Goal: Transaction & Acquisition: Book appointment/travel/reservation

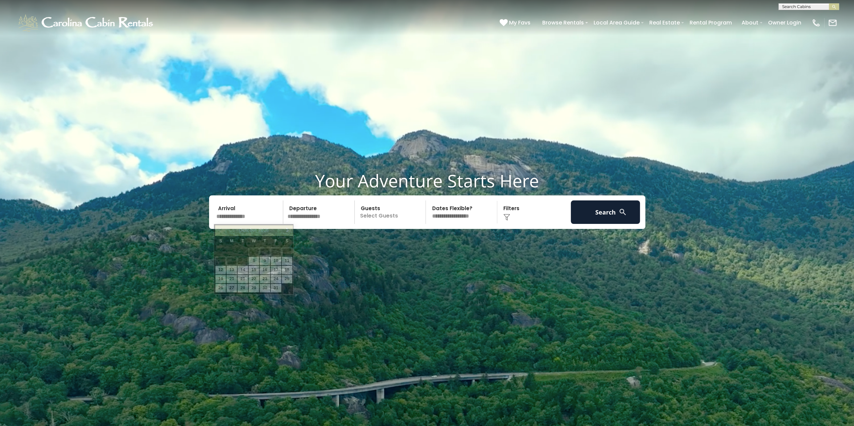
click at [242, 212] on input "text" at bounding box center [248, 212] width 69 height 23
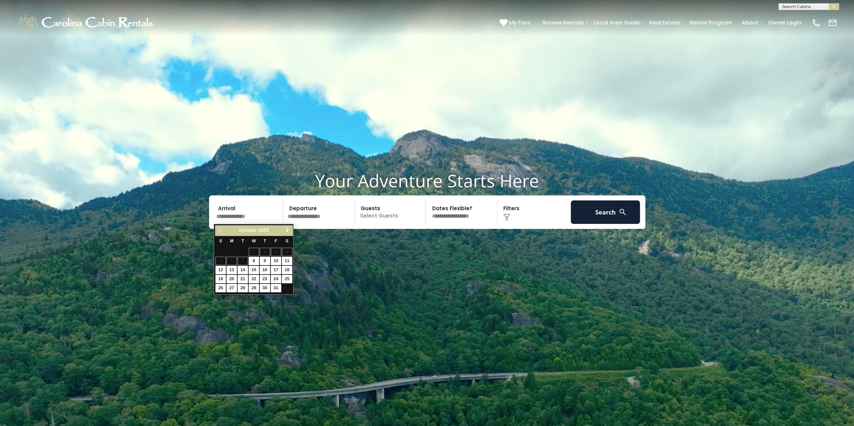
click at [288, 227] on link "Next" at bounding box center [287, 230] width 8 height 8
click at [264, 261] on link "11" at bounding box center [265, 261] width 10 height 8
type input "********"
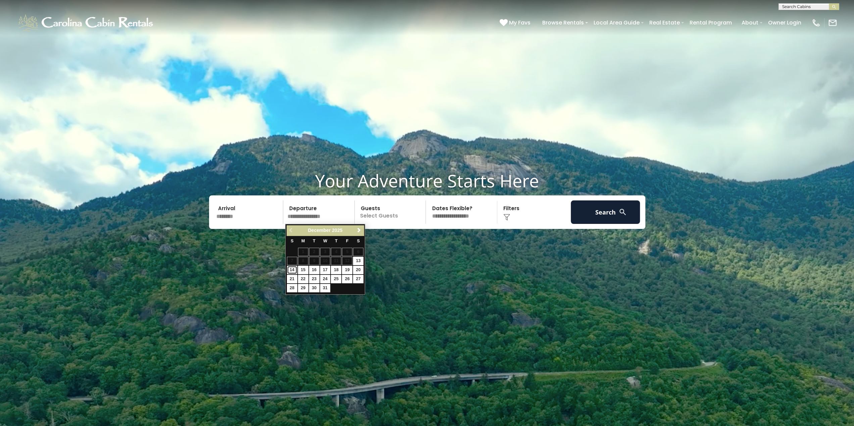
click at [293, 271] on link "14" at bounding box center [292, 270] width 10 height 8
type input "********"
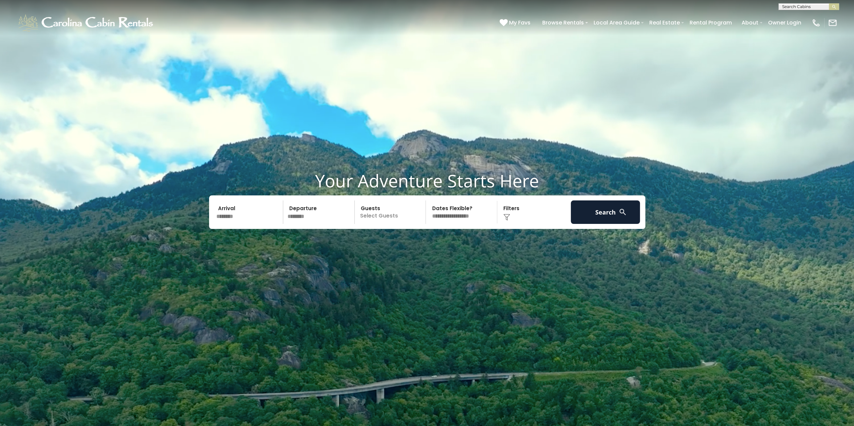
click at [395, 219] on p "Select Guests" at bounding box center [391, 212] width 69 height 23
click at [423, 240] on span "+" at bounding box center [423, 239] width 3 height 7
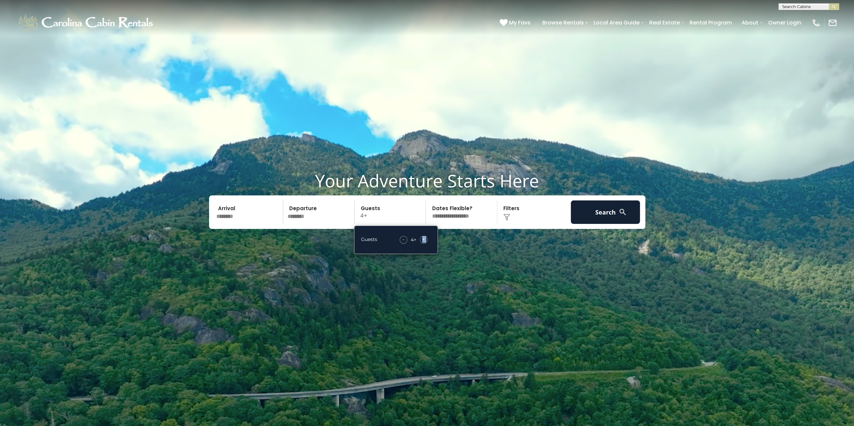
click at [423, 239] on span "+" at bounding box center [423, 239] width 3 height 7
click at [423, 238] on span "+" at bounding box center [423, 239] width 3 height 7
click at [597, 217] on button "Search" at bounding box center [605, 212] width 69 height 23
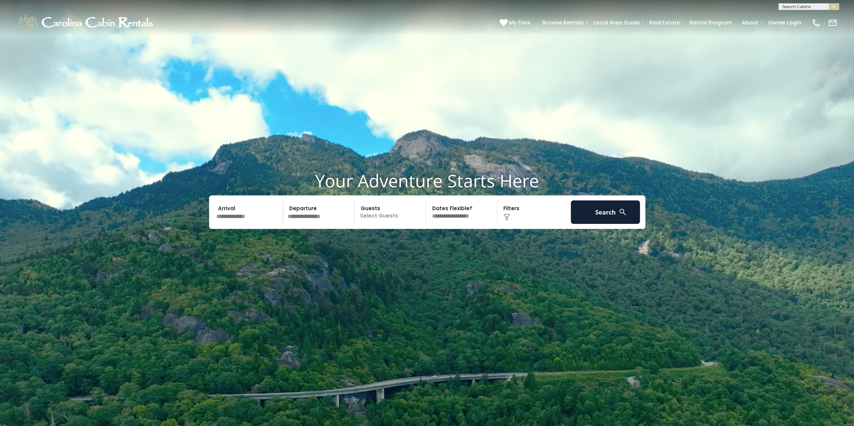
click at [450, 218] on select "**********" at bounding box center [462, 212] width 69 height 23
click at [506, 217] on img at bounding box center [506, 217] width 7 height 7
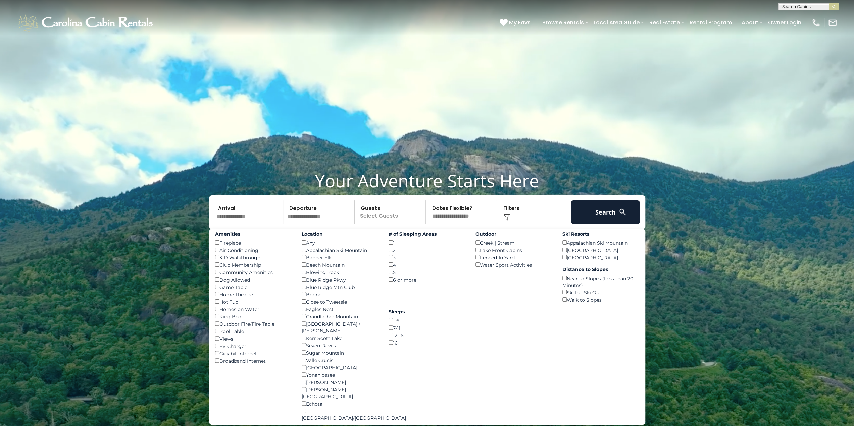
click at [390, 267] on div "4 ()" at bounding box center [426, 264] width 77 height 7
click at [598, 213] on button "Search" at bounding box center [605, 212] width 69 height 23
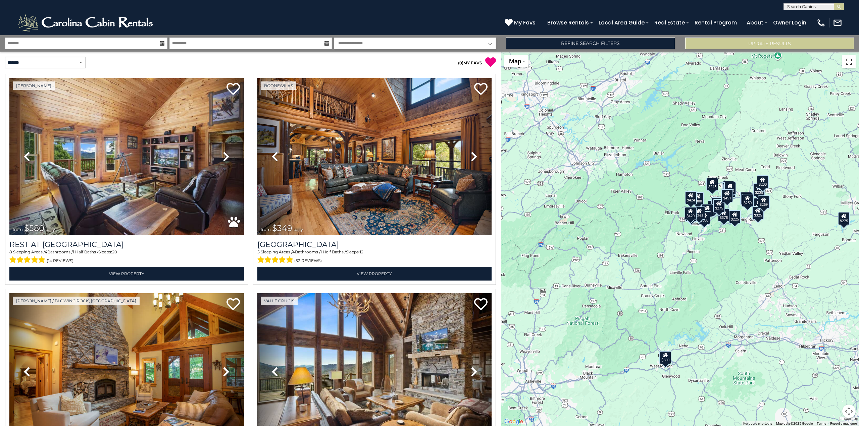
click at [845, 61] on button "Toggle fullscreen view" at bounding box center [848, 61] width 13 height 13
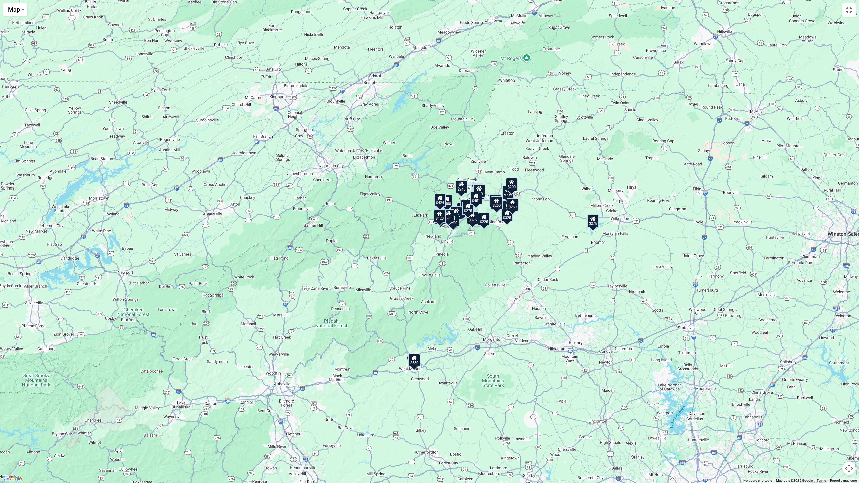
click at [487, 209] on div "$580 $349 $375 $451 $425 $225 $330 $355 $325 $350 $300 $460 $226 $275 $245 $210…" at bounding box center [429, 241] width 859 height 483
click at [847, 10] on button "Toggle fullscreen view" at bounding box center [848, 9] width 13 height 13
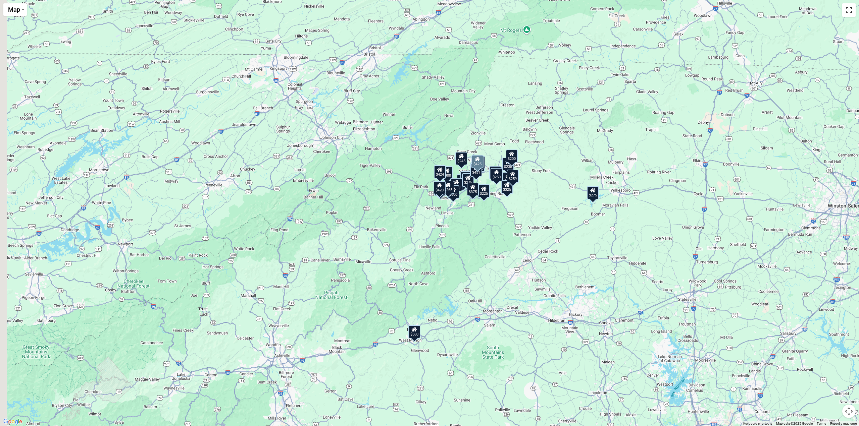
scroll to position [402, 0]
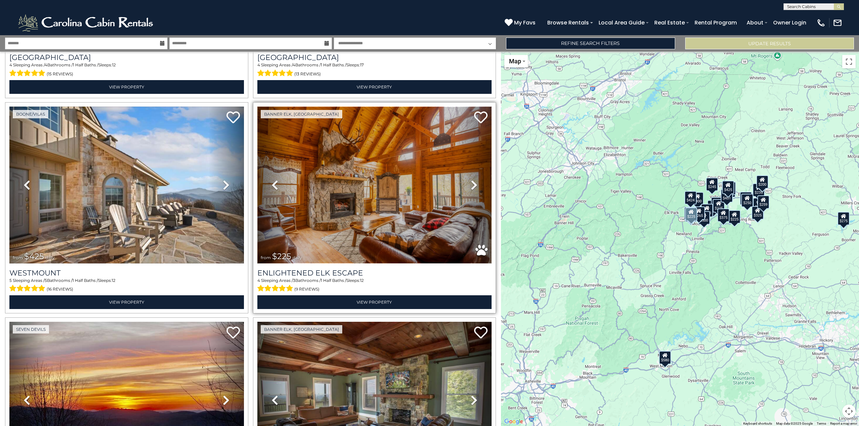
click at [378, 190] on img at bounding box center [374, 185] width 234 height 157
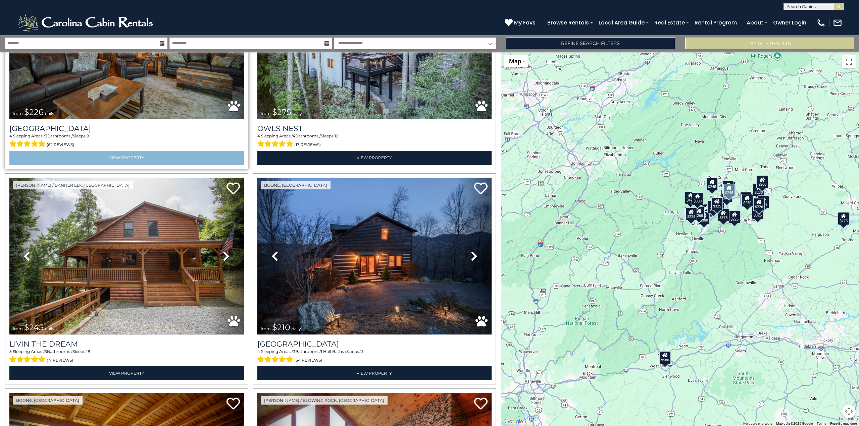
scroll to position [1442, 0]
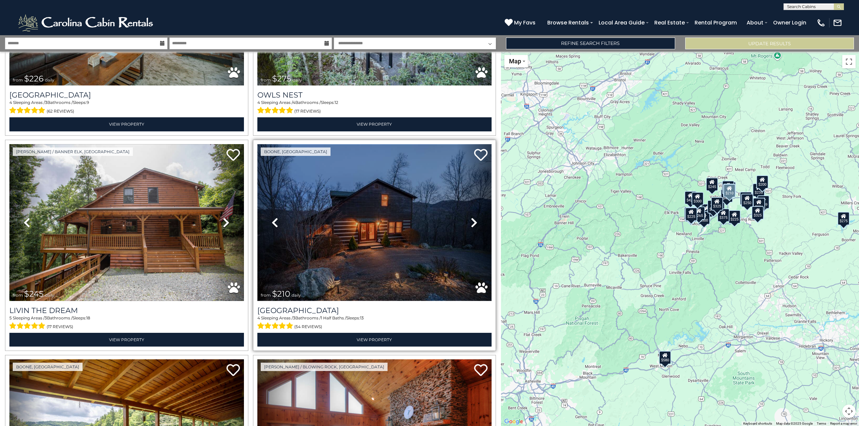
click at [362, 223] on img at bounding box center [374, 222] width 234 height 157
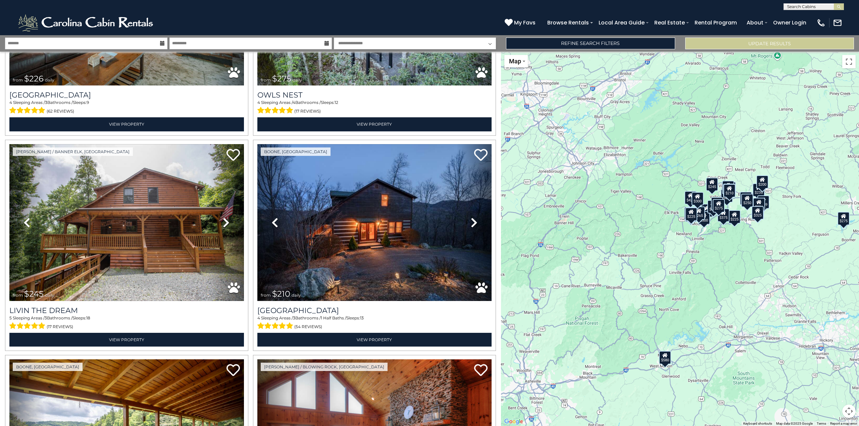
click at [162, 43] on icon at bounding box center [162, 43] width 5 height 5
click at [162, 44] on icon at bounding box center [162, 43] width 5 height 5
click at [128, 41] on input "text" at bounding box center [86, 44] width 162 height 12
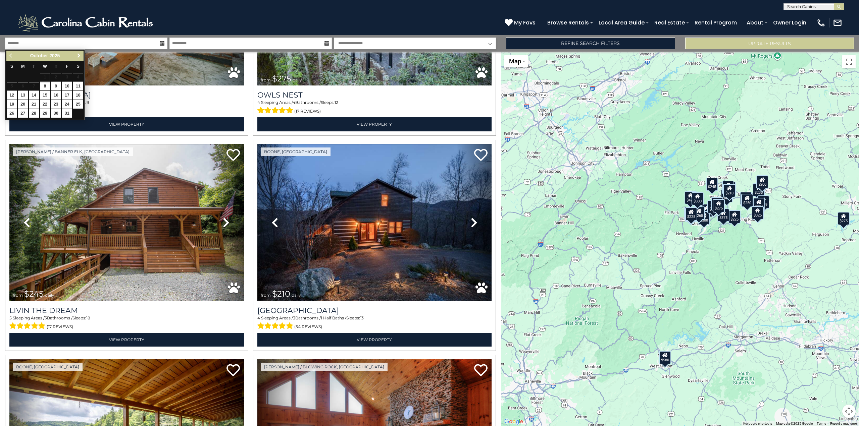
click at [79, 54] on span "Next" at bounding box center [78, 55] width 5 height 5
click at [79, 53] on span "Next" at bounding box center [78, 55] width 5 height 5
click at [56, 86] on link "11" at bounding box center [56, 86] width 10 height 8
type input "********"
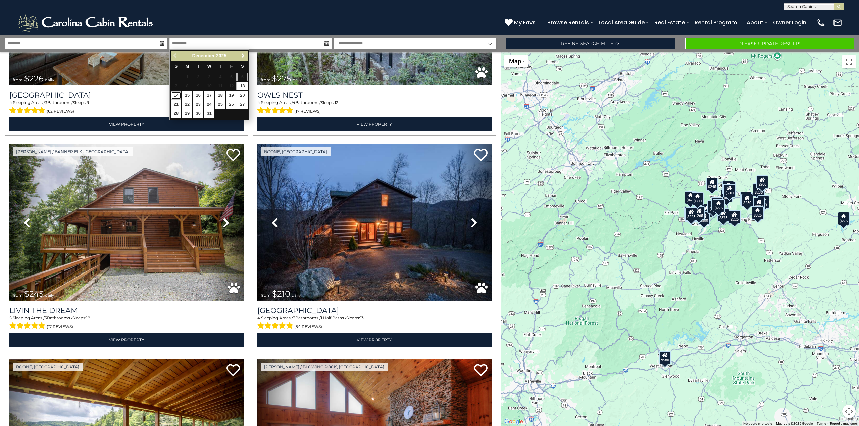
click at [176, 93] on link "14" at bounding box center [176, 95] width 10 height 8
type input "********"
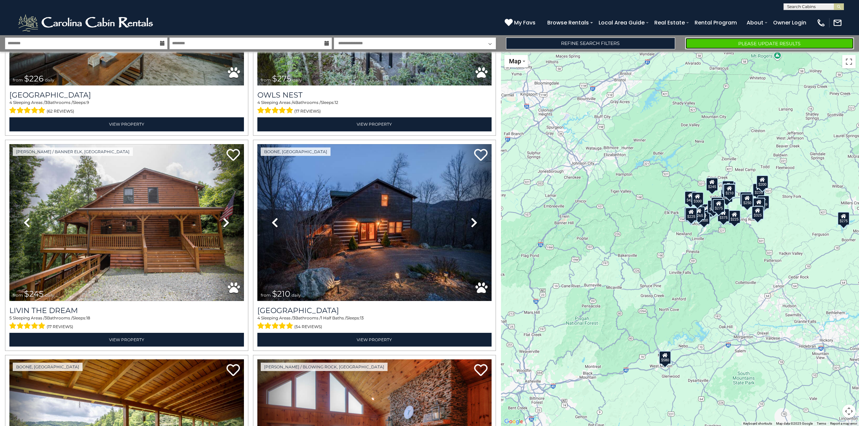
click at [731, 42] on button "Please Update Results" at bounding box center [769, 44] width 169 height 12
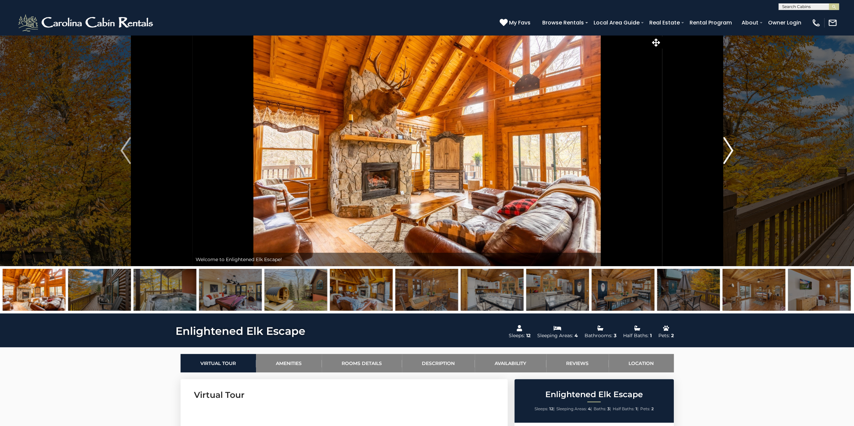
click at [729, 147] on img "Next" at bounding box center [728, 150] width 10 height 27
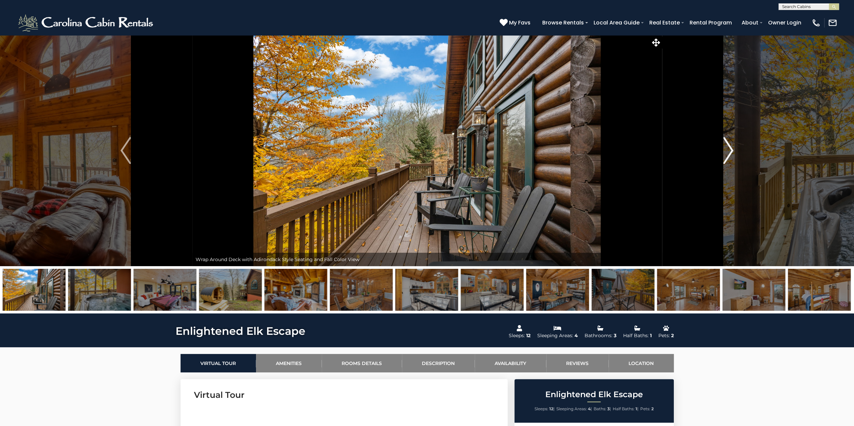
click at [729, 147] on img "Next" at bounding box center [728, 150] width 10 height 27
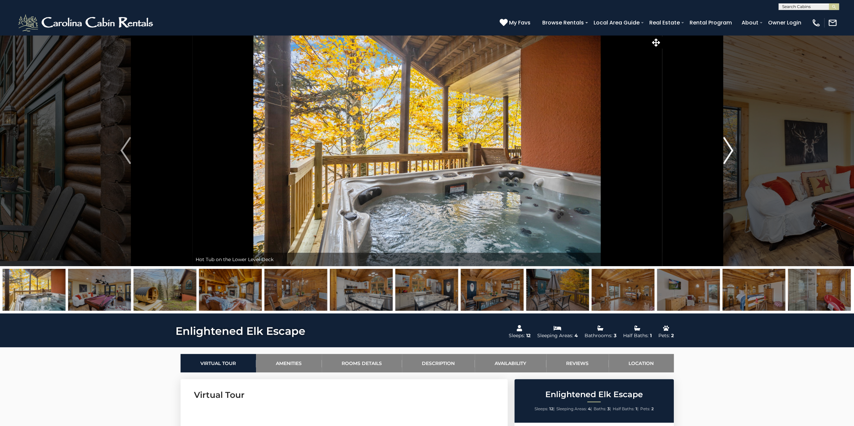
click at [729, 147] on img "Next" at bounding box center [728, 150] width 10 height 27
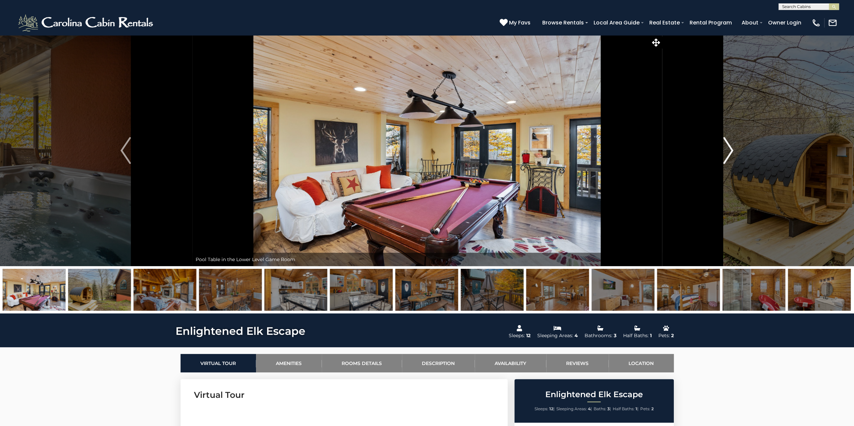
click at [729, 147] on img "Next" at bounding box center [728, 150] width 10 height 27
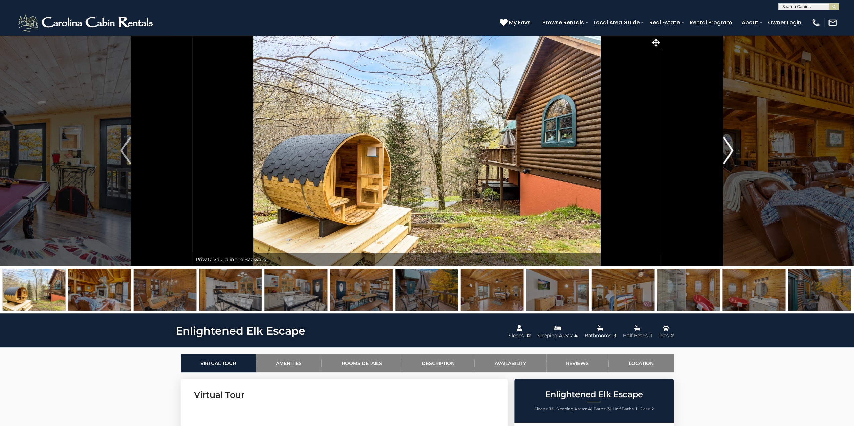
click at [729, 147] on img "Next" at bounding box center [728, 150] width 10 height 27
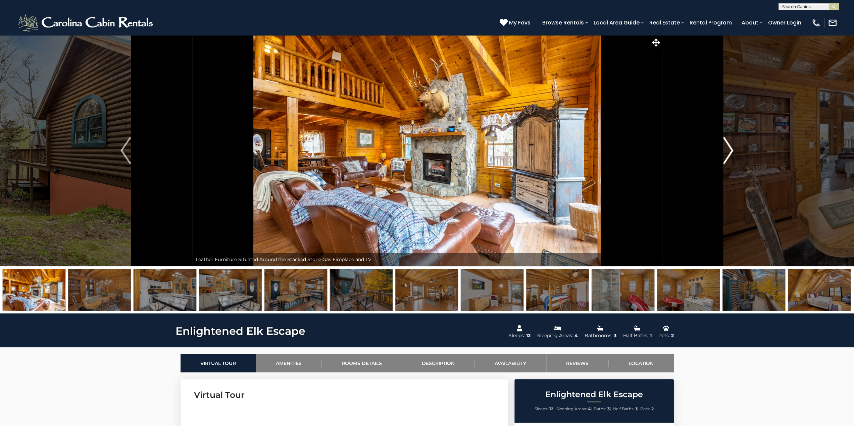
click at [729, 147] on img "Next" at bounding box center [728, 150] width 10 height 27
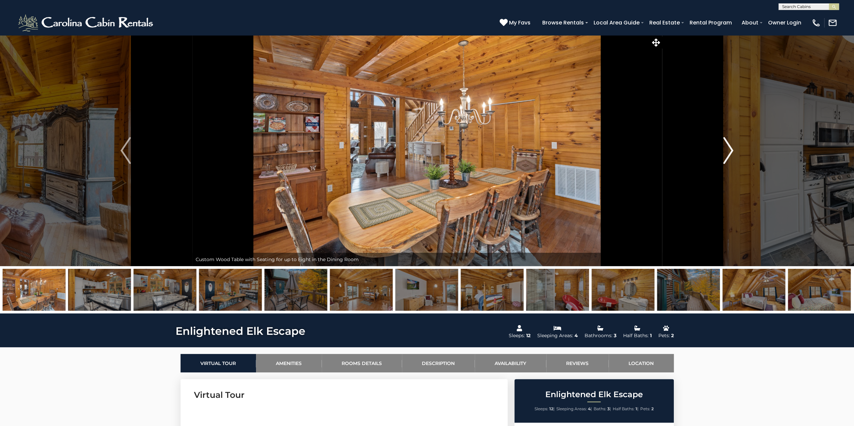
click at [729, 147] on img "Next" at bounding box center [728, 150] width 10 height 27
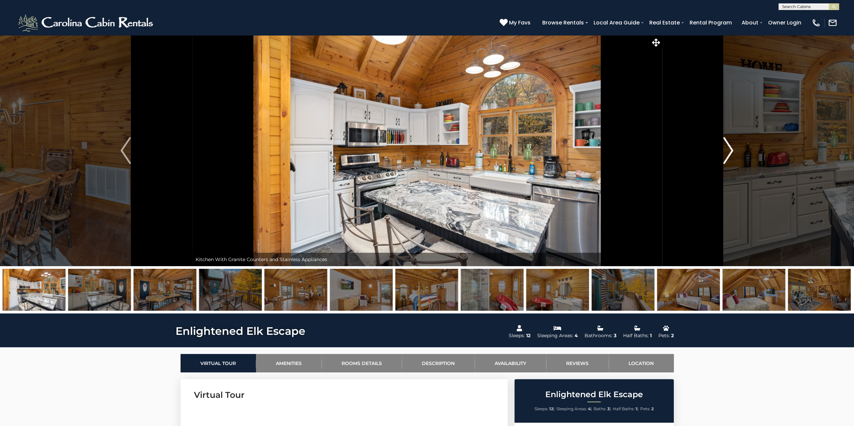
click at [729, 147] on img "Next" at bounding box center [728, 150] width 10 height 27
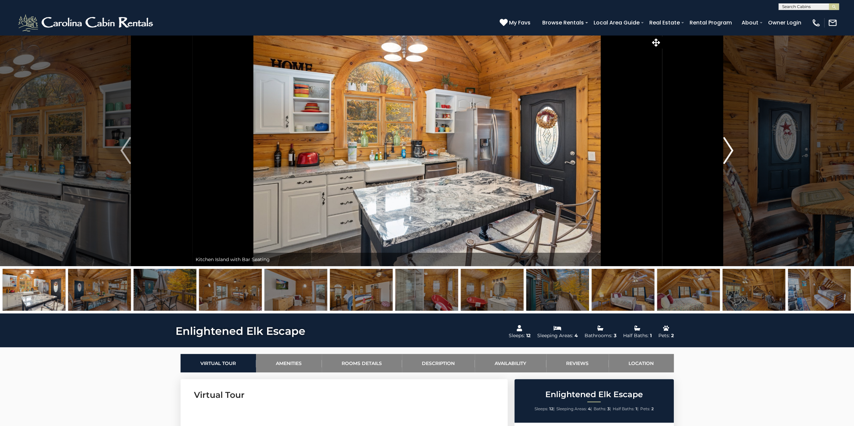
click at [729, 147] on img "Next" at bounding box center [728, 150] width 10 height 27
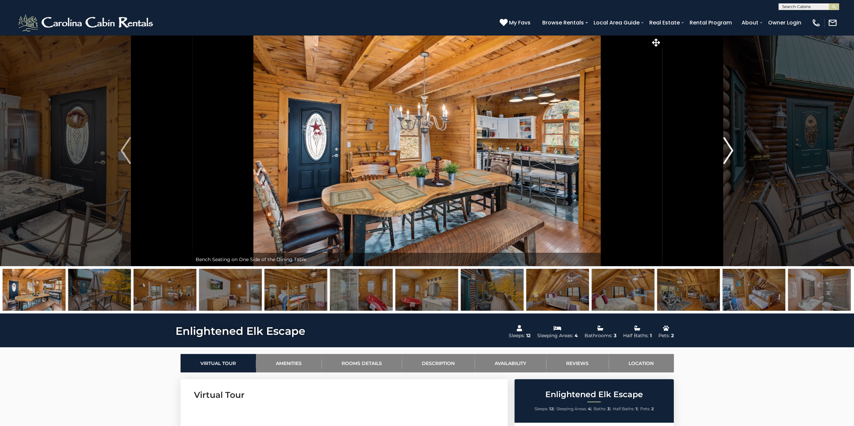
click at [729, 147] on img "Next" at bounding box center [728, 150] width 10 height 27
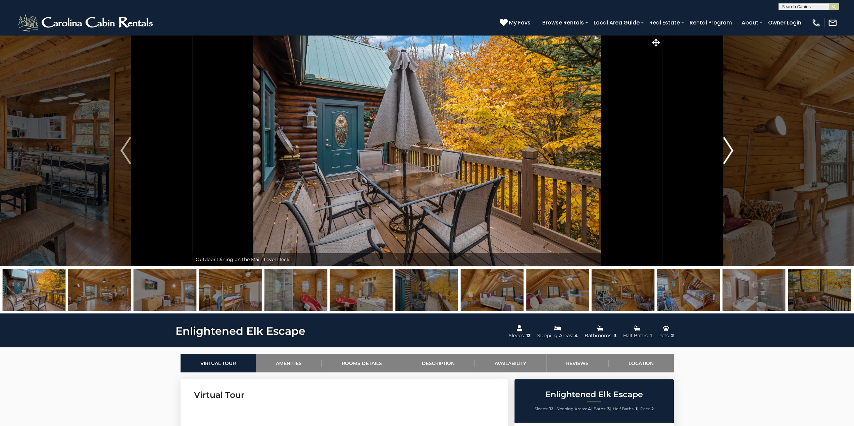
click at [729, 147] on img "Next" at bounding box center [728, 150] width 10 height 27
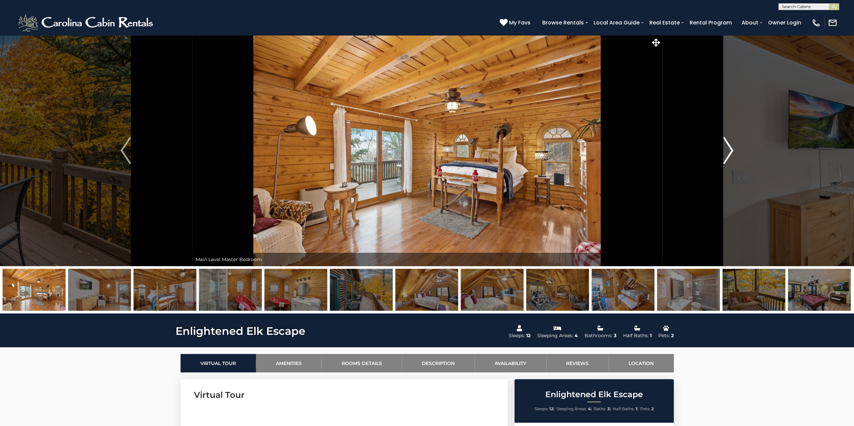
click at [729, 147] on img "Next" at bounding box center [728, 150] width 10 height 27
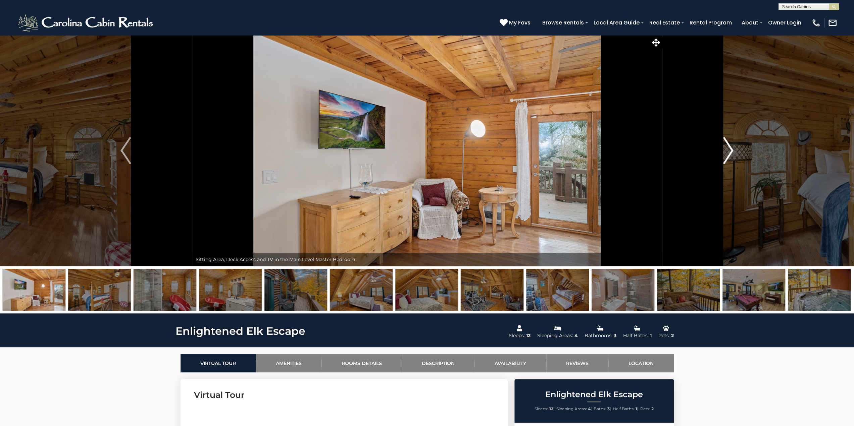
click at [729, 147] on img "Next" at bounding box center [728, 150] width 10 height 27
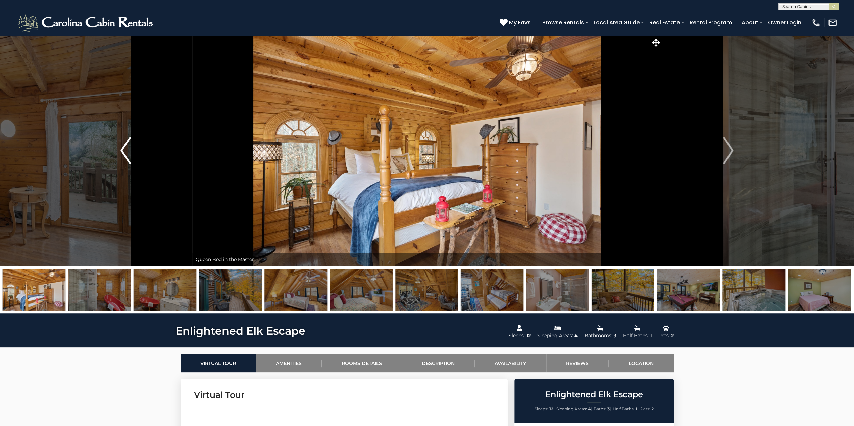
click at [122, 149] on img "Previous" at bounding box center [125, 150] width 10 height 27
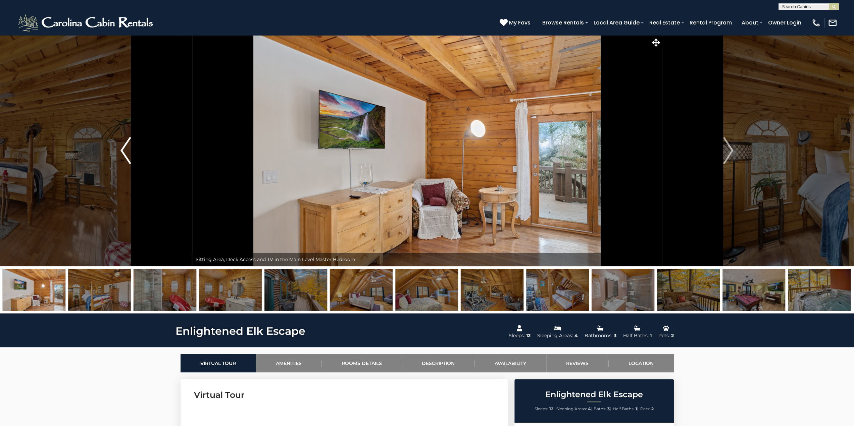
click at [125, 149] on img "Previous" at bounding box center [125, 150] width 10 height 27
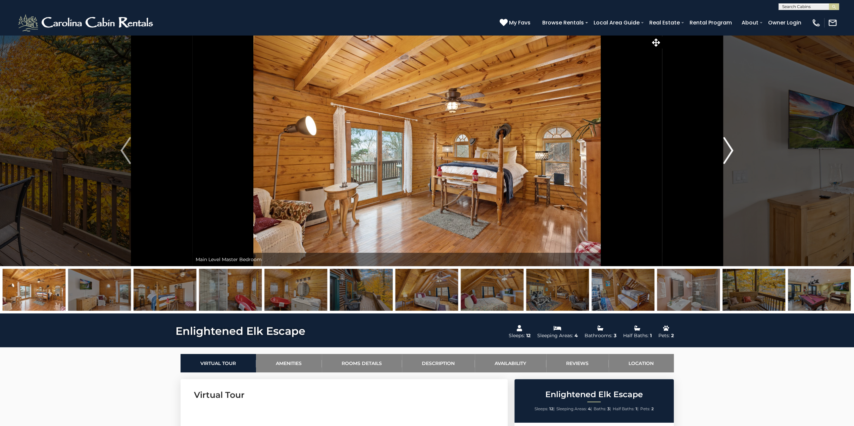
click at [733, 150] on img "Next" at bounding box center [728, 150] width 10 height 27
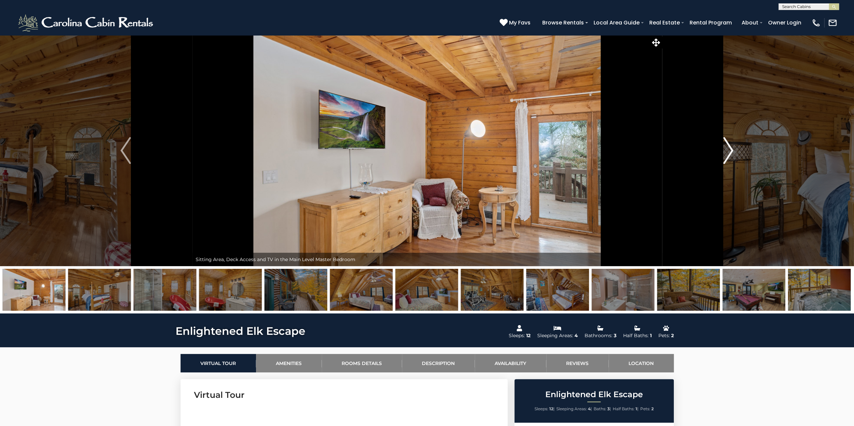
click at [732, 149] on img "Next" at bounding box center [728, 150] width 10 height 27
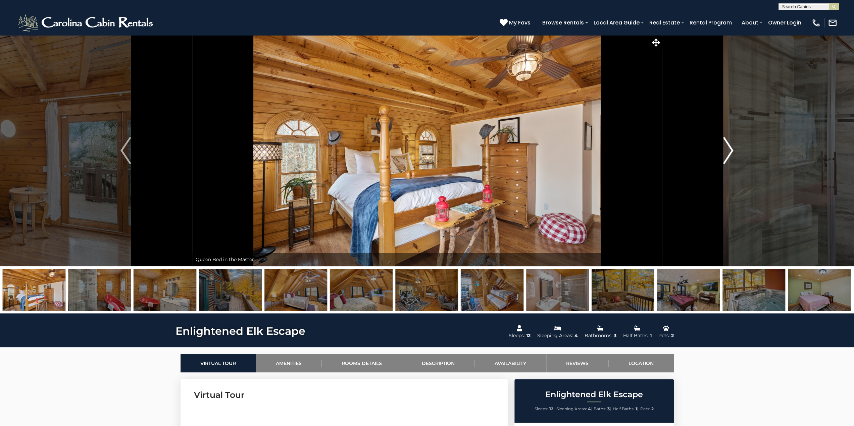
click at [729, 149] on img "Next" at bounding box center [728, 150] width 10 height 27
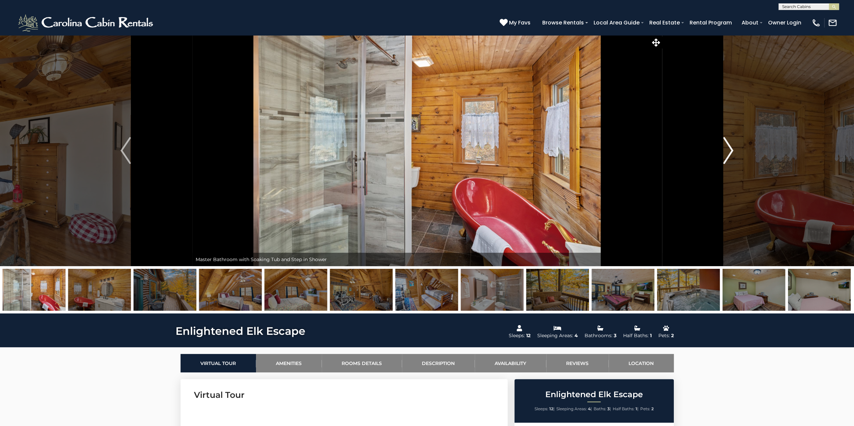
click at [729, 149] on img "Next" at bounding box center [728, 150] width 10 height 27
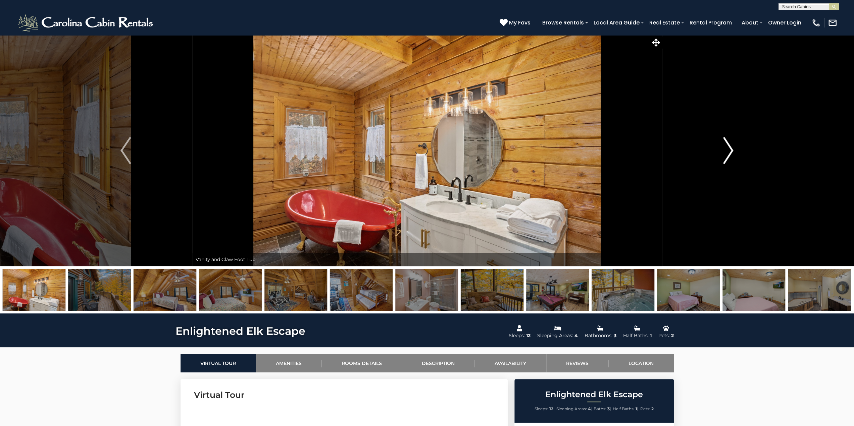
click at [728, 149] on img "Next" at bounding box center [728, 150] width 10 height 27
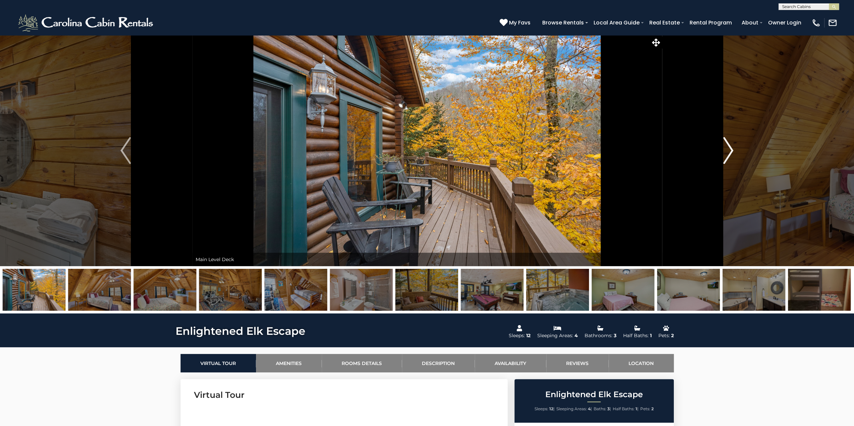
click at [728, 150] on img "Next" at bounding box center [728, 150] width 10 height 27
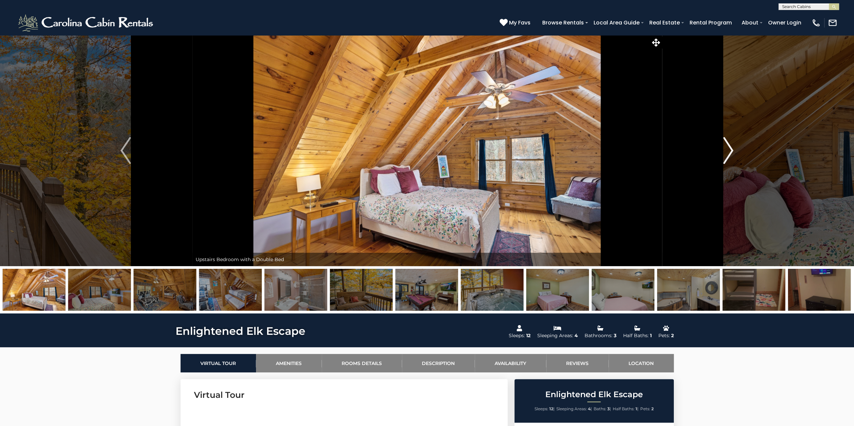
click at [728, 152] on img "Next" at bounding box center [728, 150] width 10 height 27
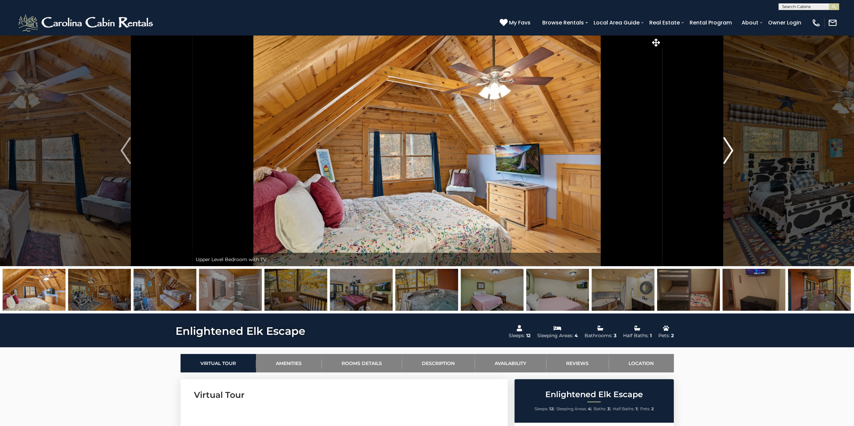
click at [728, 151] on img "Next" at bounding box center [728, 150] width 10 height 27
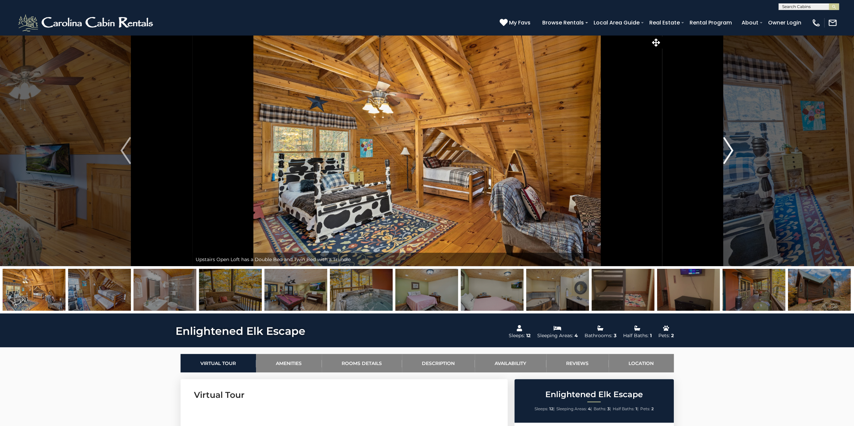
click at [730, 148] on img "Next" at bounding box center [728, 150] width 10 height 27
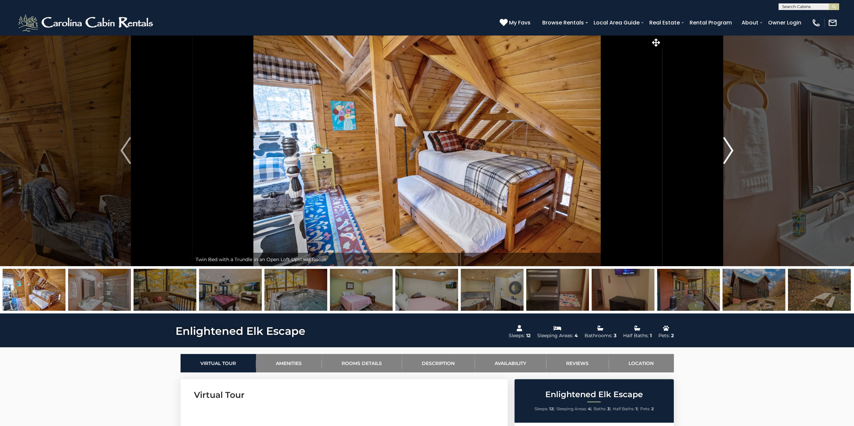
click at [730, 148] on img "Next" at bounding box center [728, 150] width 10 height 27
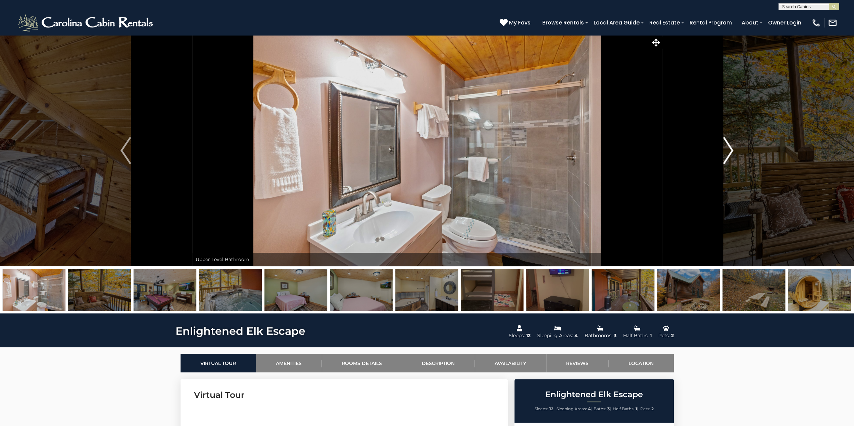
click at [730, 148] on img "Next" at bounding box center [728, 150] width 10 height 27
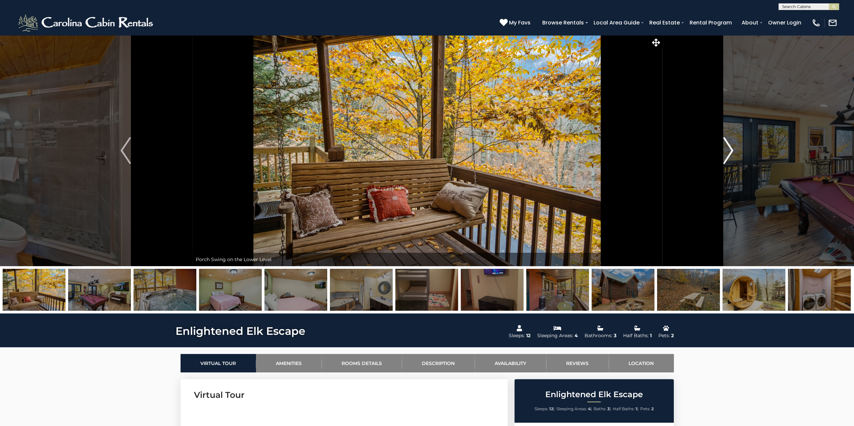
click at [730, 148] on img "Next" at bounding box center [728, 150] width 10 height 27
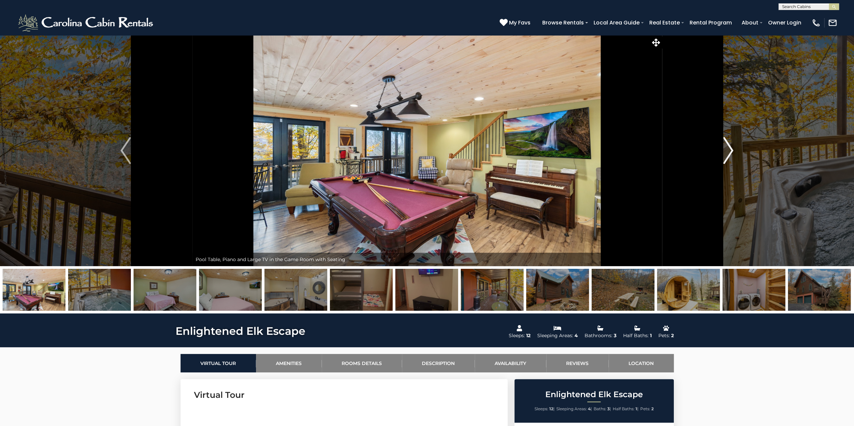
click at [730, 149] on img "Next" at bounding box center [728, 150] width 10 height 27
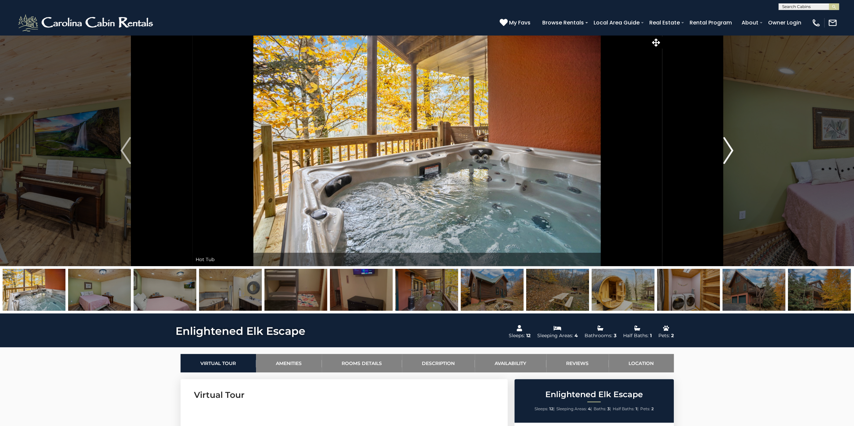
click at [730, 149] on img "Next" at bounding box center [728, 150] width 10 height 27
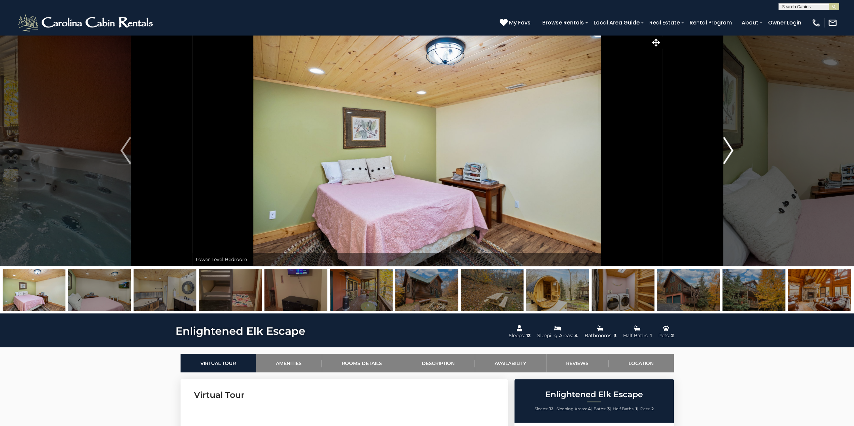
click at [730, 149] on img "Next" at bounding box center [728, 150] width 10 height 27
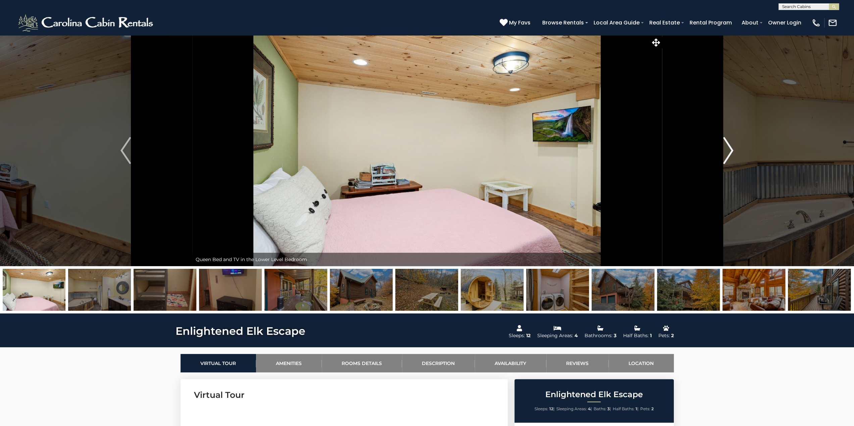
click at [730, 149] on img "Next" at bounding box center [728, 150] width 10 height 27
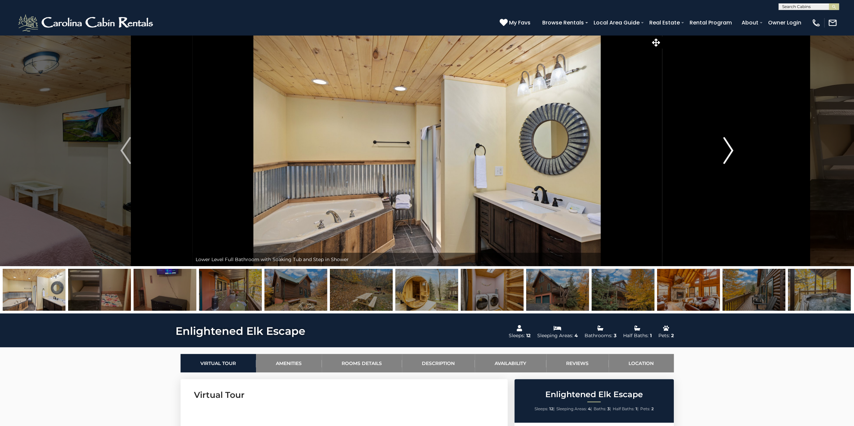
click at [730, 149] on img "Next" at bounding box center [728, 150] width 10 height 27
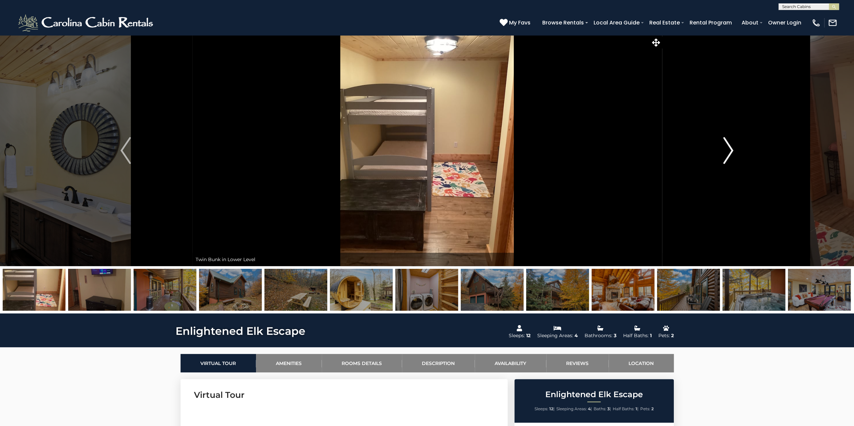
click at [725, 158] on img "Next" at bounding box center [728, 150] width 10 height 27
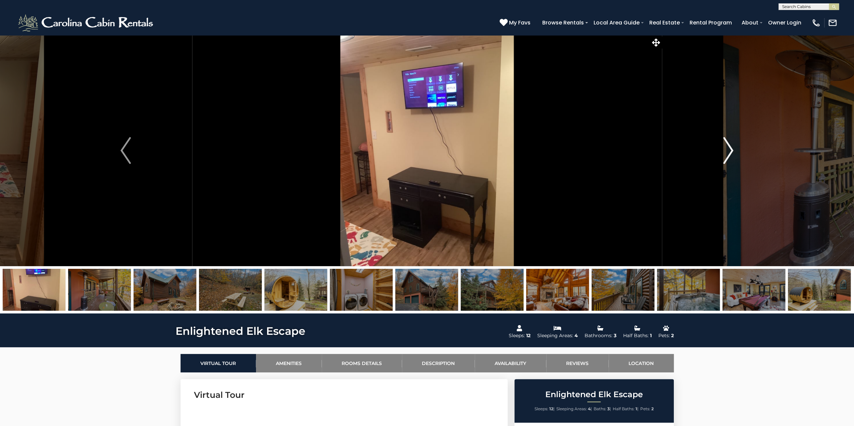
click at [725, 158] on img "Next" at bounding box center [728, 150] width 10 height 27
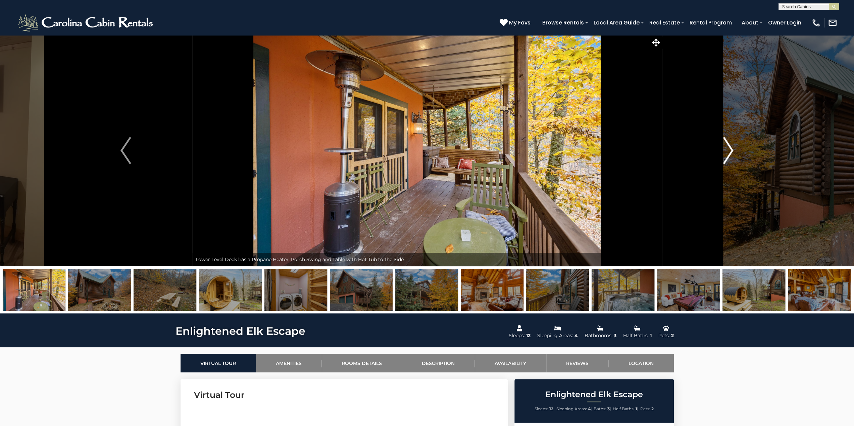
click at [725, 158] on img "Next" at bounding box center [728, 150] width 10 height 27
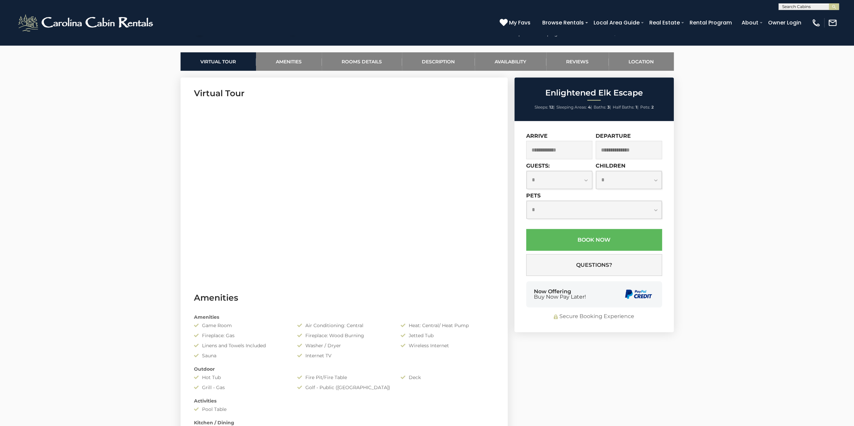
scroll to position [168, 0]
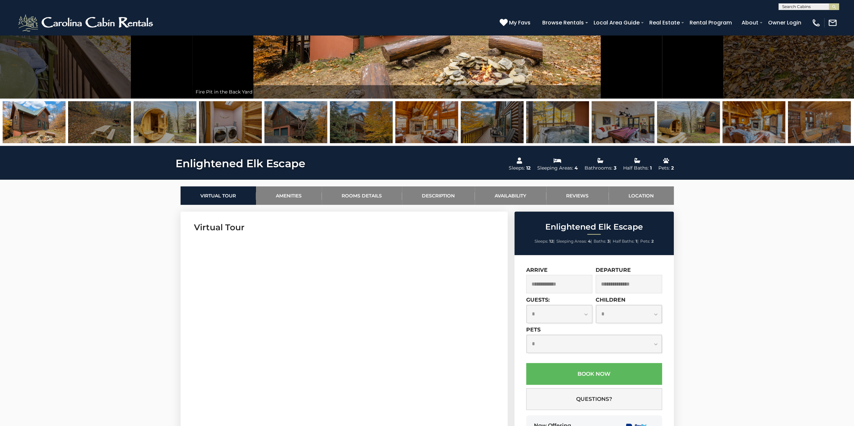
click at [549, 284] on input "text" at bounding box center [559, 284] width 66 height 18
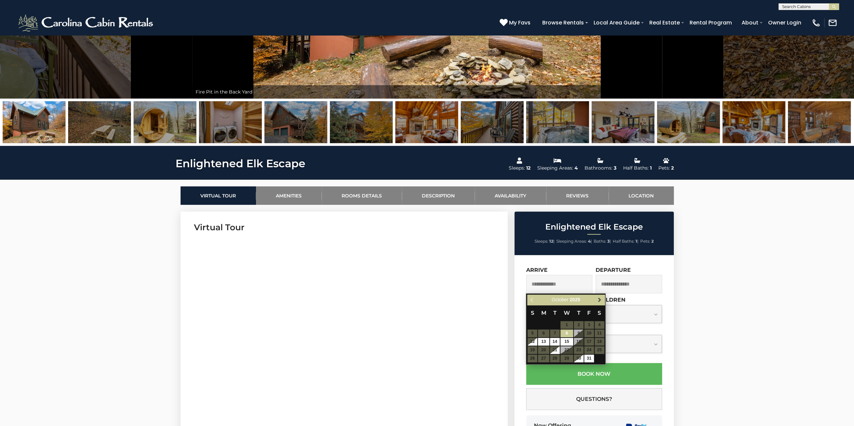
click at [599, 299] on span "Next" at bounding box center [599, 299] width 5 height 5
click at [599, 298] on span "Next" at bounding box center [599, 299] width 5 height 5
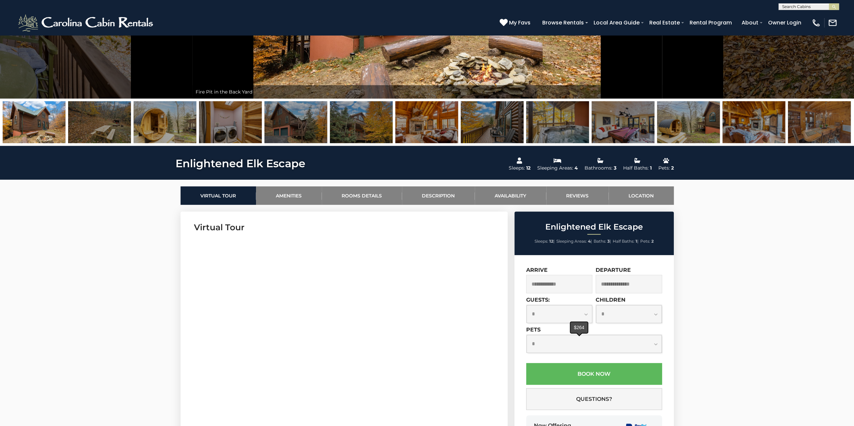
click at [577, 336] on span at bounding box center [579, 334] width 6 height 3
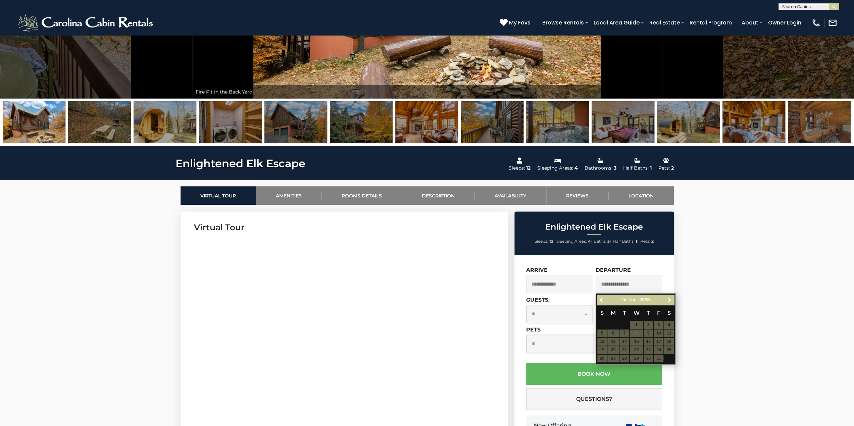
click at [559, 285] on input "text" at bounding box center [559, 284] width 66 height 18
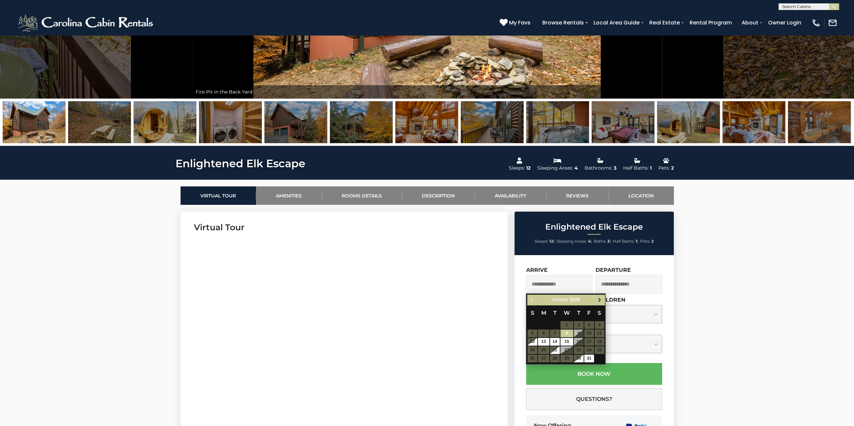
click at [600, 298] on span "Next" at bounding box center [599, 299] width 5 height 5
click at [579, 331] on link "11" at bounding box center [579, 334] width 10 height 8
type input "**********"
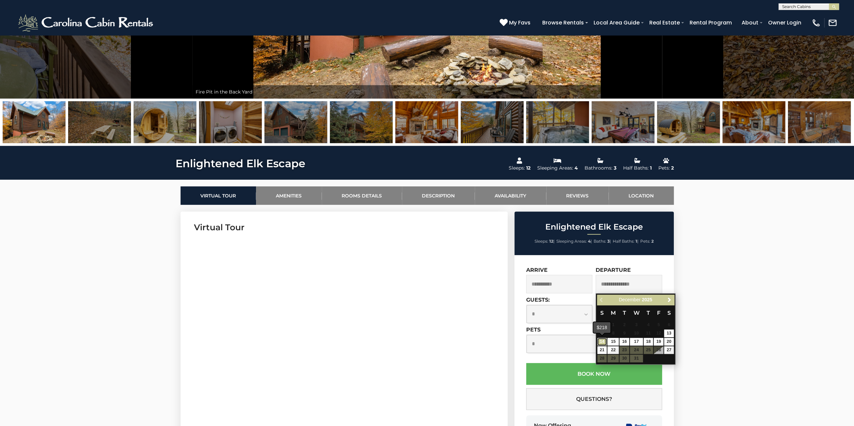
click at [601, 340] on link "14" at bounding box center [602, 342] width 10 height 8
type input "**********"
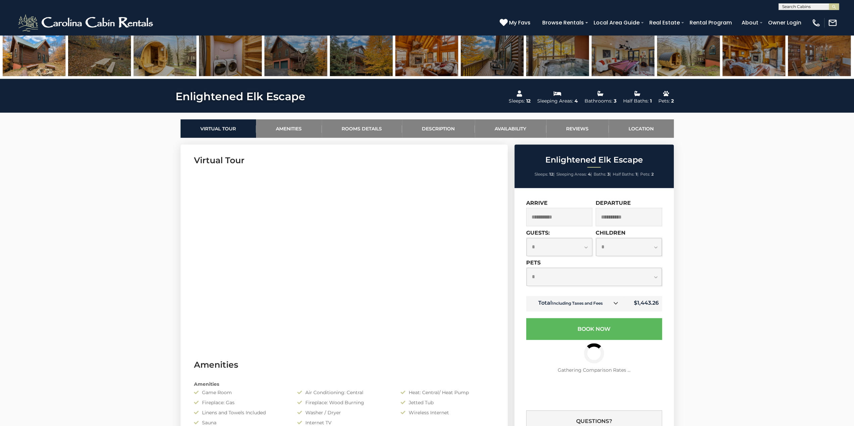
scroll to position [268, 0]
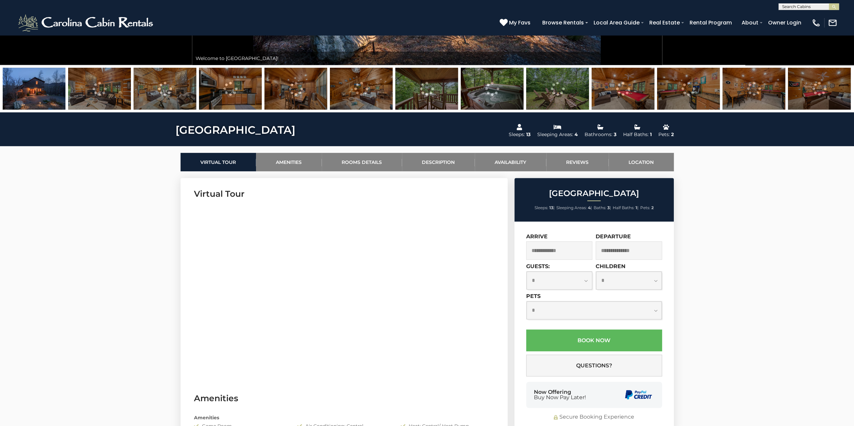
click at [566, 255] on input "text" at bounding box center [559, 250] width 66 height 18
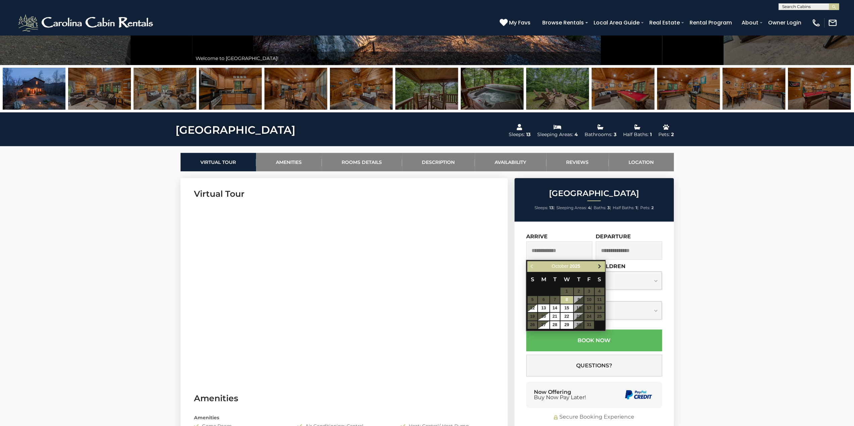
click at [599, 265] on span "Next" at bounding box center [599, 266] width 5 height 5
click at [599, 266] on span "Next" at bounding box center [599, 266] width 5 height 5
click at [577, 298] on link "11" at bounding box center [579, 300] width 10 height 8
type input "**********"
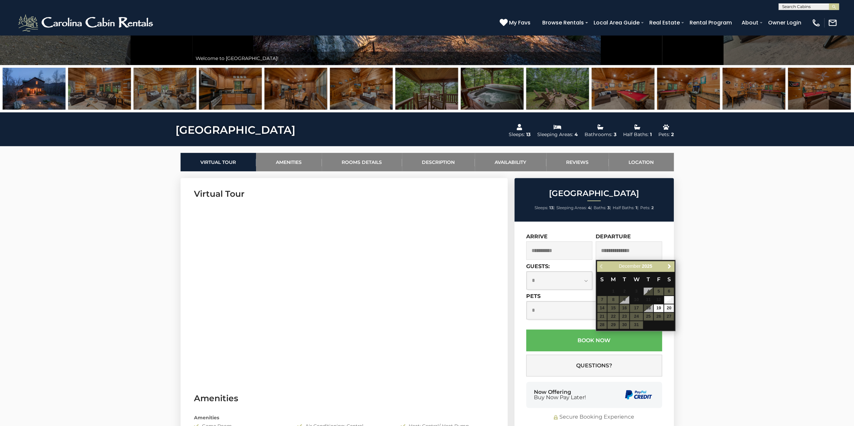
click at [601, 310] on table "S M T W T F S 1 2 3 4 5 6 7 8 9 10 11 12 13 14 15 16 17 18 19 20 21 22 23 24 25…" at bounding box center [635, 301] width 77 height 58
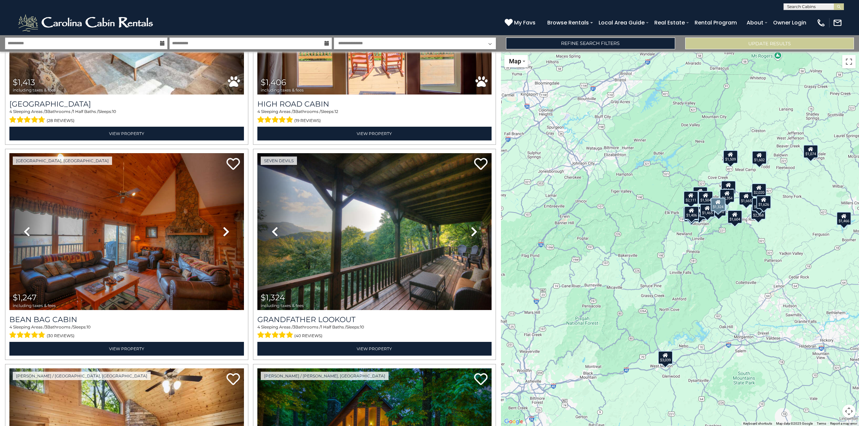
scroll to position [2113, 0]
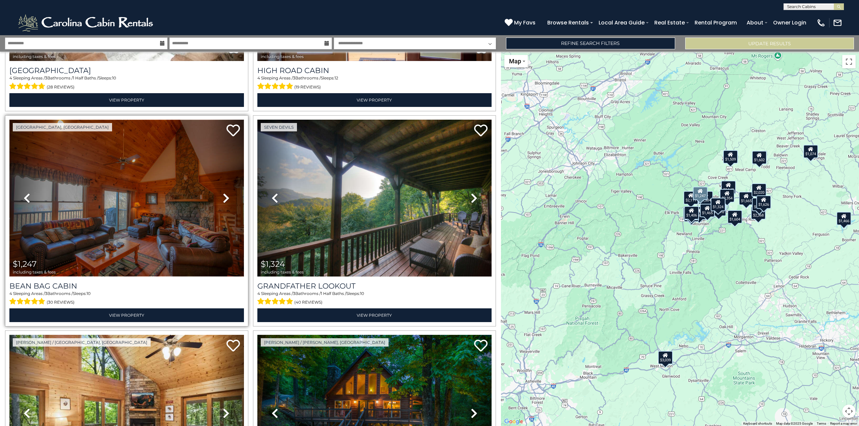
click at [107, 235] on img at bounding box center [126, 198] width 234 height 157
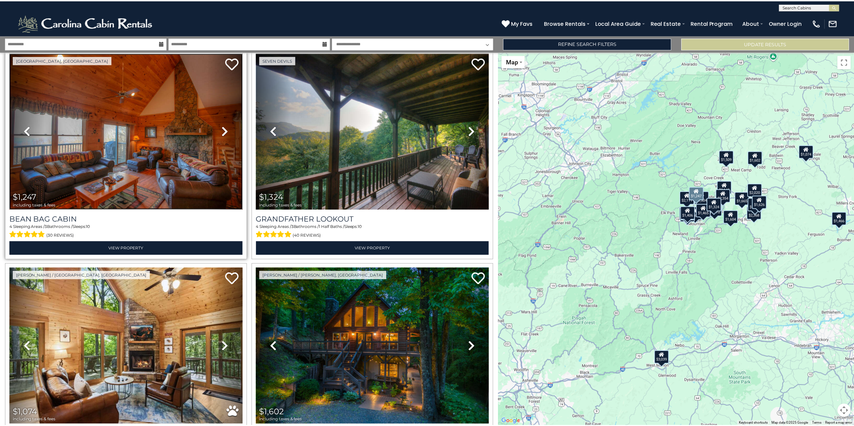
scroll to position [2247, 0]
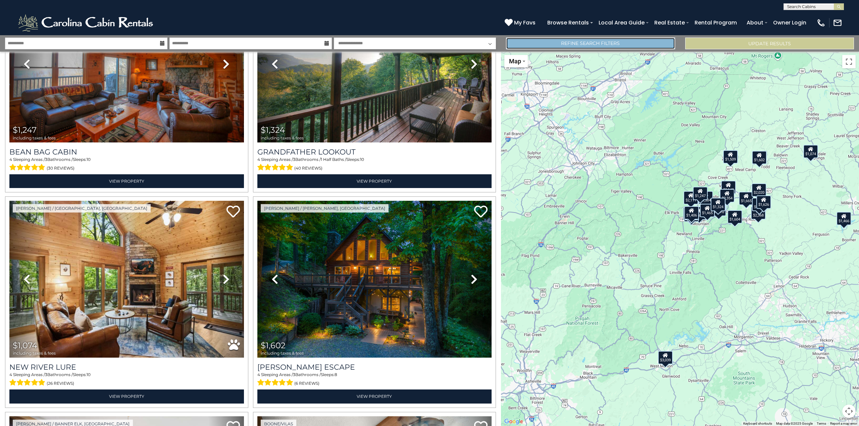
click at [581, 42] on link "Refine Search Filters" at bounding box center [590, 44] width 169 height 12
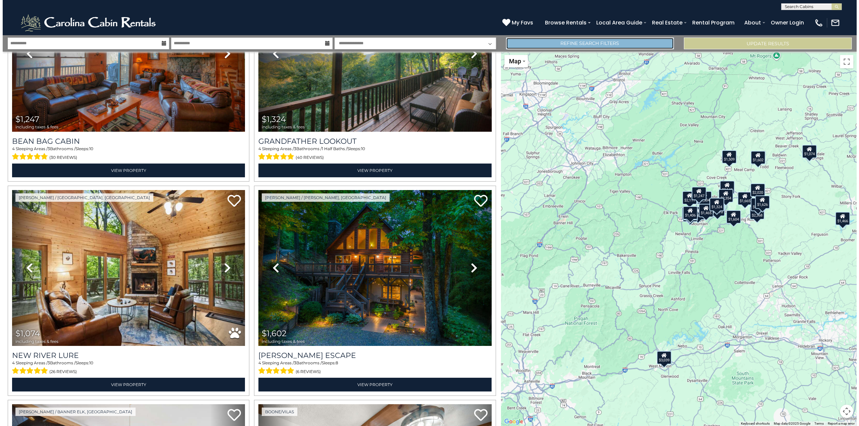
scroll to position [2237, 0]
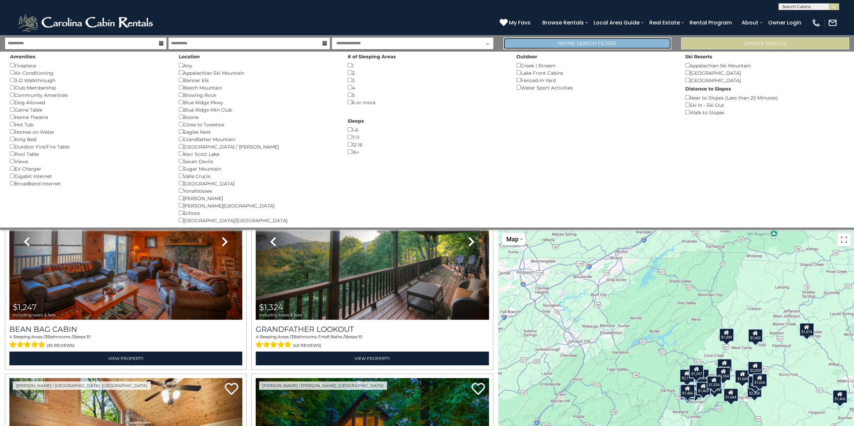
click at [581, 42] on link "Refine Search Filters" at bounding box center [587, 44] width 168 height 12
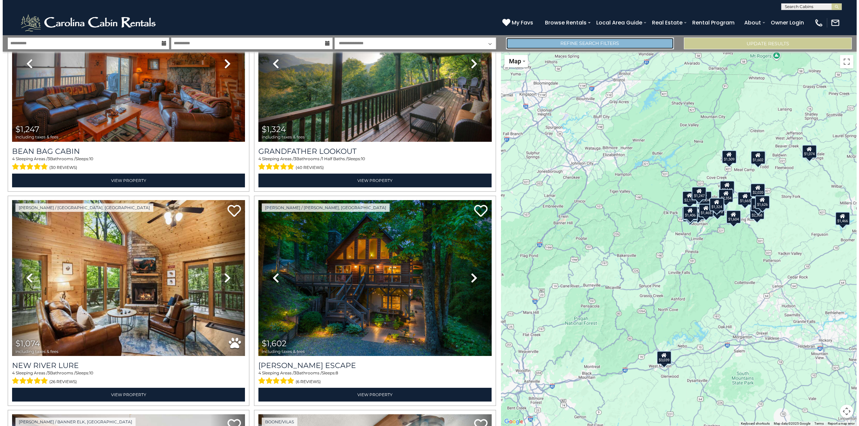
scroll to position [2247, 0]
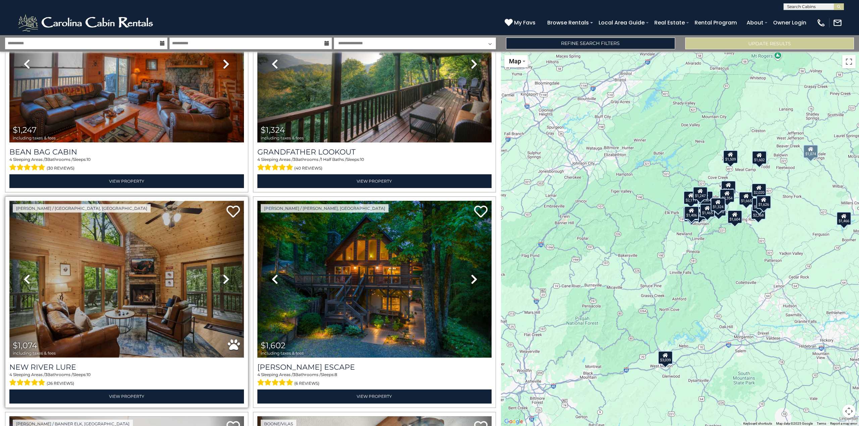
click at [138, 293] on img at bounding box center [126, 279] width 234 height 157
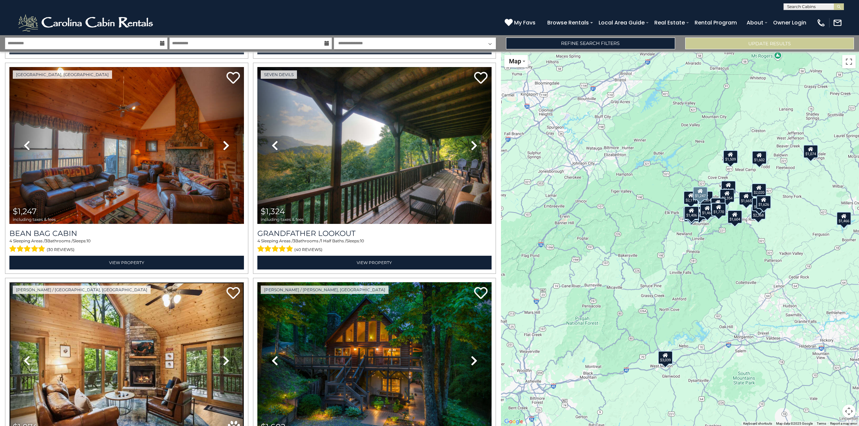
scroll to position [2132, 0]
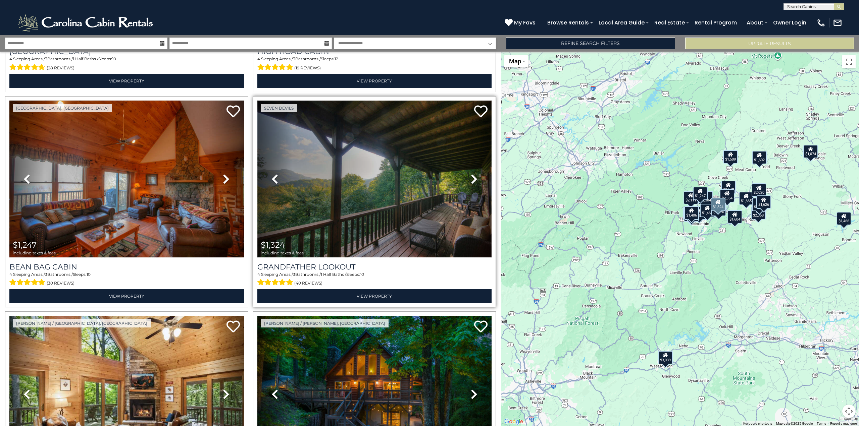
click at [349, 185] on img at bounding box center [374, 179] width 234 height 157
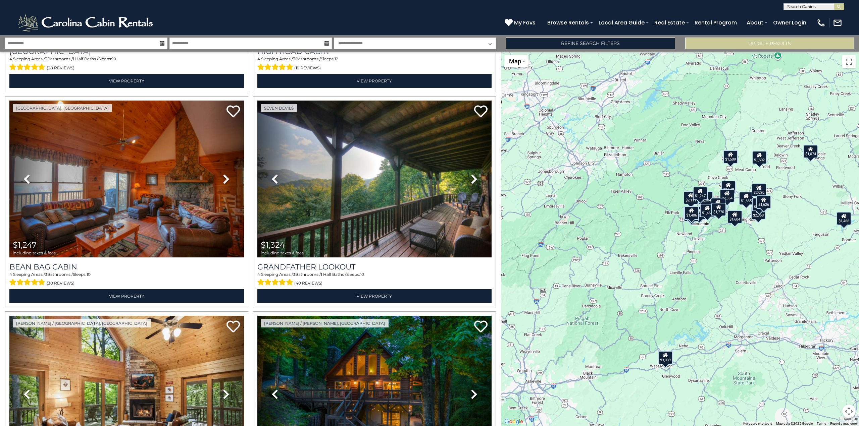
click at [701, 196] on div "$1,247" at bounding box center [700, 193] width 15 height 13
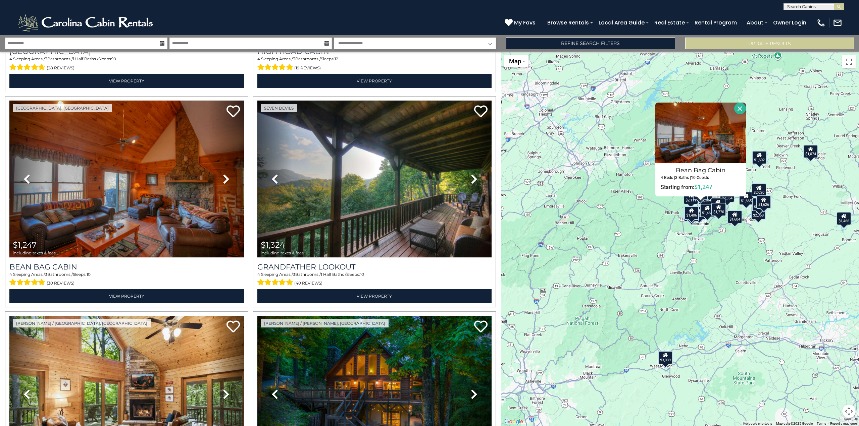
click at [812, 153] on div "$1,074" at bounding box center [810, 151] width 15 height 13
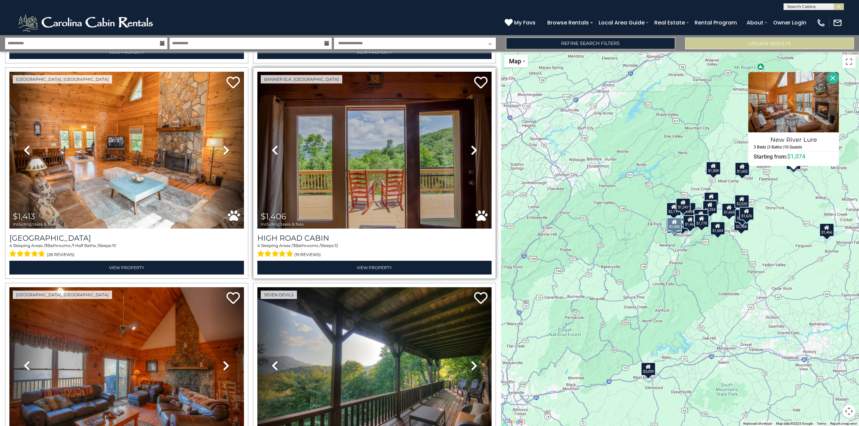
scroll to position [1711, 0]
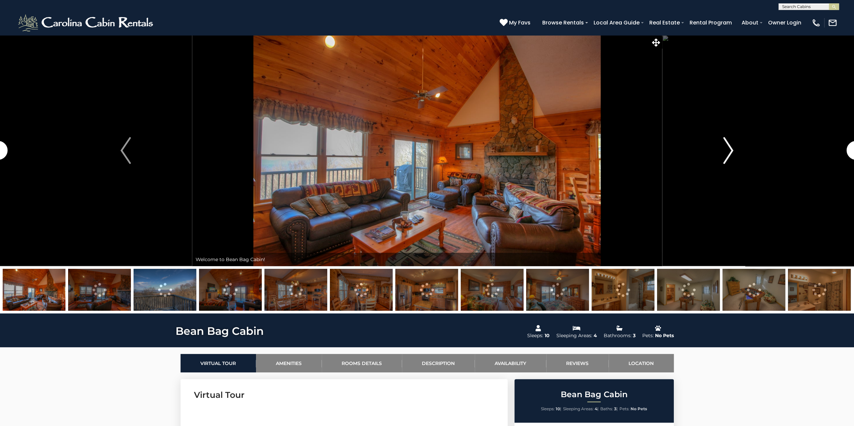
click at [732, 151] on img "Next" at bounding box center [728, 150] width 10 height 27
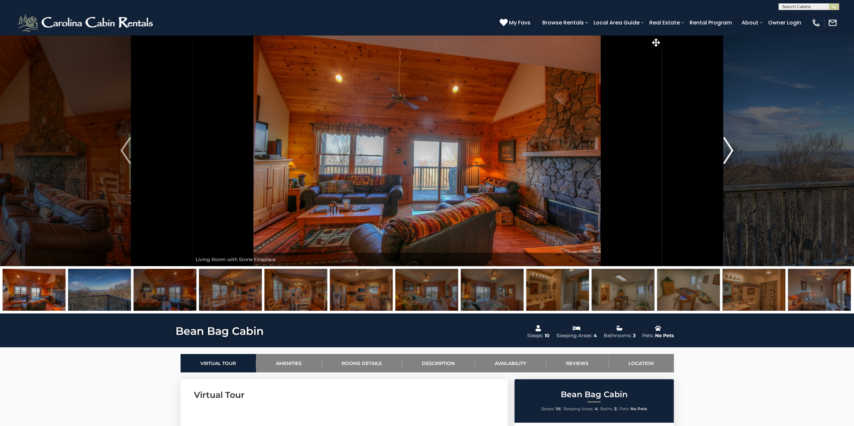
click at [731, 151] on img "Next" at bounding box center [728, 150] width 10 height 27
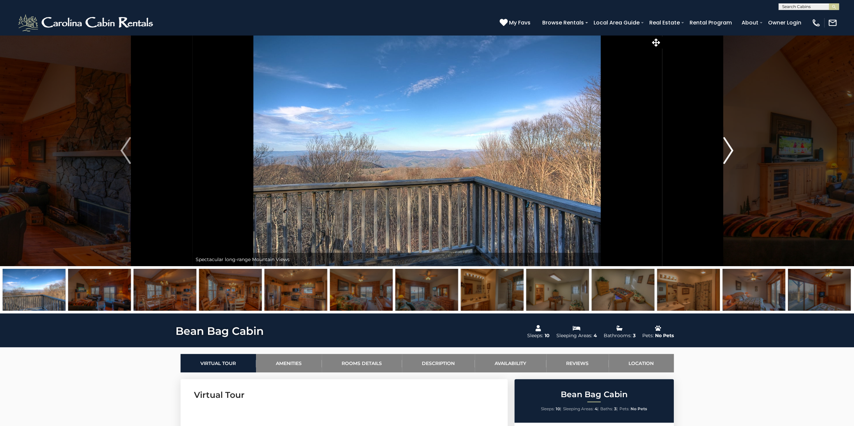
click at [731, 151] on img "Next" at bounding box center [728, 150] width 10 height 27
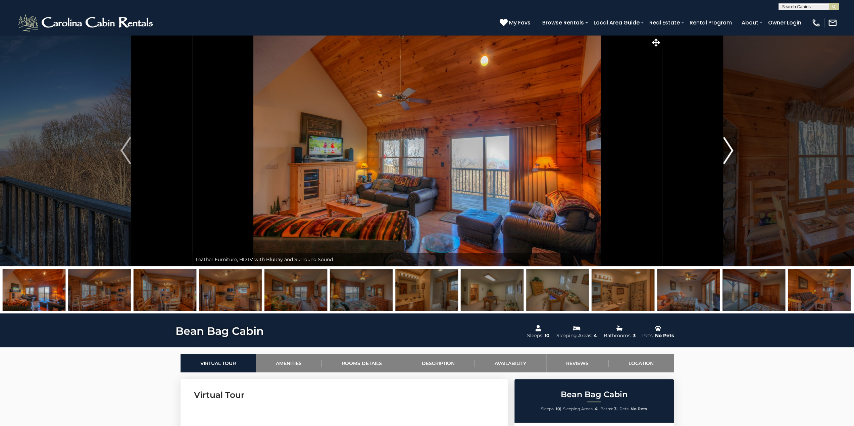
click at [731, 151] on img "Next" at bounding box center [728, 150] width 10 height 27
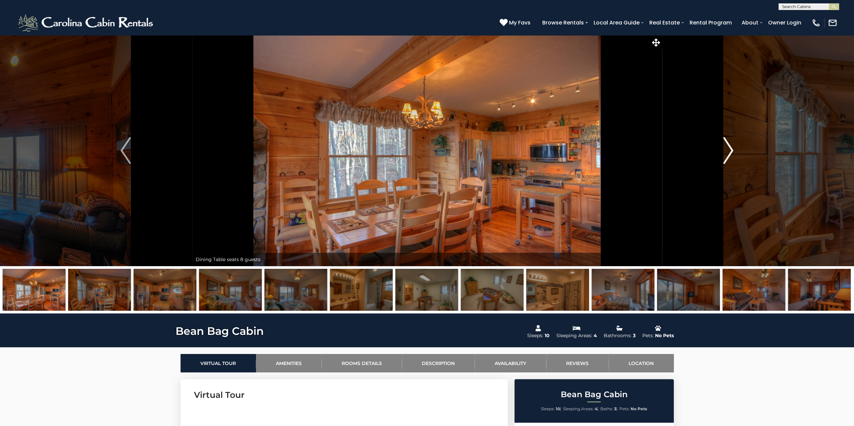
click at [731, 151] on img "Next" at bounding box center [728, 150] width 10 height 27
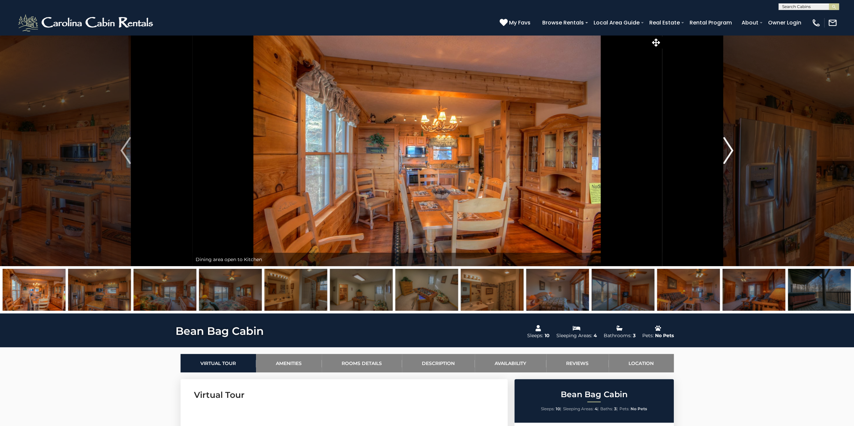
click at [729, 151] on img "Next" at bounding box center [728, 150] width 10 height 27
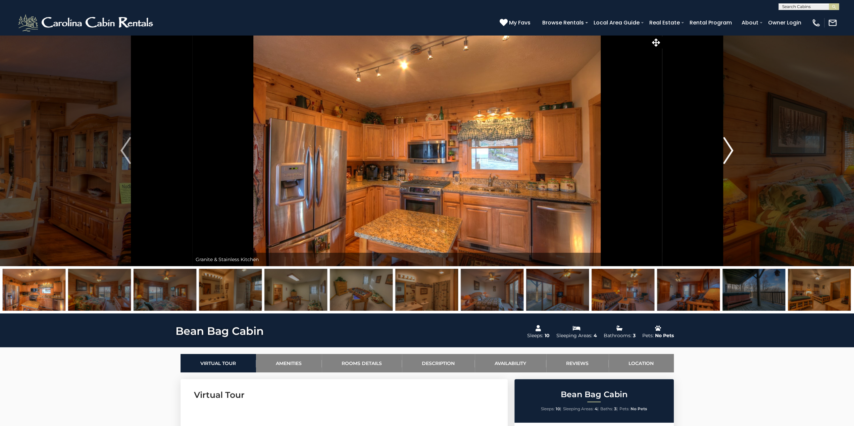
click at [729, 151] on img "Next" at bounding box center [728, 150] width 10 height 27
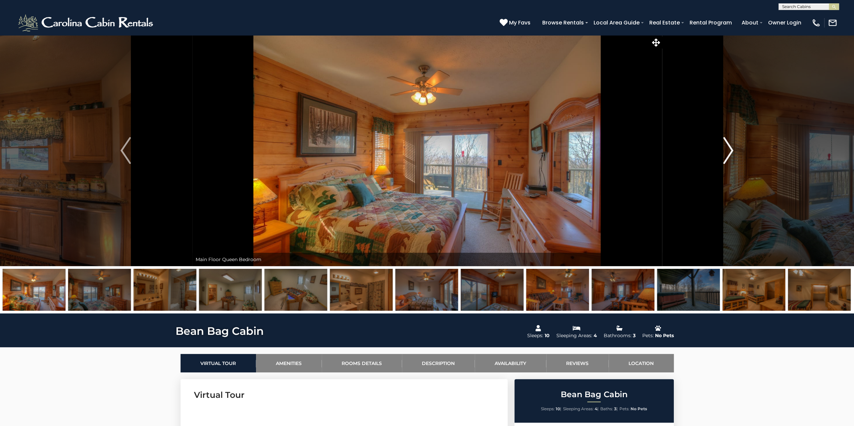
click at [729, 152] on img "Next" at bounding box center [728, 150] width 10 height 27
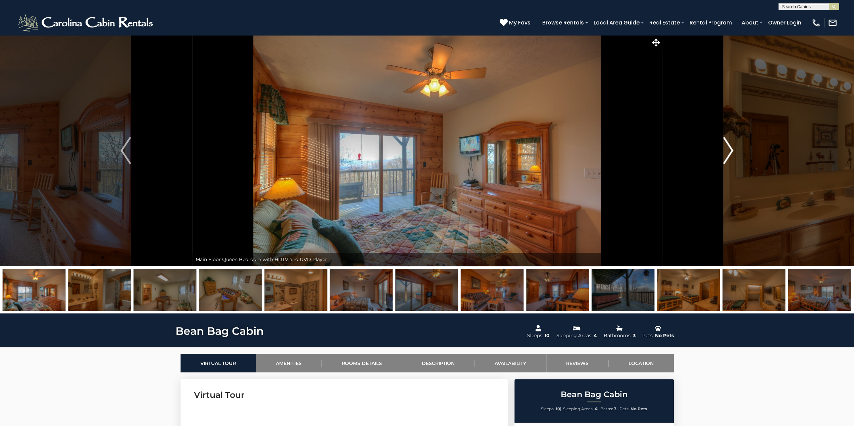
click at [729, 152] on img "Next" at bounding box center [728, 150] width 10 height 27
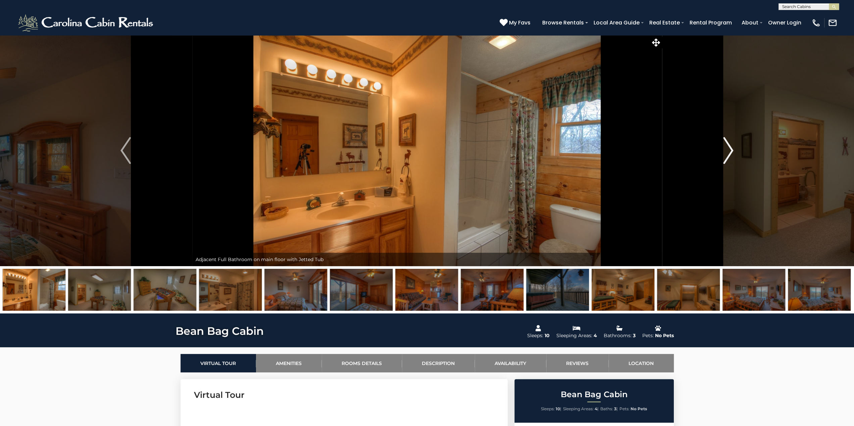
click at [729, 152] on img "Next" at bounding box center [728, 150] width 10 height 27
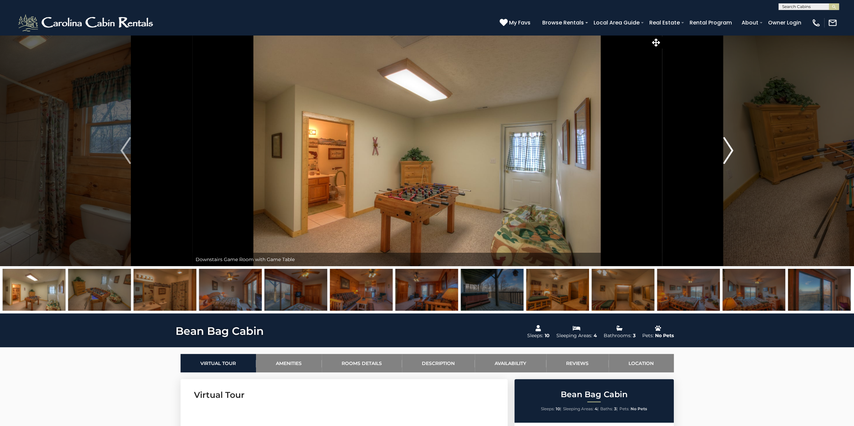
click at [729, 153] on img "Next" at bounding box center [728, 150] width 10 height 27
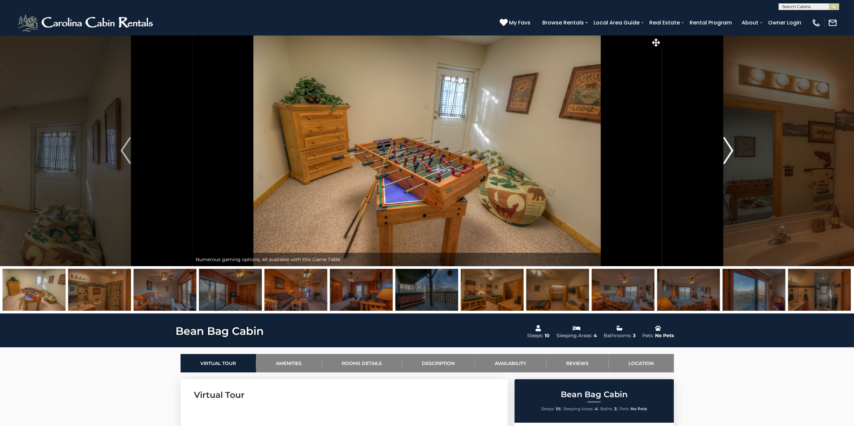
click at [729, 153] on img "Next" at bounding box center [728, 150] width 10 height 27
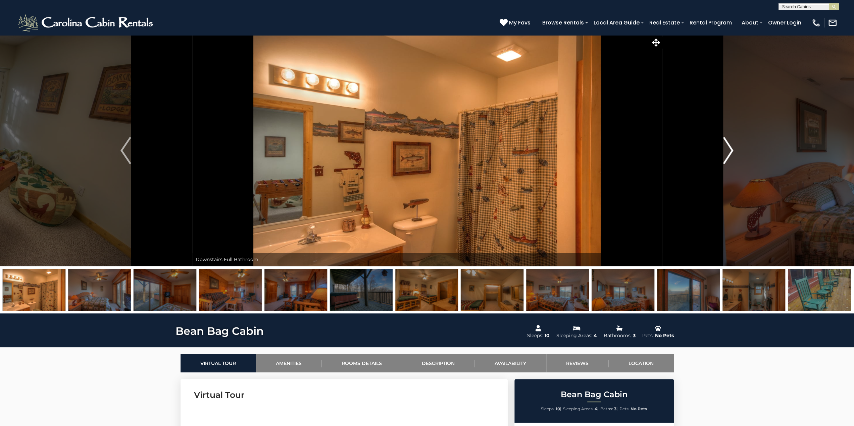
click at [729, 153] on img "Next" at bounding box center [728, 150] width 10 height 27
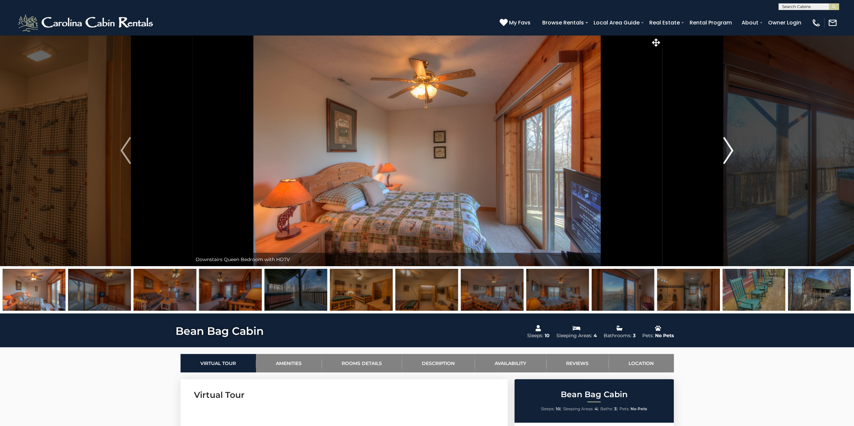
click at [729, 153] on img "Next" at bounding box center [728, 150] width 10 height 27
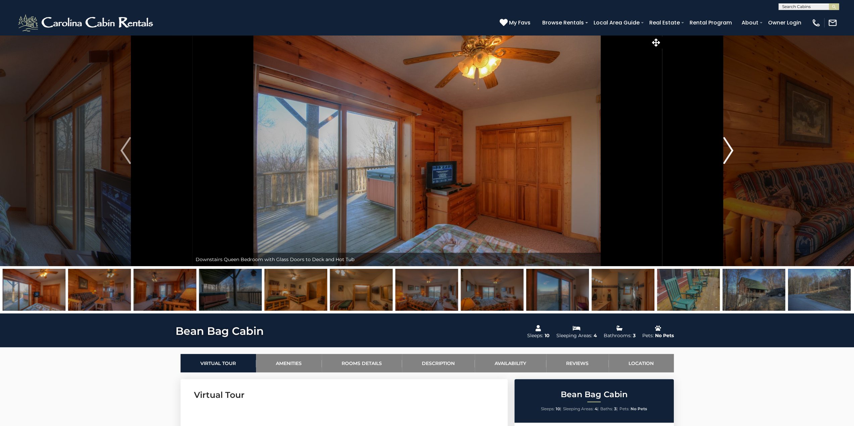
click at [729, 153] on img "Next" at bounding box center [728, 150] width 10 height 27
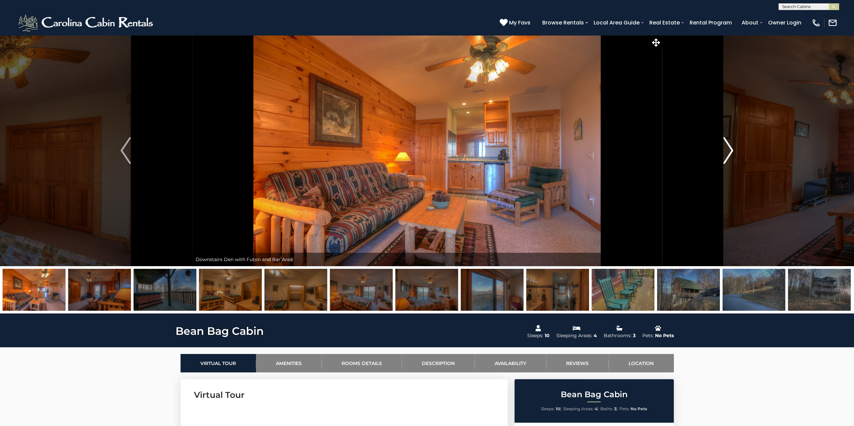
click at [729, 153] on img "Next" at bounding box center [728, 150] width 10 height 27
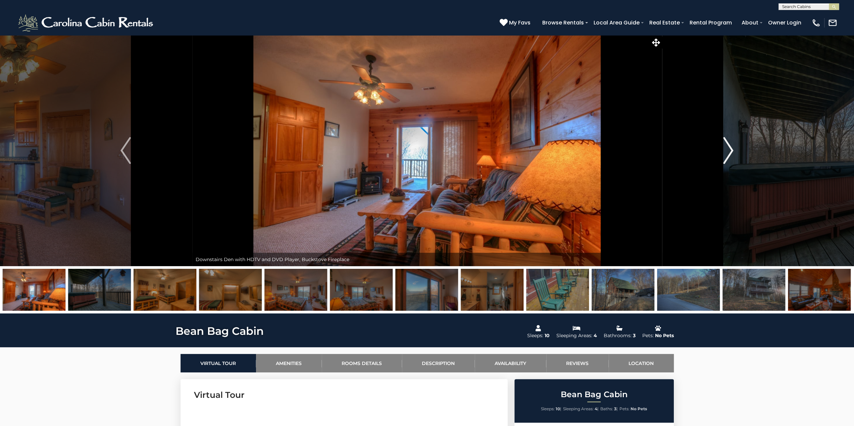
click at [729, 153] on img "Next" at bounding box center [728, 150] width 10 height 27
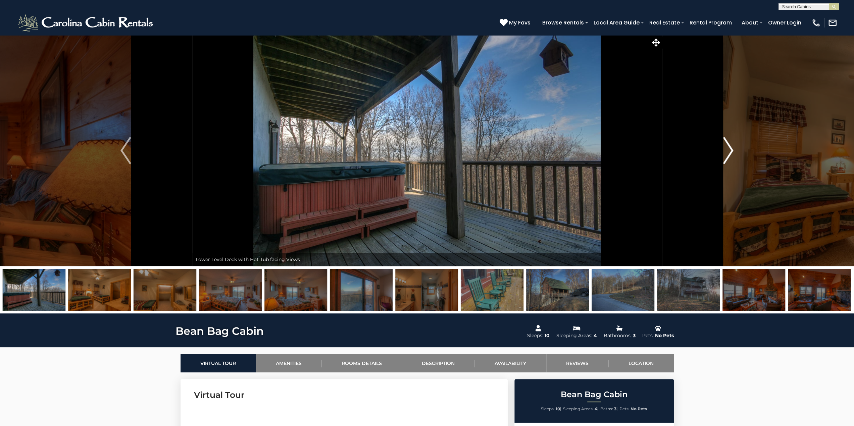
click at [729, 153] on img "Next" at bounding box center [728, 150] width 10 height 27
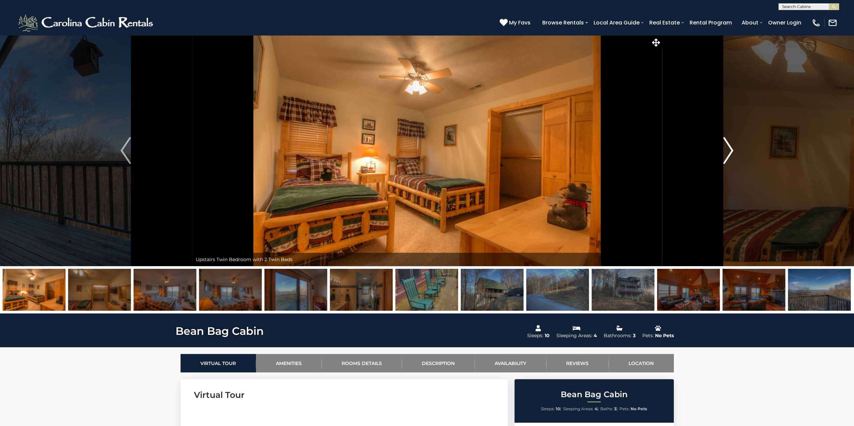
click at [729, 153] on img "Next" at bounding box center [728, 150] width 10 height 27
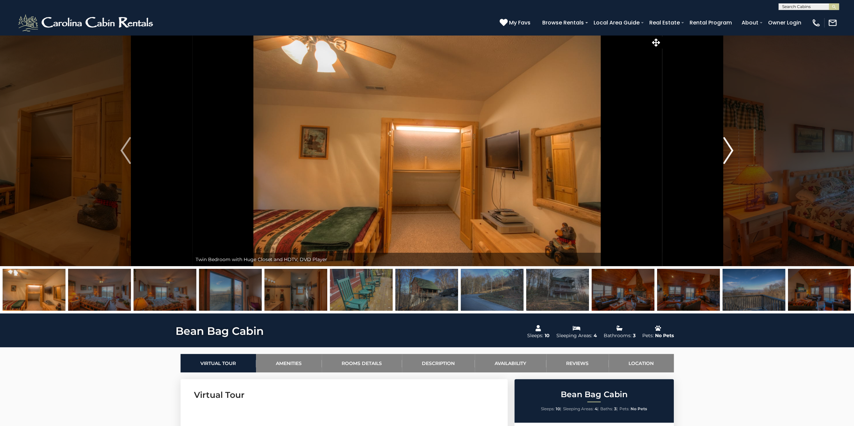
click at [729, 154] on img "Next" at bounding box center [728, 150] width 10 height 27
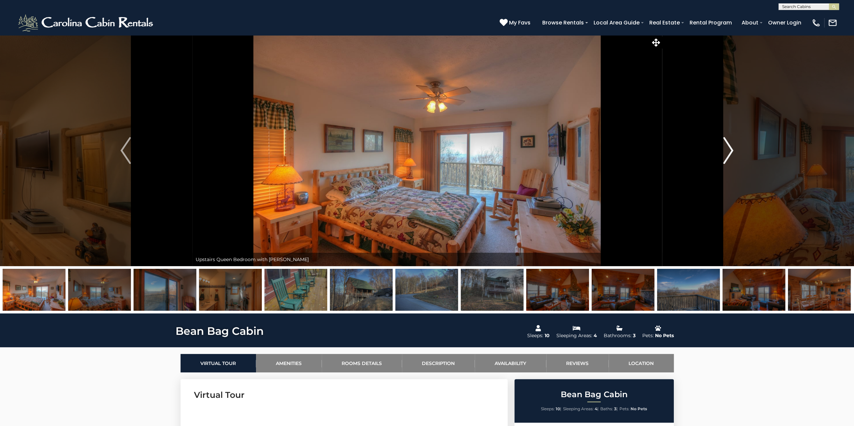
click at [729, 154] on img "Next" at bounding box center [728, 150] width 10 height 27
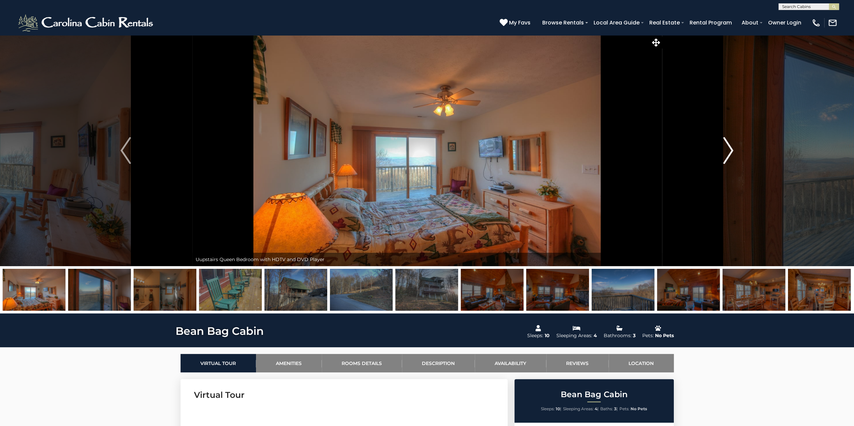
click at [729, 154] on img "Next" at bounding box center [728, 150] width 10 height 27
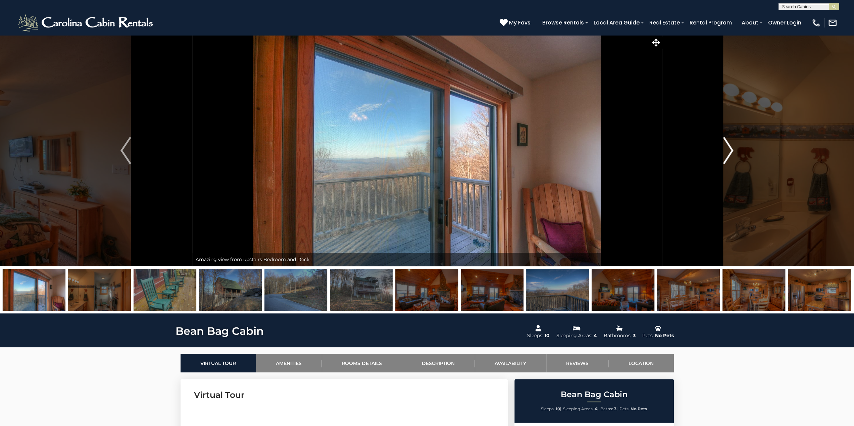
click at [729, 154] on img "Next" at bounding box center [728, 150] width 10 height 27
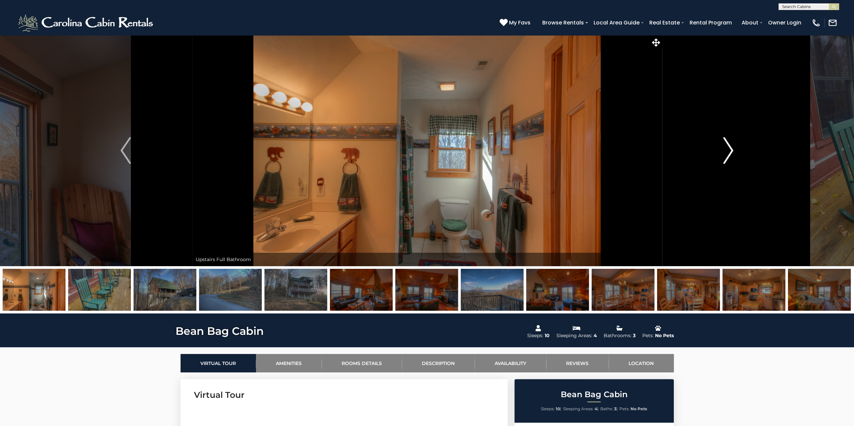
click at [729, 154] on img "Next" at bounding box center [728, 150] width 10 height 27
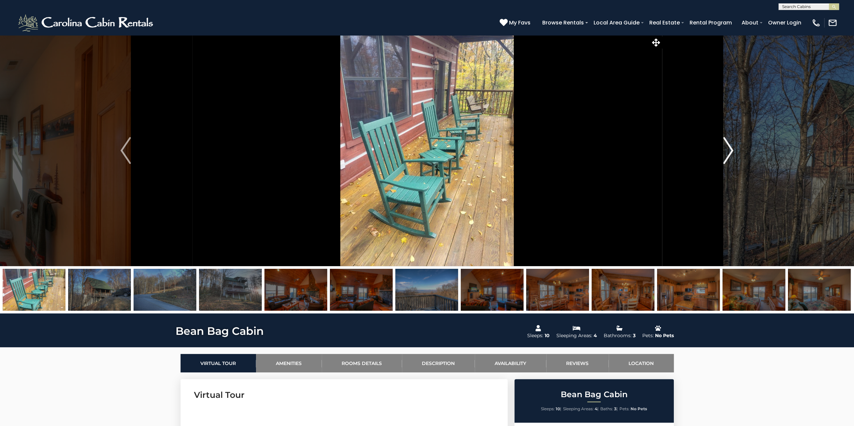
click at [728, 154] on img "Next" at bounding box center [728, 150] width 10 height 27
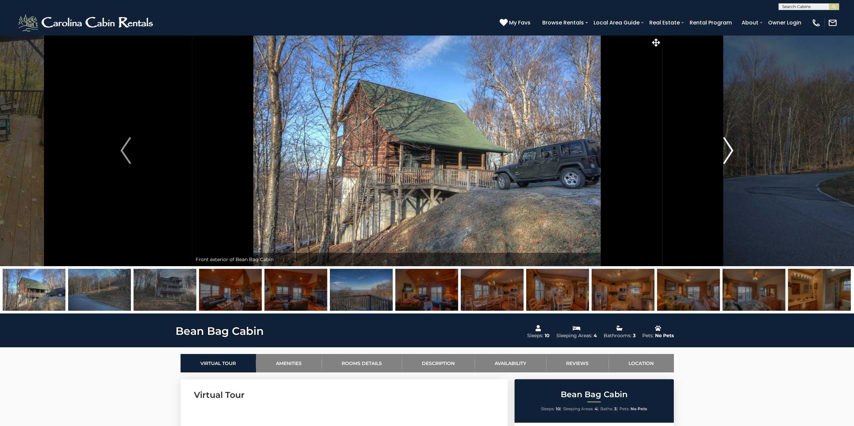
click at [728, 154] on img "Next" at bounding box center [728, 150] width 10 height 27
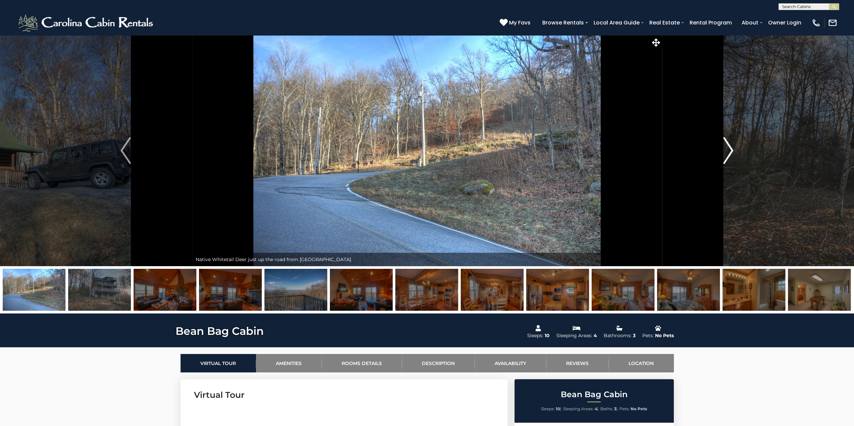
click at [728, 154] on img "Next" at bounding box center [728, 150] width 10 height 27
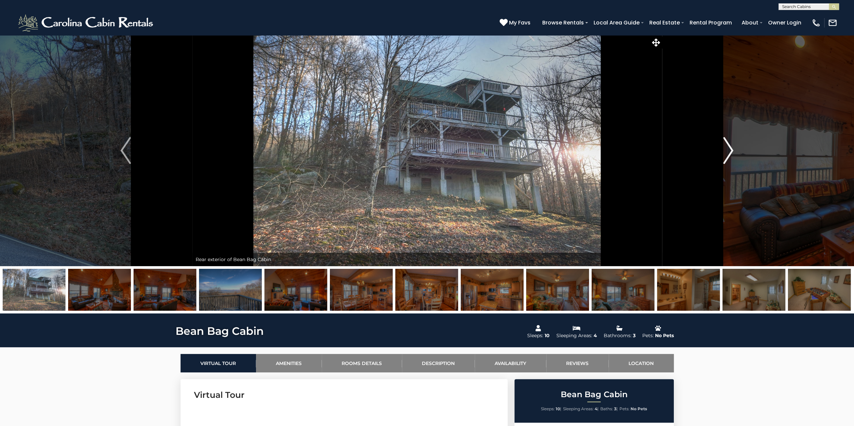
click at [728, 154] on img "Next" at bounding box center [728, 150] width 10 height 27
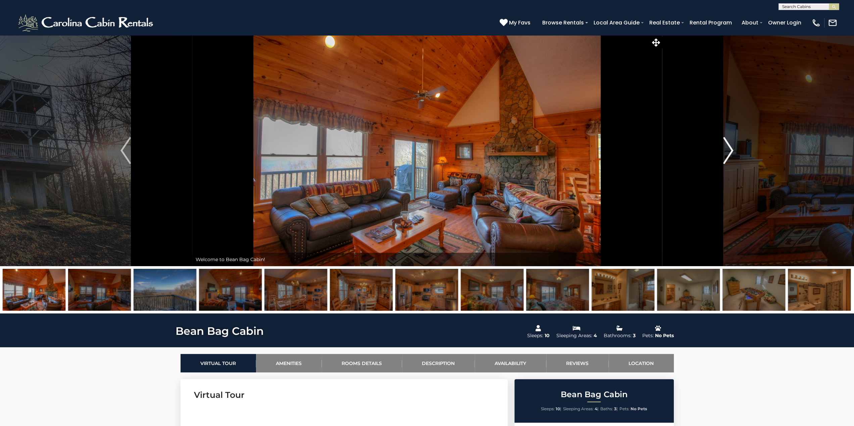
click at [728, 154] on img "Next" at bounding box center [728, 150] width 10 height 27
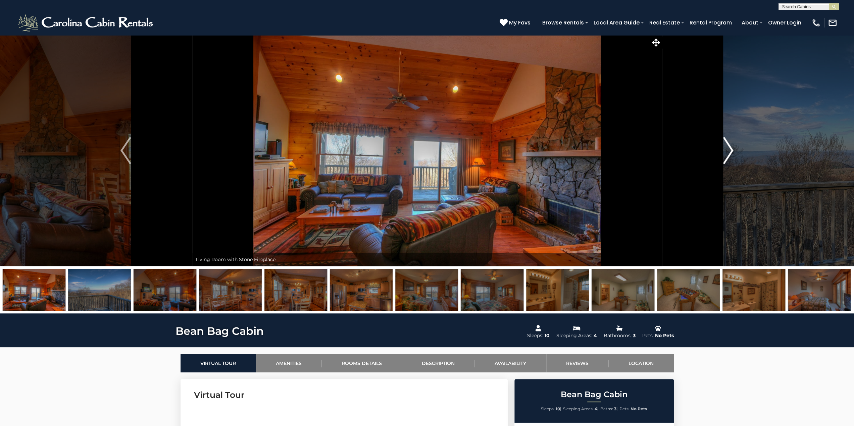
click at [728, 154] on img "Next" at bounding box center [728, 150] width 10 height 27
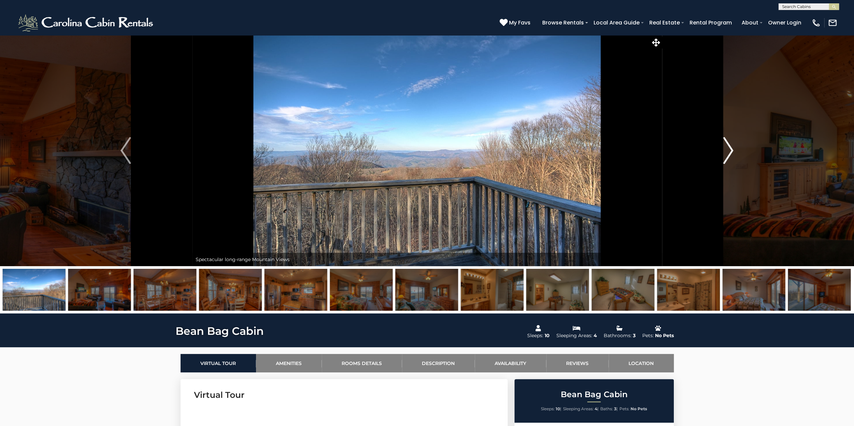
click at [728, 154] on img "Next" at bounding box center [728, 150] width 10 height 27
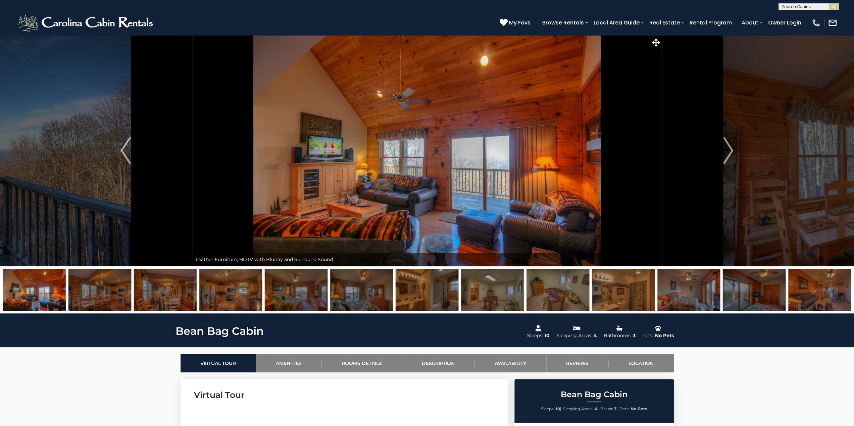
click at [548, 293] on img at bounding box center [557, 290] width 63 height 42
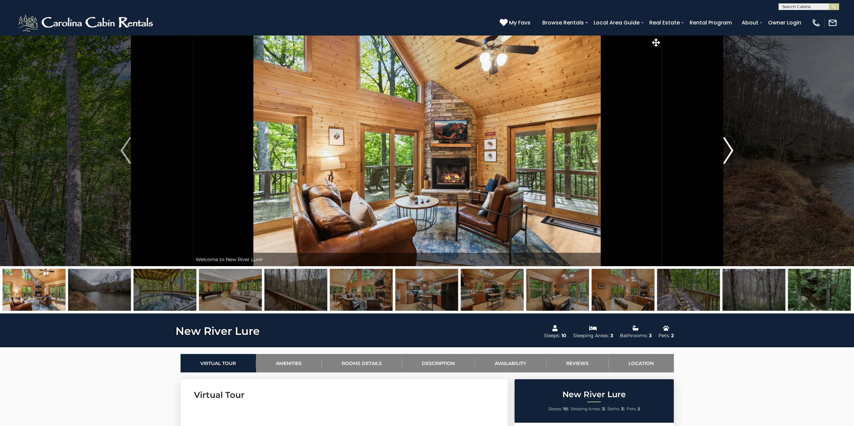
click at [726, 150] on img "Next" at bounding box center [728, 150] width 10 height 27
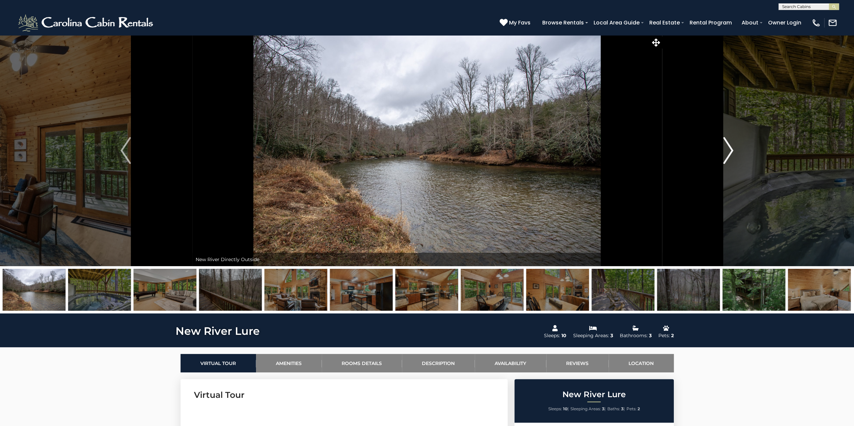
click at [726, 151] on img "Next" at bounding box center [728, 150] width 10 height 27
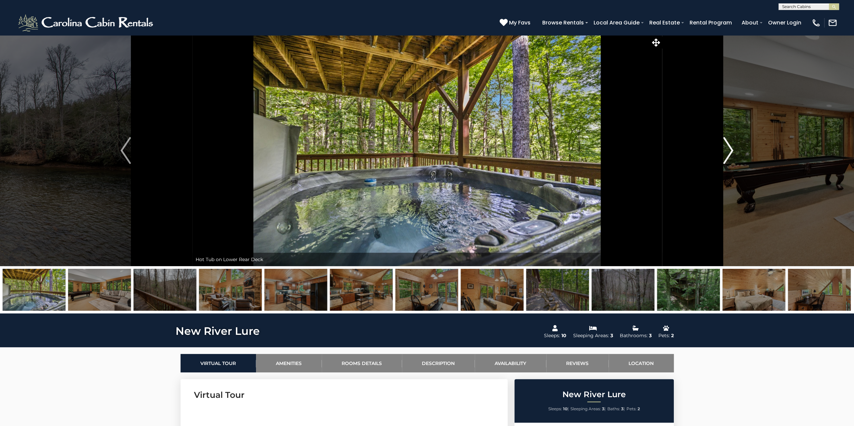
click at [726, 151] on img "Next" at bounding box center [728, 150] width 10 height 27
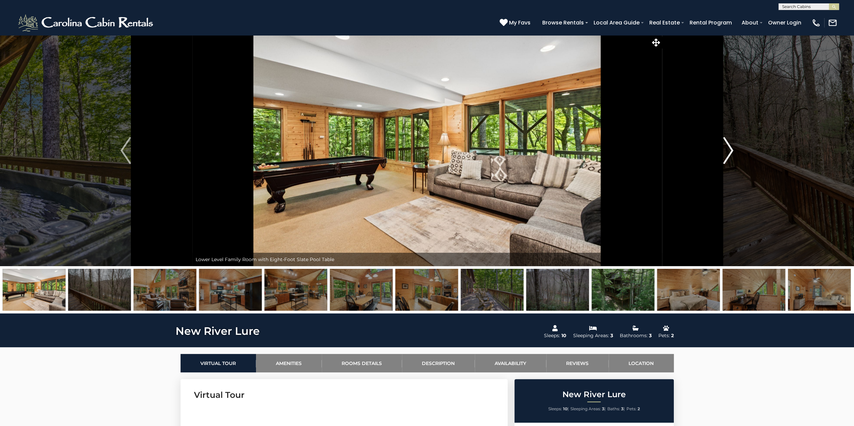
click at [726, 151] on img "Next" at bounding box center [728, 150] width 10 height 27
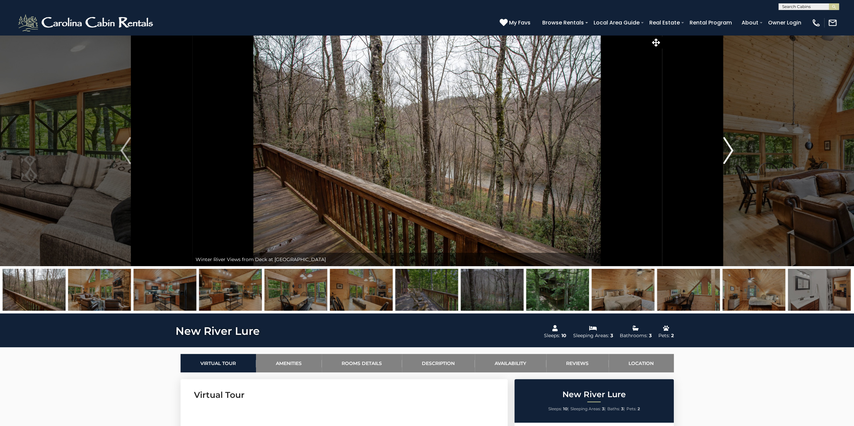
click at [725, 152] on img "Next" at bounding box center [728, 150] width 10 height 27
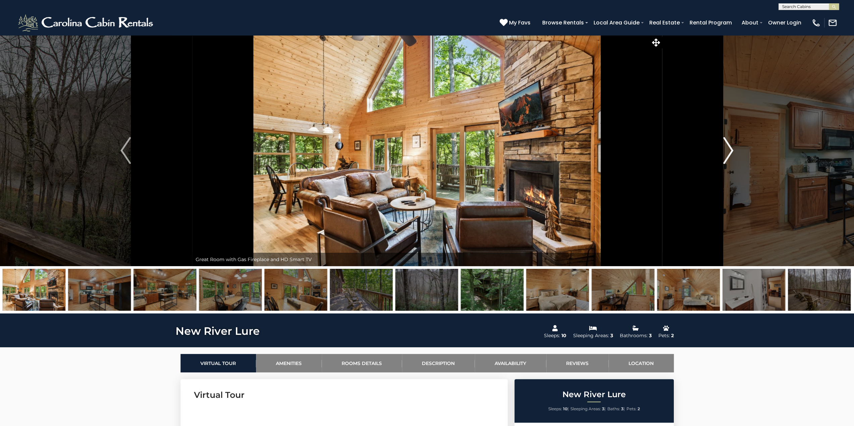
click at [725, 152] on img "Next" at bounding box center [728, 150] width 10 height 27
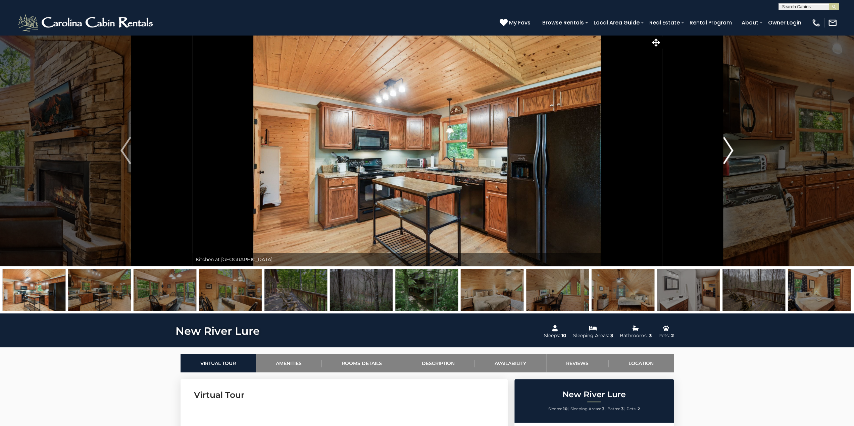
click at [725, 152] on img "Next" at bounding box center [728, 150] width 10 height 27
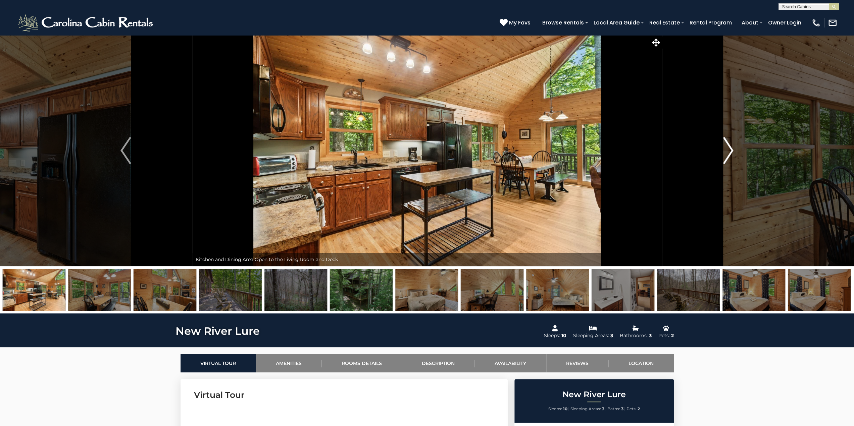
click at [725, 152] on img "Next" at bounding box center [728, 150] width 10 height 27
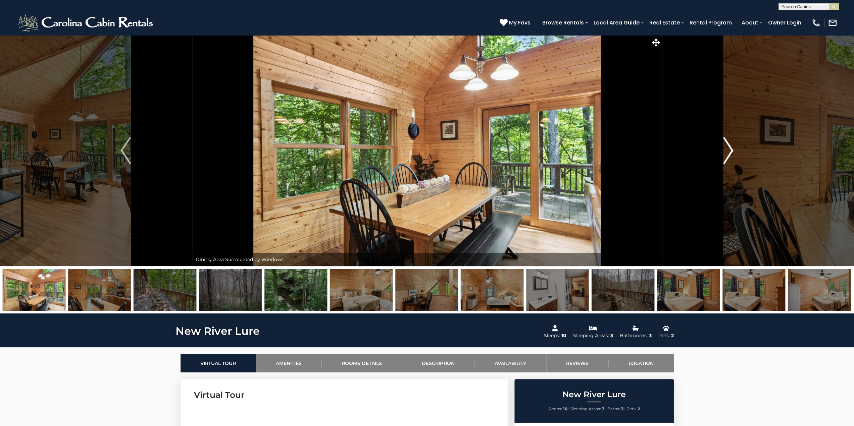
click at [725, 152] on img "Next" at bounding box center [728, 150] width 10 height 27
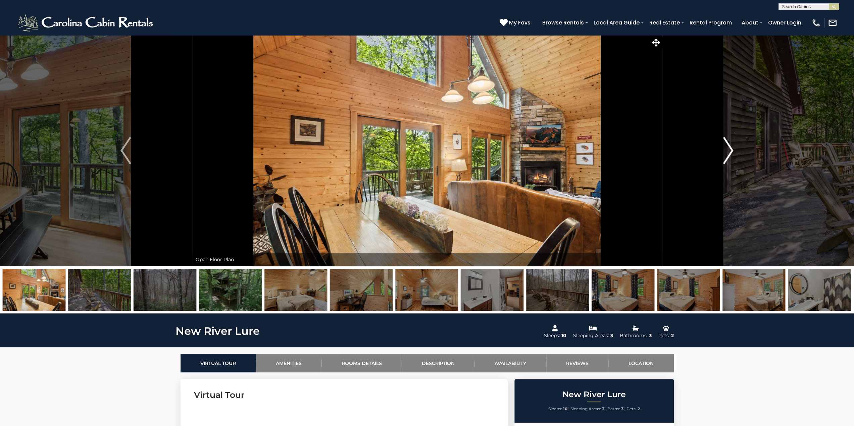
click at [725, 152] on img "Next" at bounding box center [728, 150] width 10 height 27
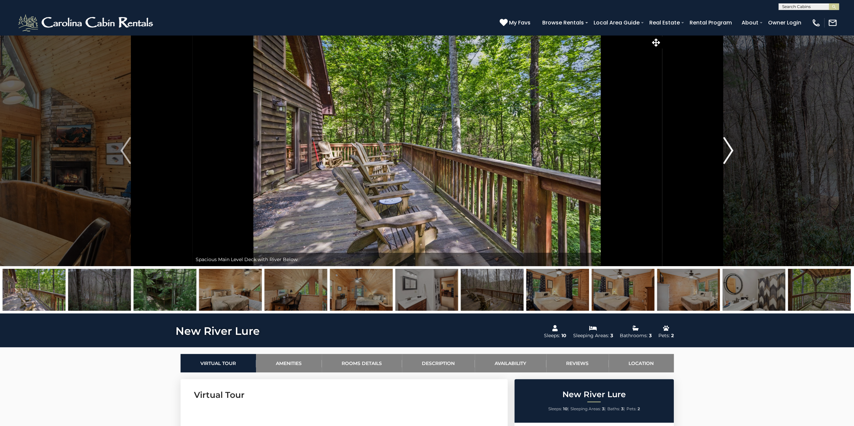
click at [725, 152] on img "Next" at bounding box center [728, 150] width 10 height 27
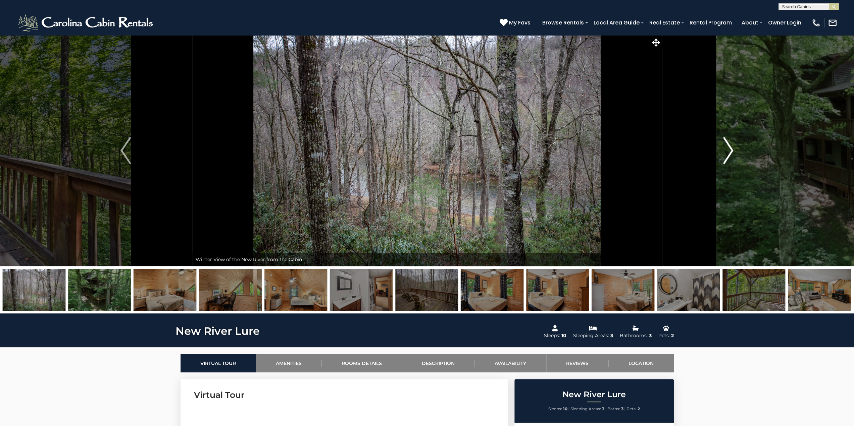
click at [725, 152] on img "Next" at bounding box center [728, 150] width 10 height 27
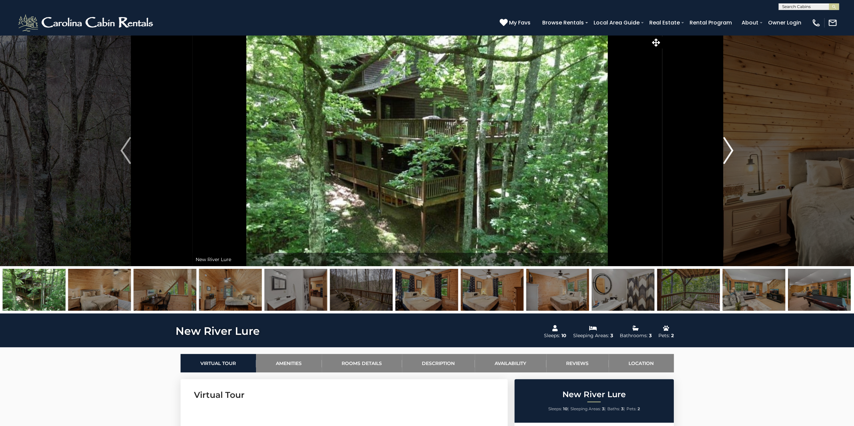
click at [725, 152] on img "Next" at bounding box center [728, 150] width 10 height 27
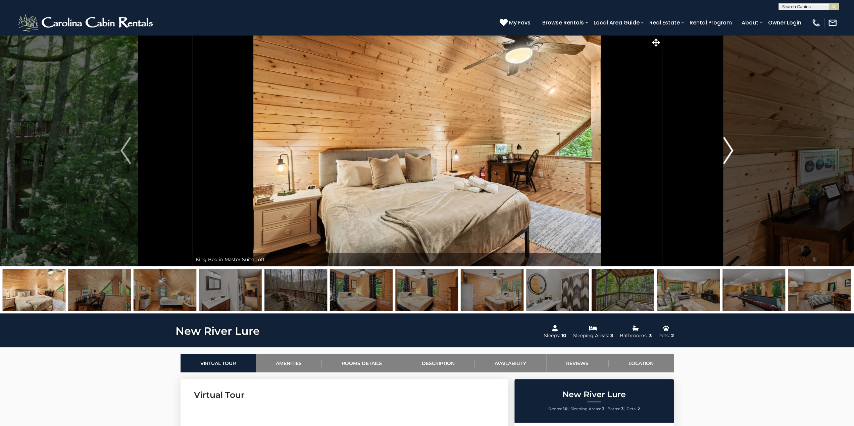
click at [725, 152] on img "Next" at bounding box center [728, 150] width 10 height 27
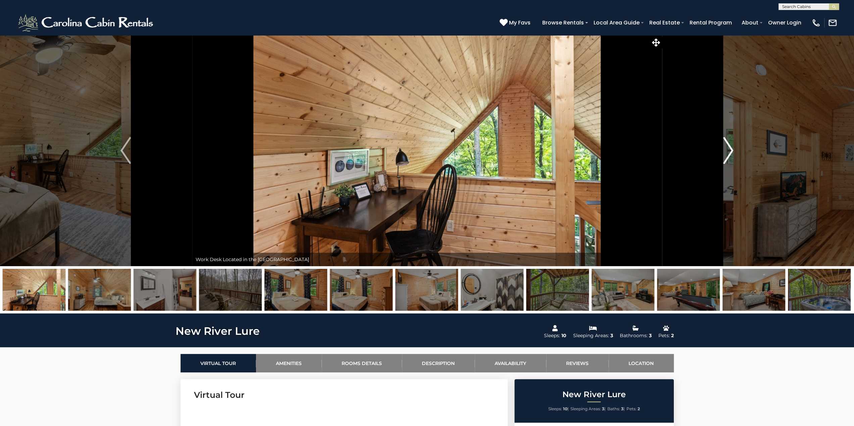
click at [725, 152] on img "Next" at bounding box center [728, 150] width 10 height 27
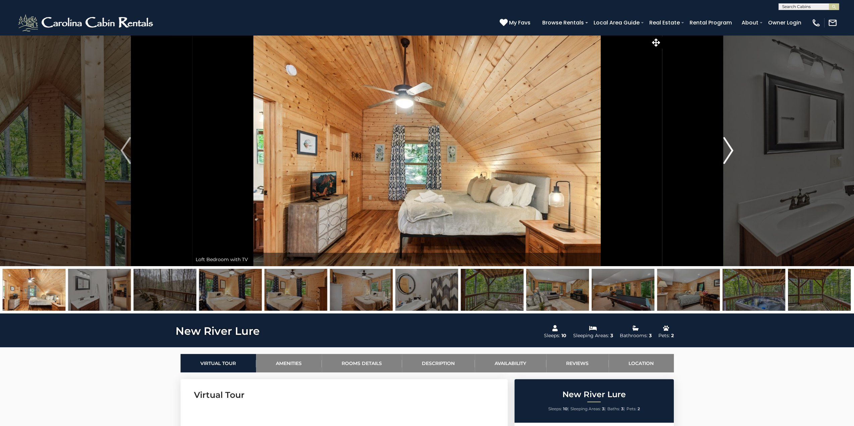
click at [724, 154] on img "Next" at bounding box center [728, 150] width 10 height 27
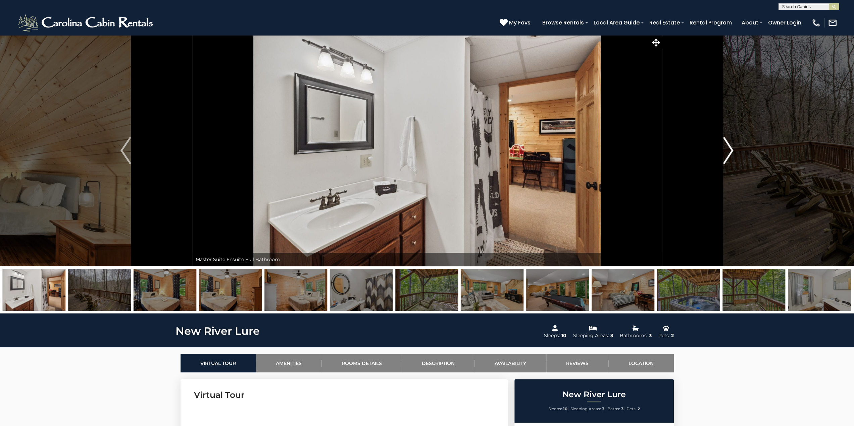
click at [724, 153] on img "Next" at bounding box center [728, 150] width 10 height 27
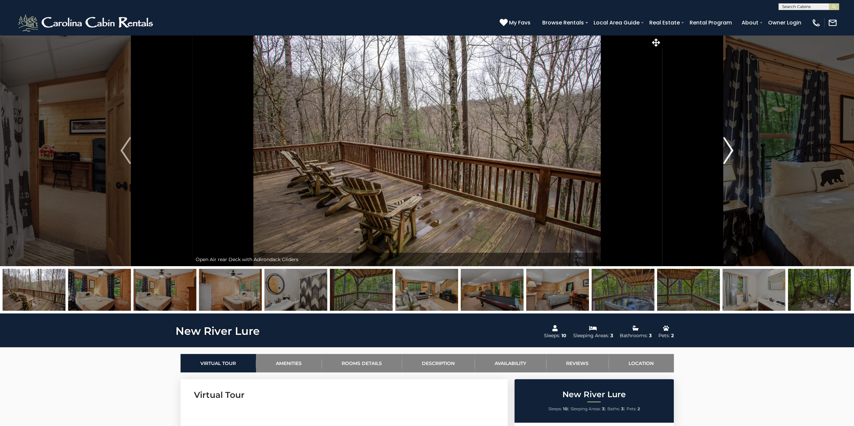
click at [724, 153] on img "Next" at bounding box center [728, 150] width 10 height 27
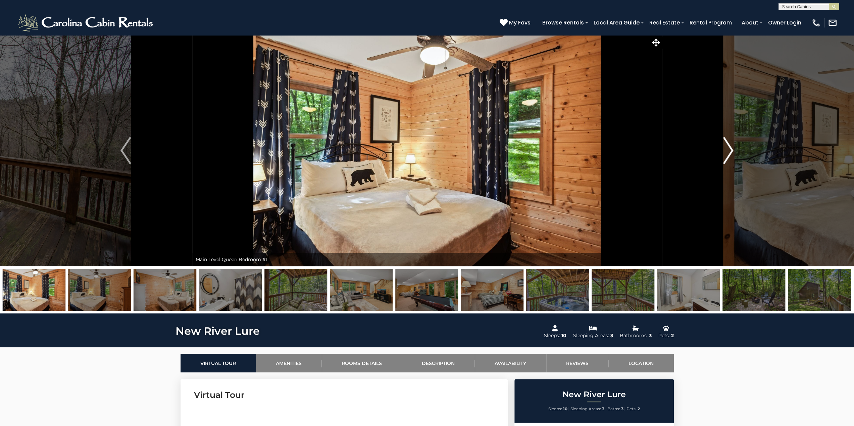
click at [727, 153] on img "Next" at bounding box center [728, 150] width 10 height 27
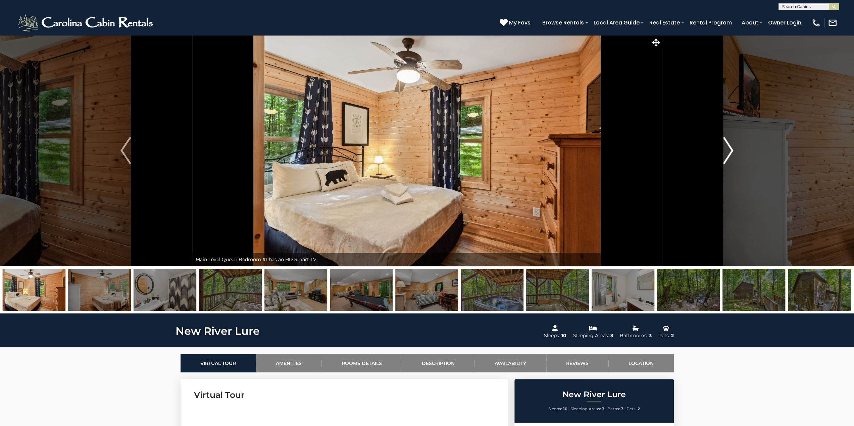
click at [724, 153] on img "Next" at bounding box center [728, 150] width 10 height 27
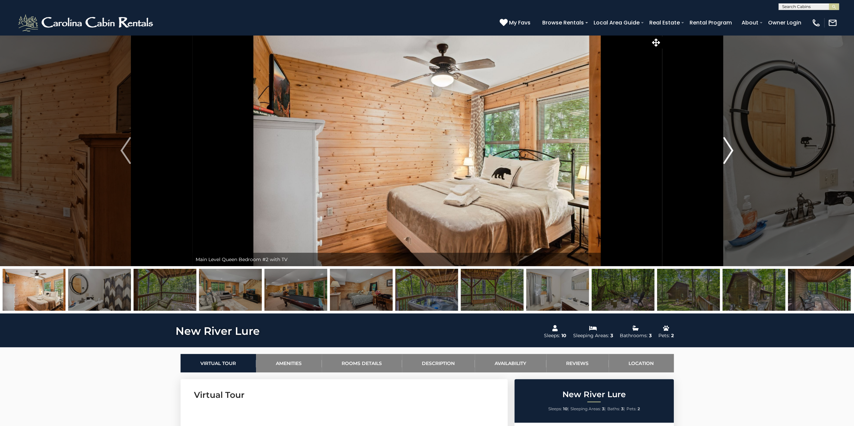
click at [724, 153] on img "Next" at bounding box center [728, 150] width 10 height 27
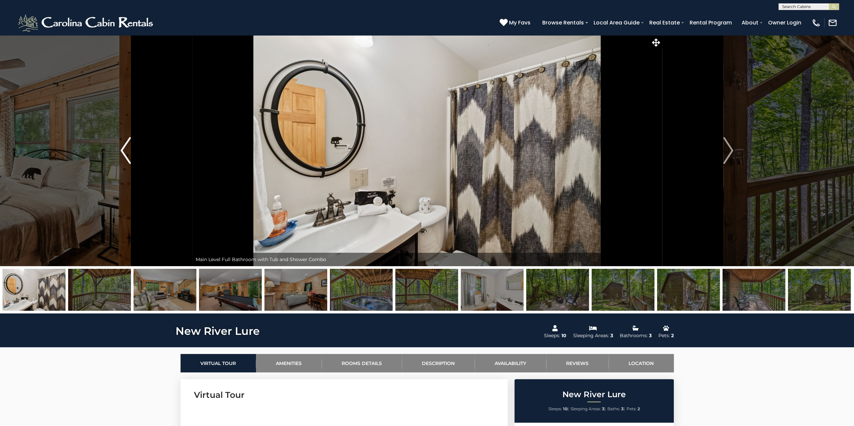
click at [126, 150] on img "Previous" at bounding box center [125, 150] width 10 height 27
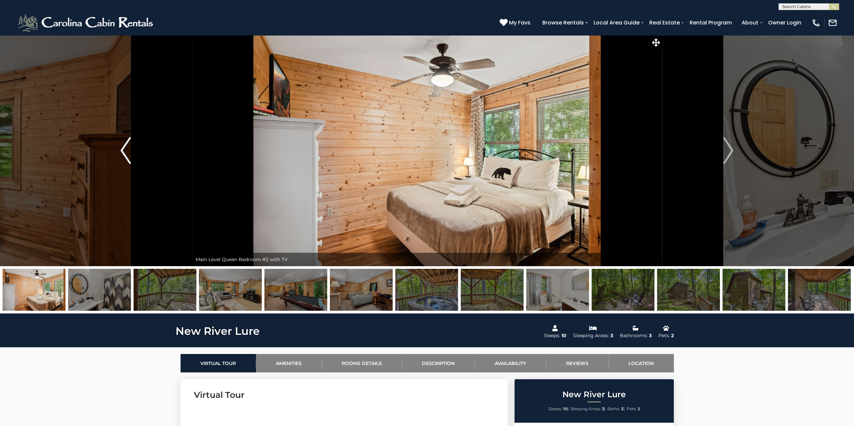
click at [125, 150] on img "Previous" at bounding box center [125, 150] width 10 height 27
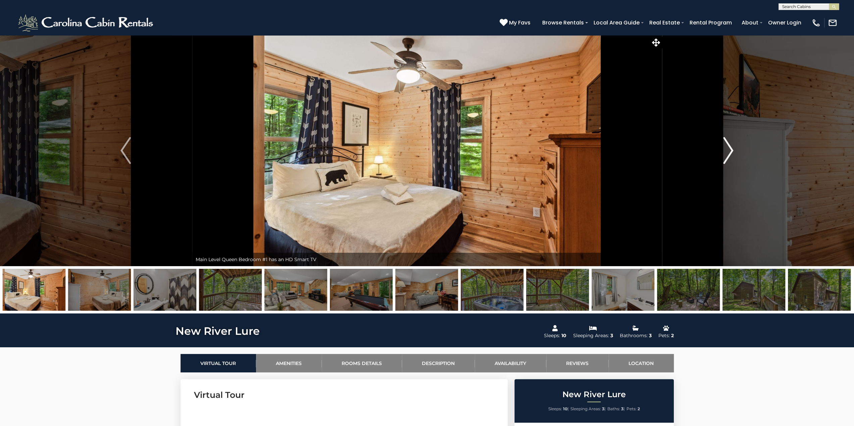
click at [727, 151] on img "Next" at bounding box center [728, 150] width 10 height 27
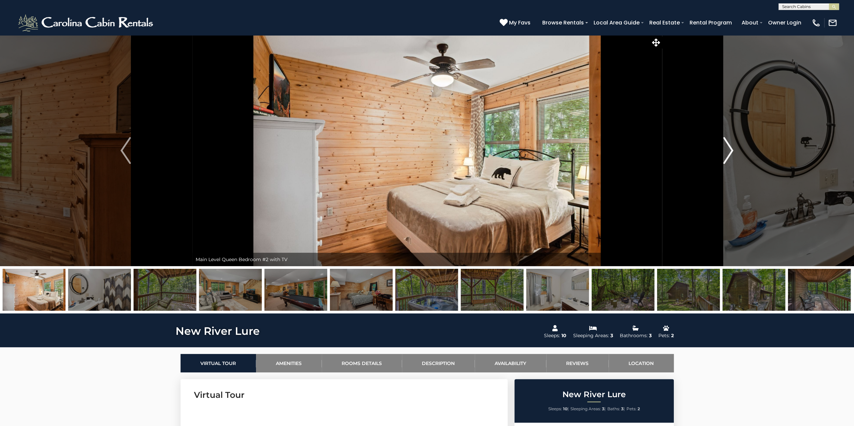
click at [724, 151] on img "Next" at bounding box center [728, 150] width 10 height 27
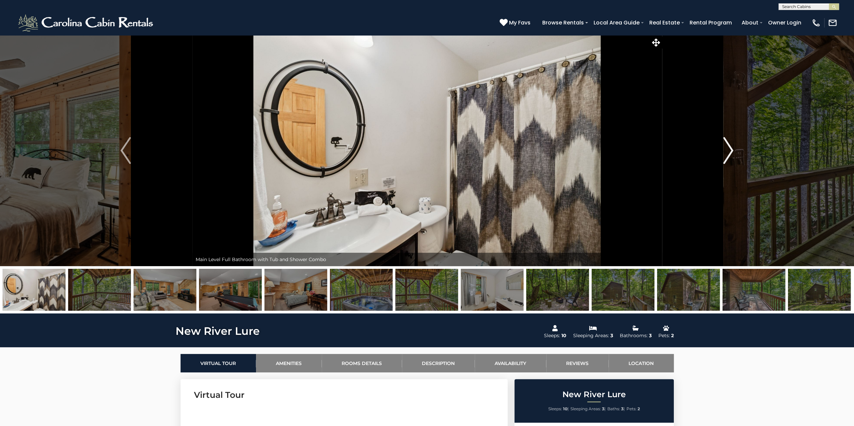
click at [724, 151] on img "Next" at bounding box center [728, 150] width 10 height 27
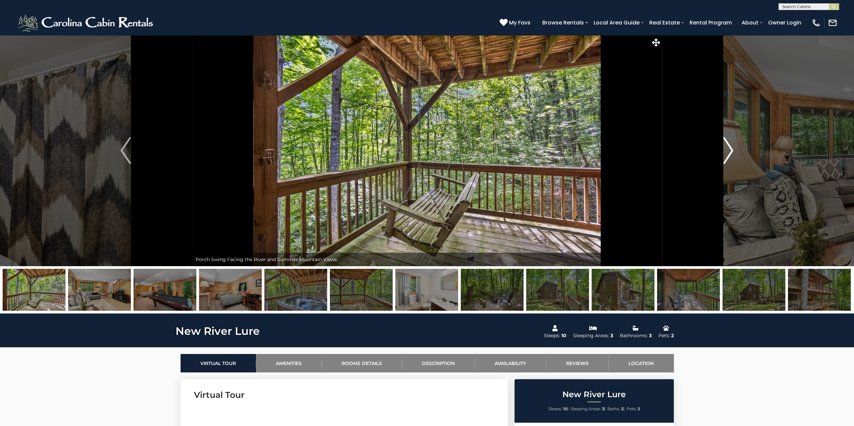
click at [728, 152] on img "Next" at bounding box center [728, 150] width 10 height 27
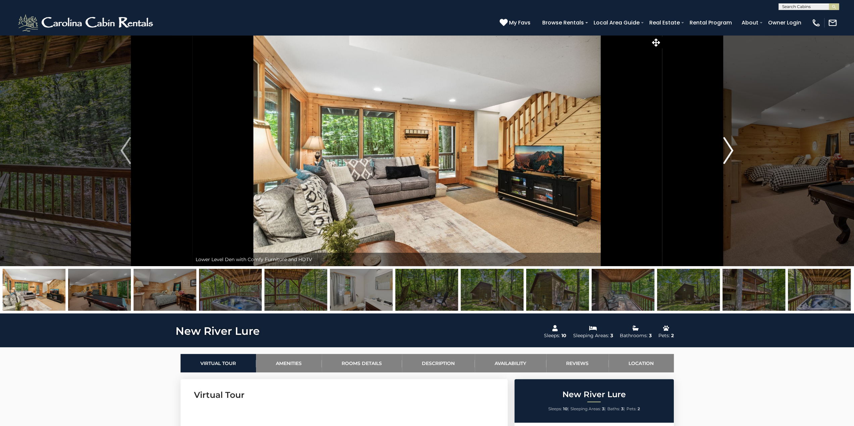
click at [726, 153] on img "Next" at bounding box center [728, 150] width 10 height 27
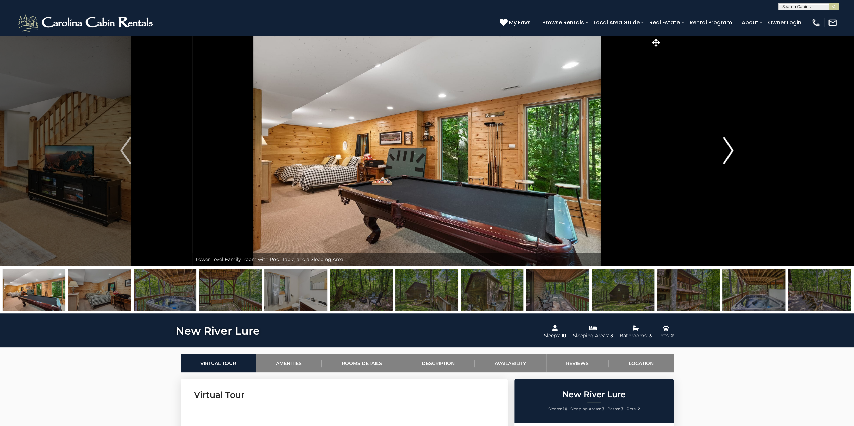
click at [728, 152] on img "Next" at bounding box center [728, 150] width 10 height 27
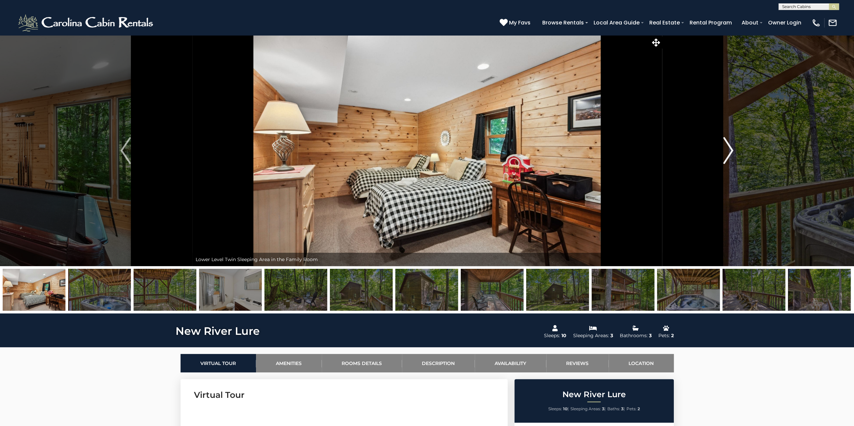
click at [727, 152] on img "Next" at bounding box center [728, 150] width 10 height 27
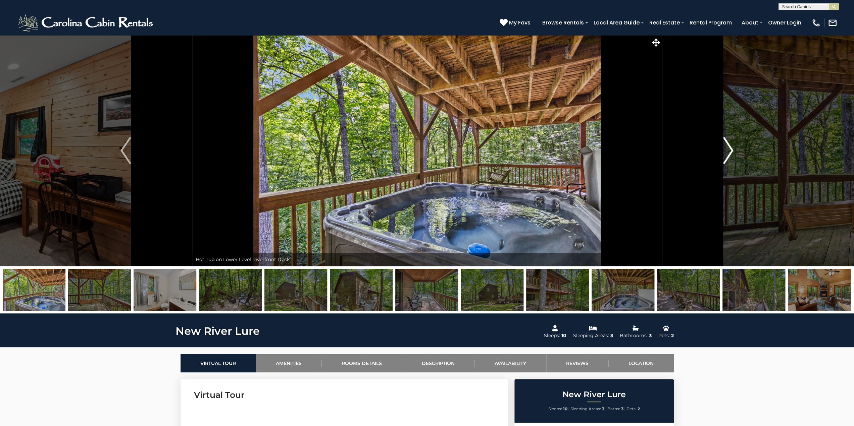
click at [727, 152] on img "Next" at bounding box center [728, 150] width 10 height 27
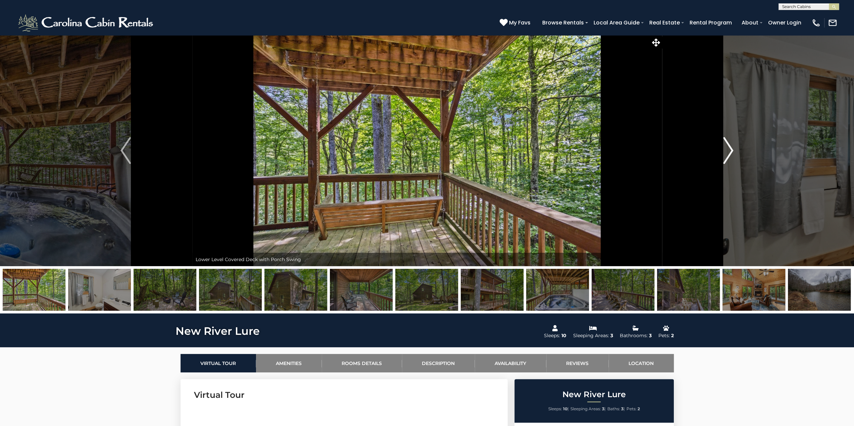
click at [727, 152] on img "Next" at bounding box center [728, 150] width 10 height 27
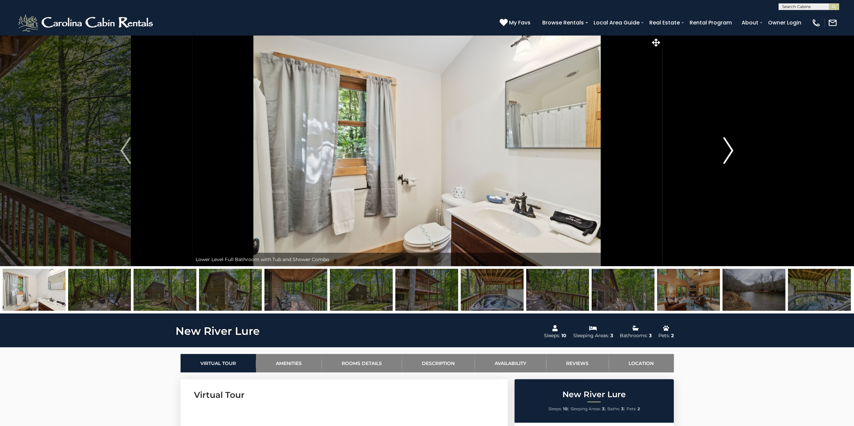
click at [727, 152] on img "Next" at bounding box center [728, 150] width 10 height 27
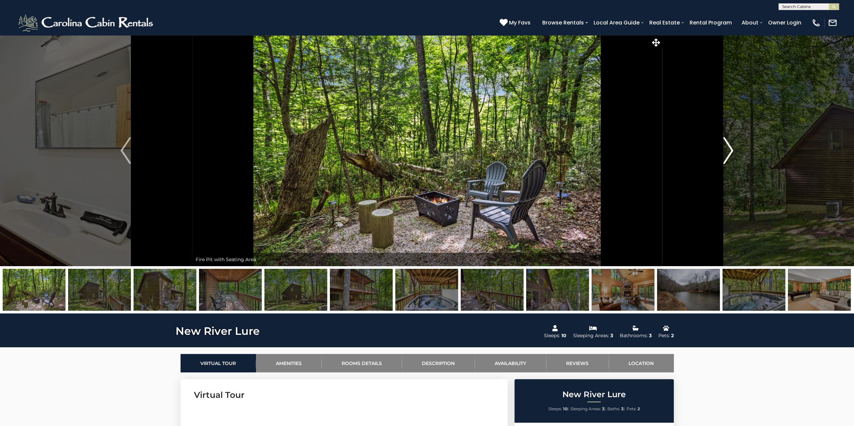
click at [727, 152] on img "Next" at bounding box center [728, 150] width 10 height 27
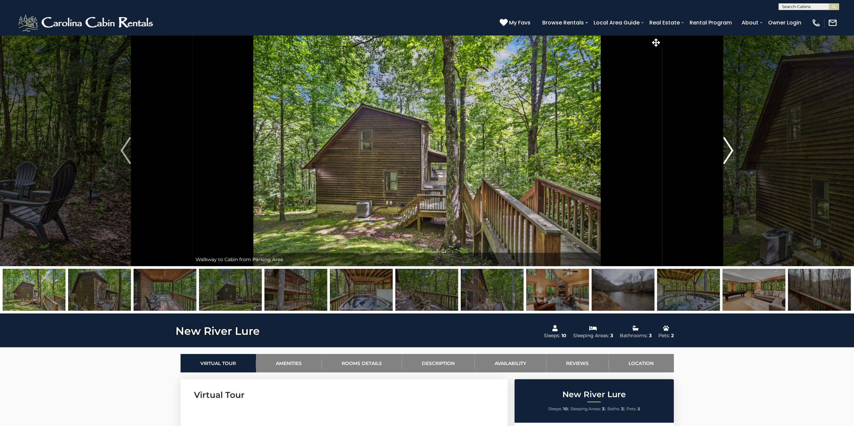
click at [727, 153] on img "Next" at bounding box center [728, 150] width 10 height 27
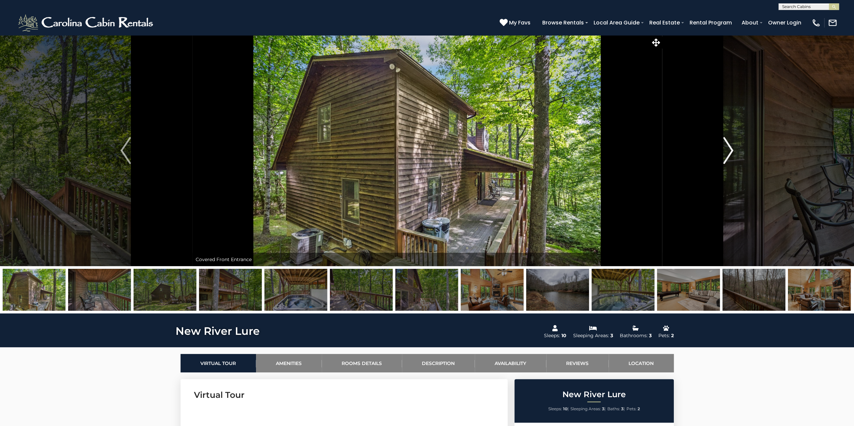
click at [727, 153] on img "Next" at bounding box center [728, 150] width 10 height 27
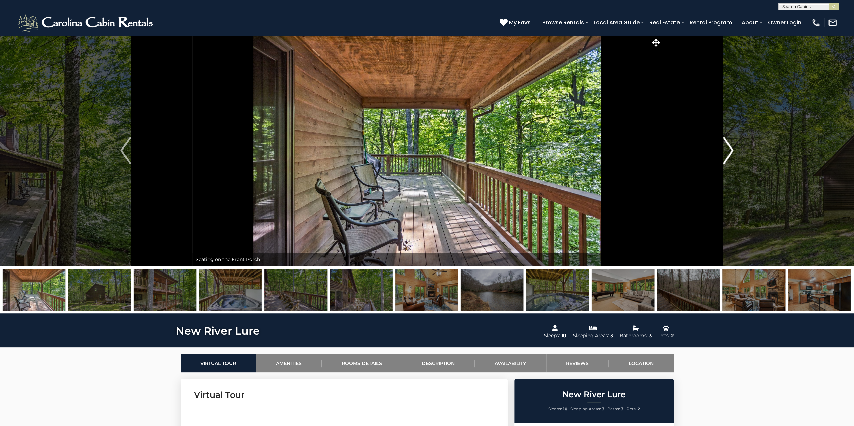
click at [727, 153] on img "Next" at bounding box center [728, 150] width 10 height 27
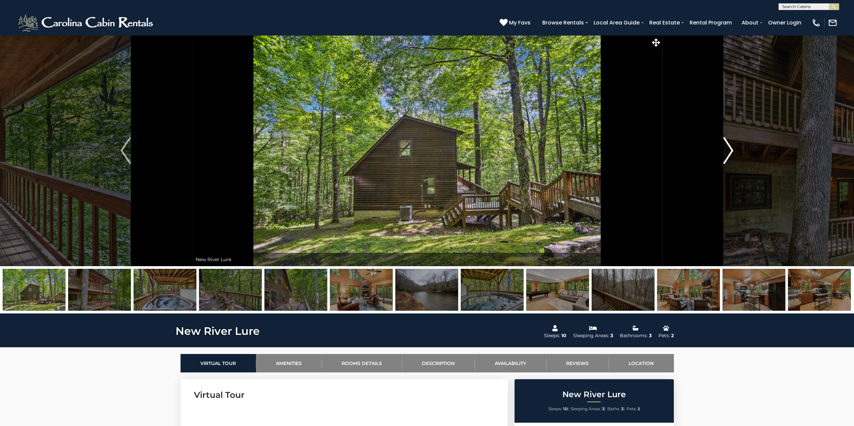
click at [727, 153] on img "Next" at bounding box center [728, 150] width 10 height 27
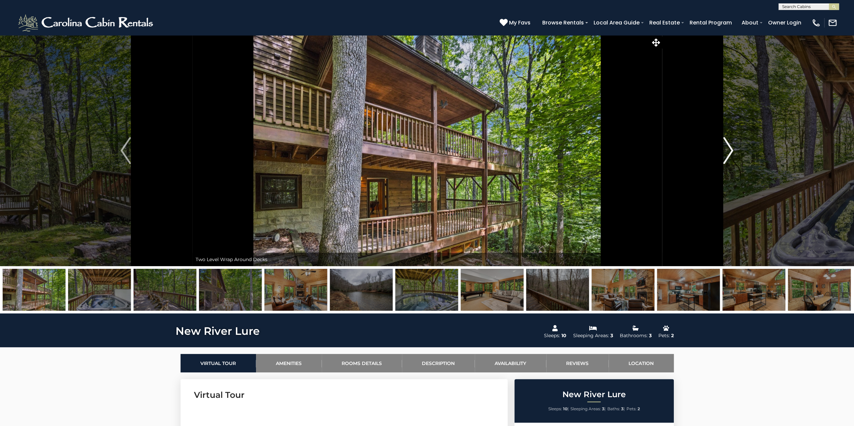
click at [727, 153] on img "Next" at bounding box center [728, 150] width 10 height 27
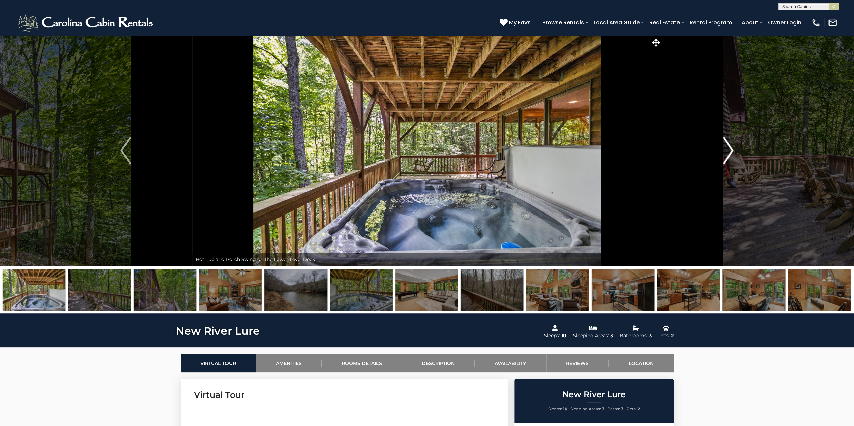
click at [727, 153] on img "Next" at bounding box center [728, 150] width 10 height 27
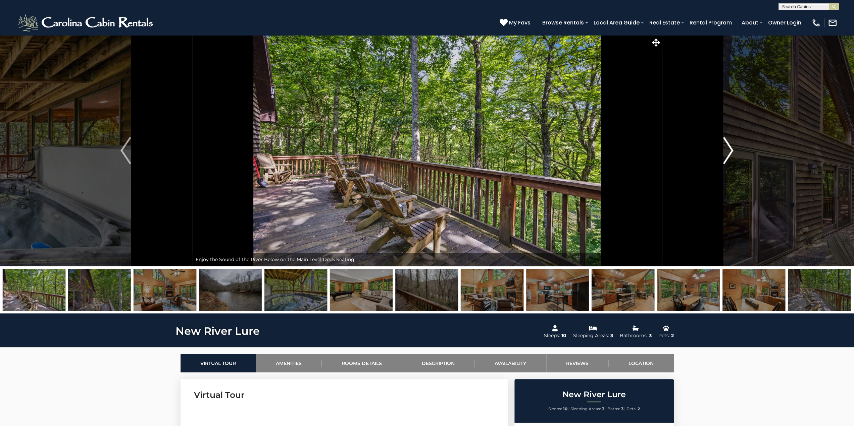
click at [727, 153] on img "Next" at bounding box center [728, 150] width 10 height 27
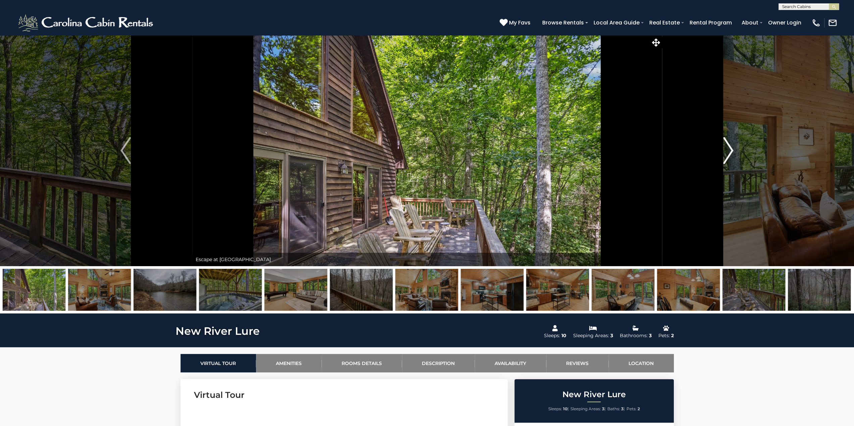
click at [727, 153] on img "Next" at bounding box center [728, 150] width 10 height 27
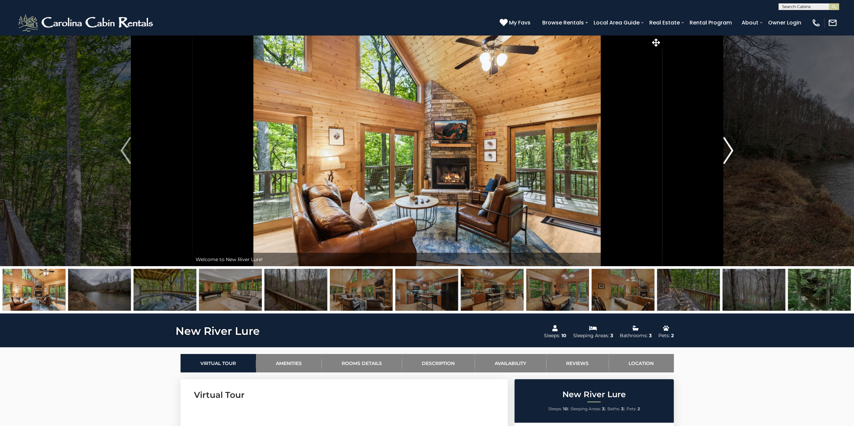
click at [726, 153] on img "Next" at bounding box center [728, 150] width 10 height 27
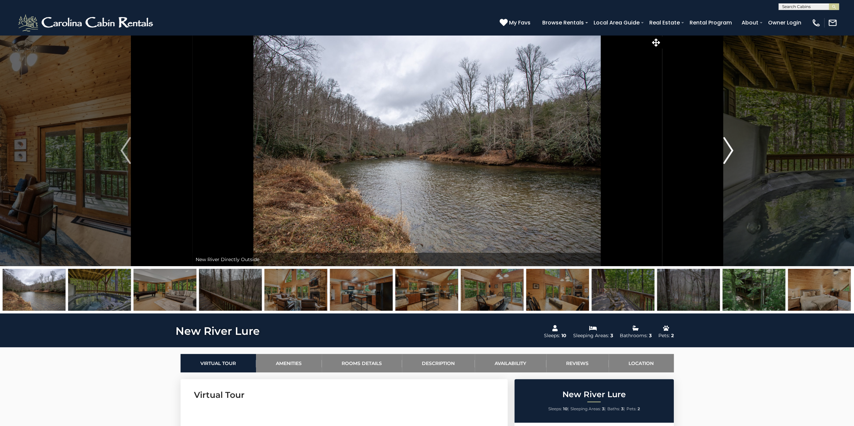
click at [726, 153] on img "Next" at bounding box center [728, 150] width 10 height 27
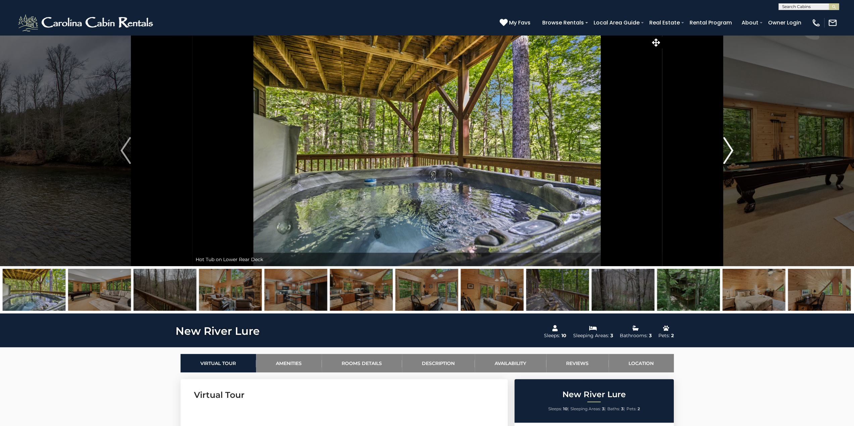
click at [726, 152] on img "Next" at bounding box center [728, 150] width 10 height 27
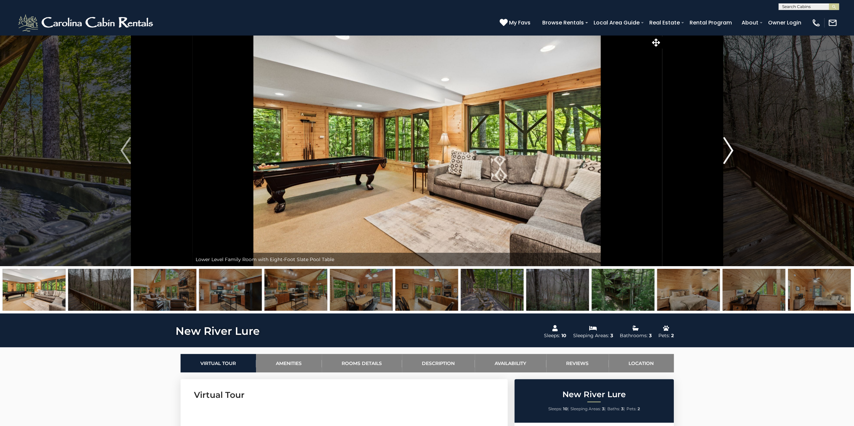
click at [726, 152] on img "Next" at bounding box center [728, 150] width 10 height 27
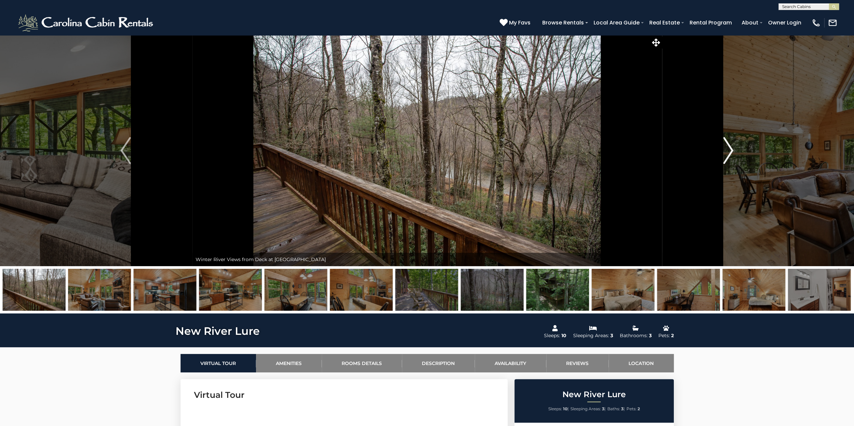
click at [726, 152] on img "Next" at bounding box center [728, 150] width 10 height 27
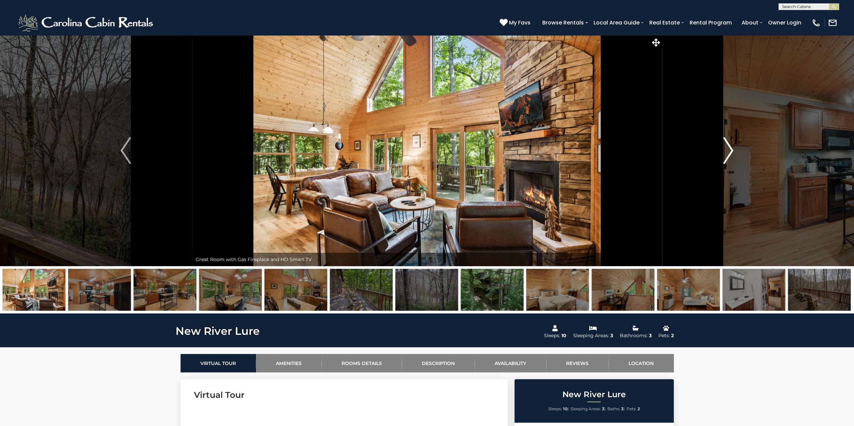
click at [726, 152] on img "Next" at bounding box center [728, 150] width 10 height 27
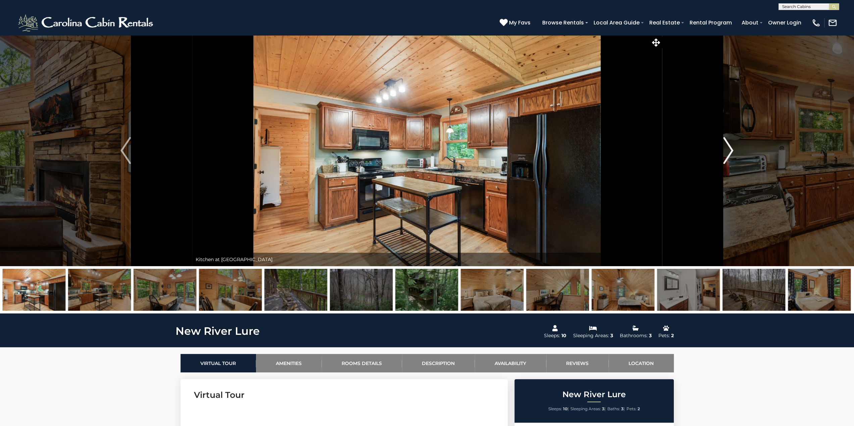
click at [726, 152] on img "Next" at bounding box center [728, 150] width 10 height 27
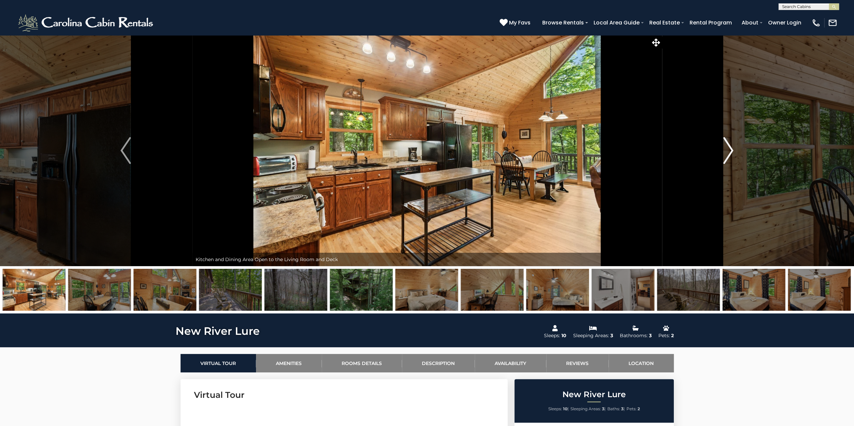
click at [726, 152] on img "Next" at bounding box center [728, 150] width 10 height 27
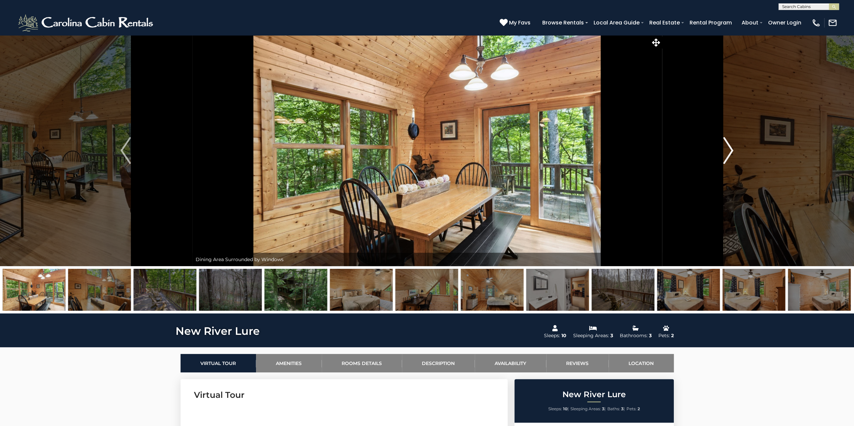
click at [726, 152] on img "Next" at bounding box center [728, 150] width 10 height 27
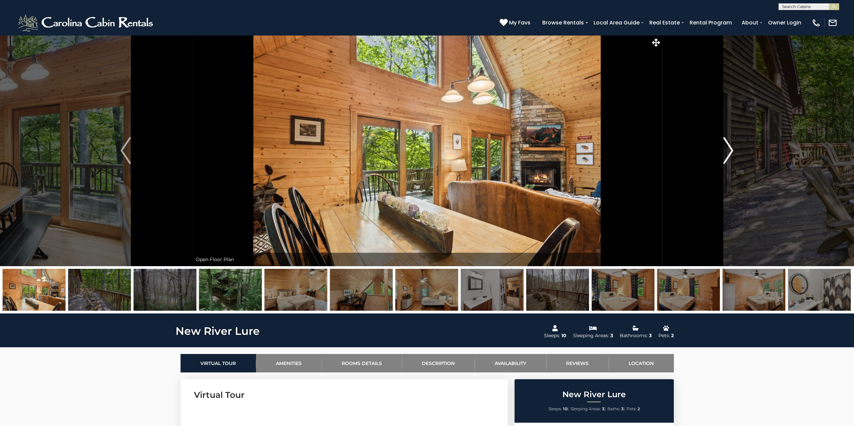
click at [726, 152] on img "Next" at bounding box center [728, 150] width 10 height 27
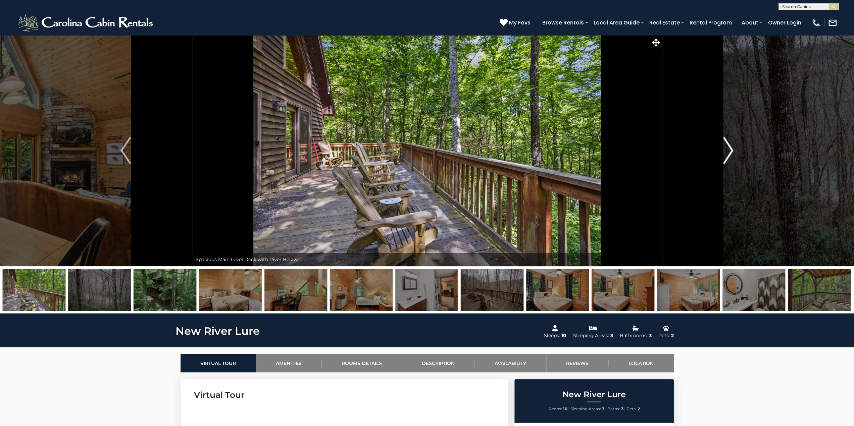
click at [726, 152] on img "Next" at bounding box center [728, 150] width 10 height 27
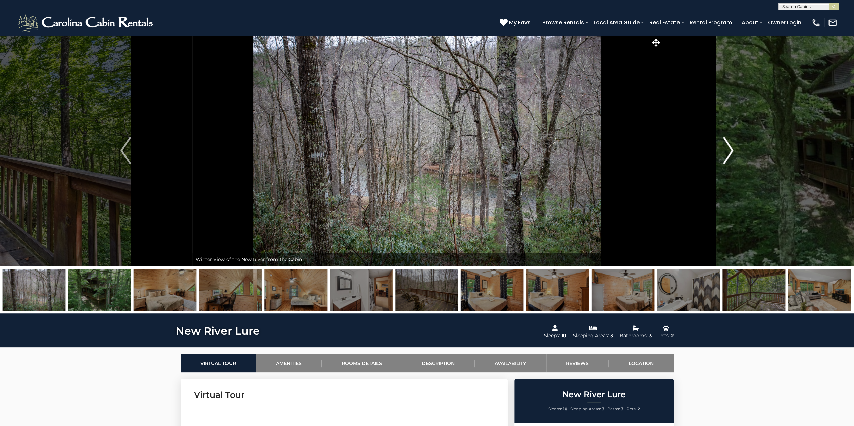
click at [726, 152] on img "Next" at bounding box center [728, 150] width 10 height 27
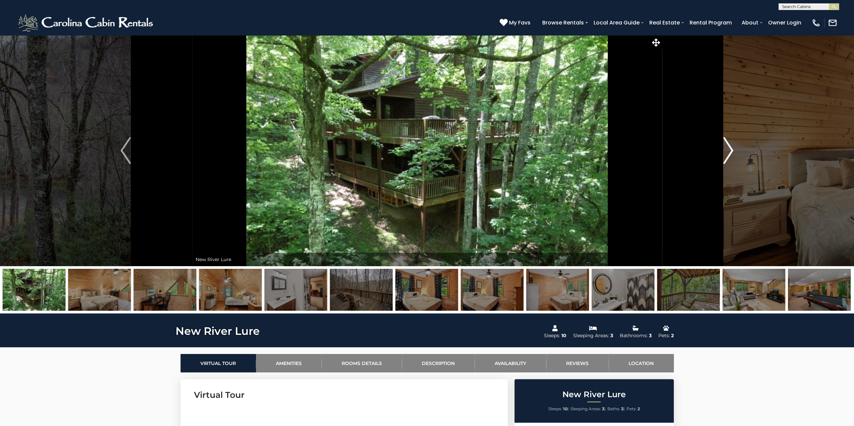
click at [726, 152] on img "Next" at bounding box center [728, 150] width 10 height 27
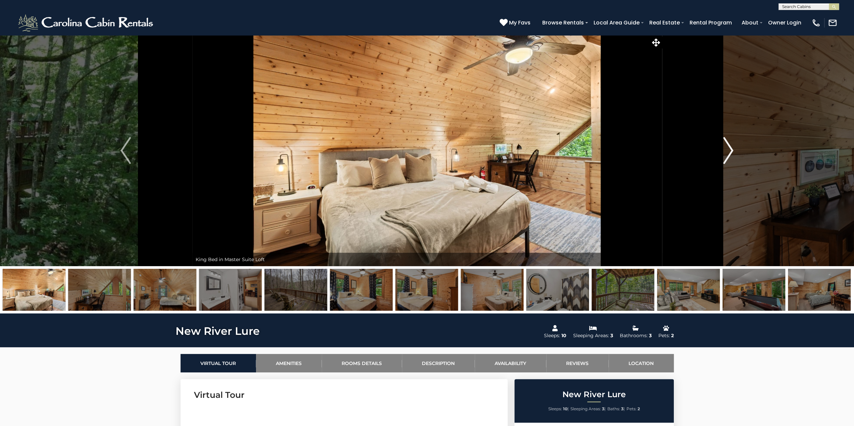
click at [726, 152] on img "Next" at bounding box center [728, 150] width 10 height 27
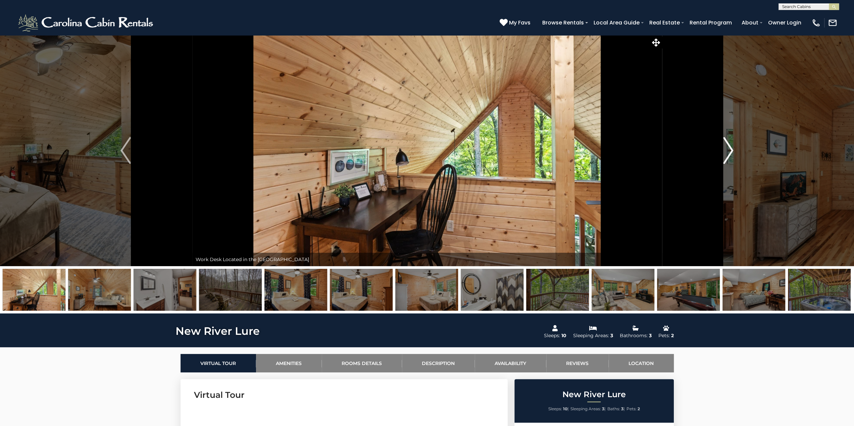
click at [726, 152] on img "Next" at bounding box center [728, 150] width 10 height 27
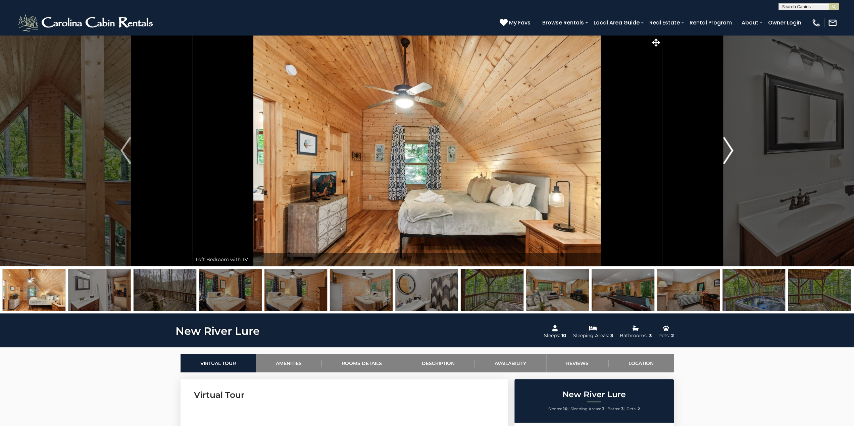
click at [726, 152] on img "Next" at bounding box center [728, 150] width 10 height 27
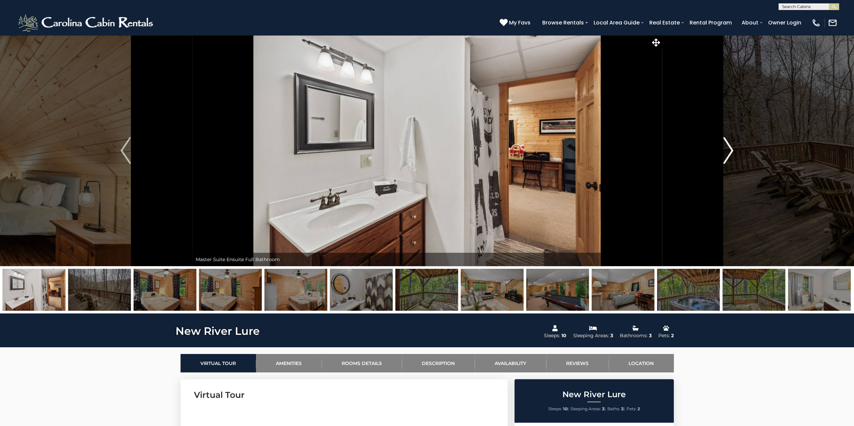
click at [726, 152] on img "Next" at bounding box center [728, 150] width 10 height 27
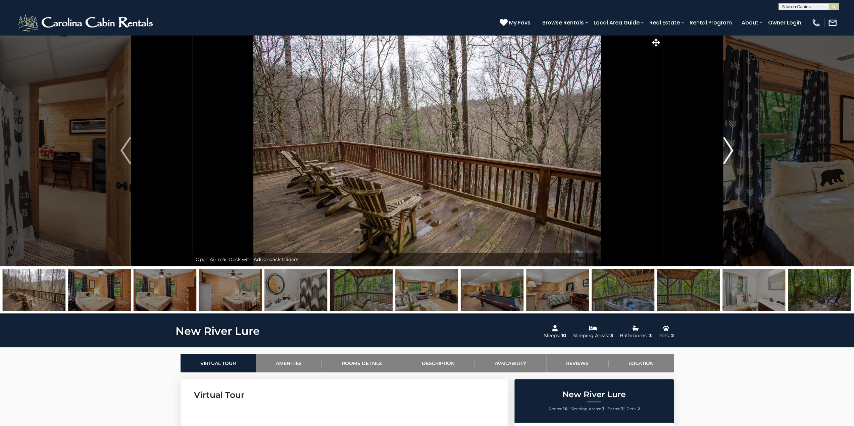
click at [726, 152] on img "Next" at bounding box center [728, 150] width 10 height 27
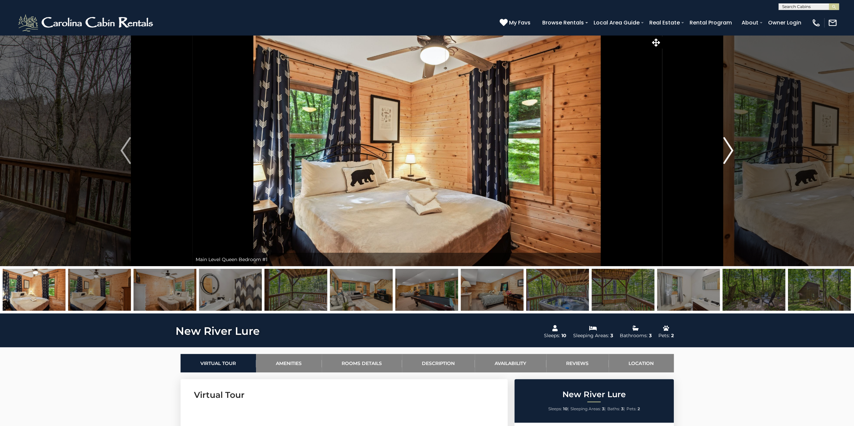
click at [726, 153] on img "Next" at bounding box center [728, 150] width 10 height 27
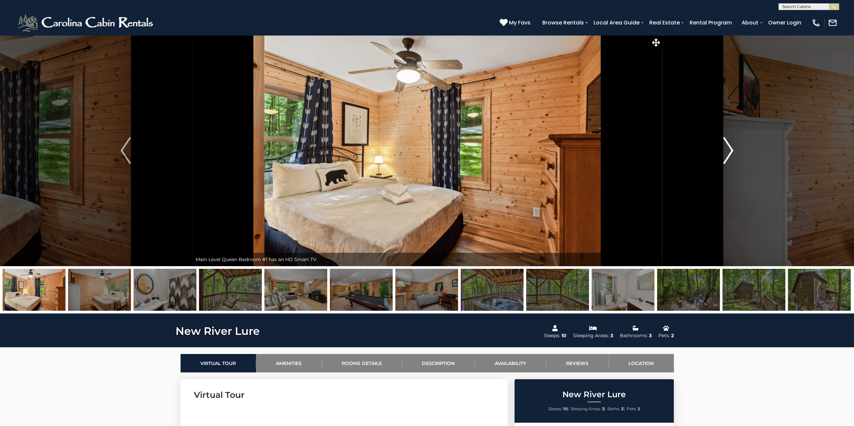
click at [726, 153] on img "Next" at bounding box center [728, 150] width 10 height 27
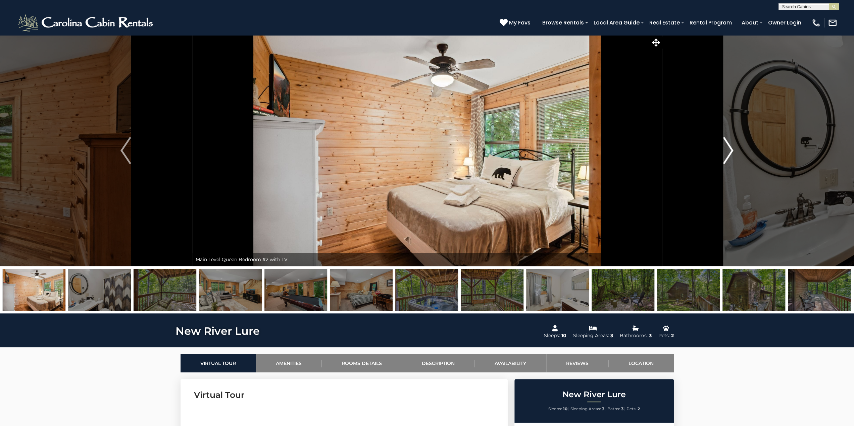
click at [726, 153] on img "Next" at bounding box center [728, 150] width 10 height 27
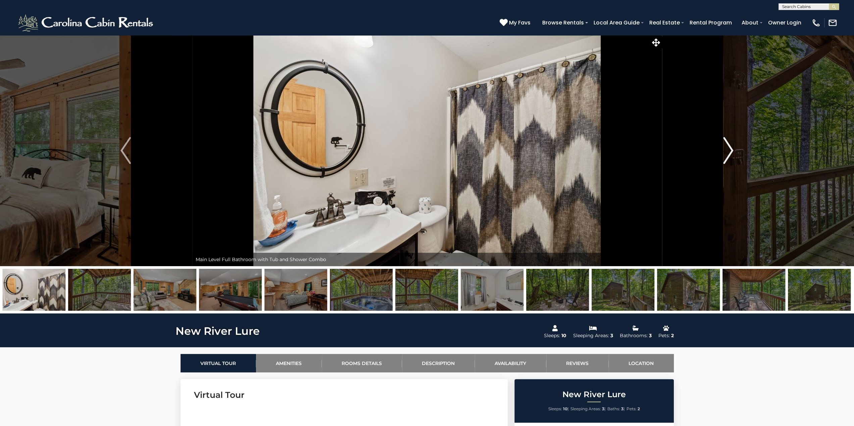
click at [726, 153] on img "Next" at bounding box center [728, 150] width 10 height 27
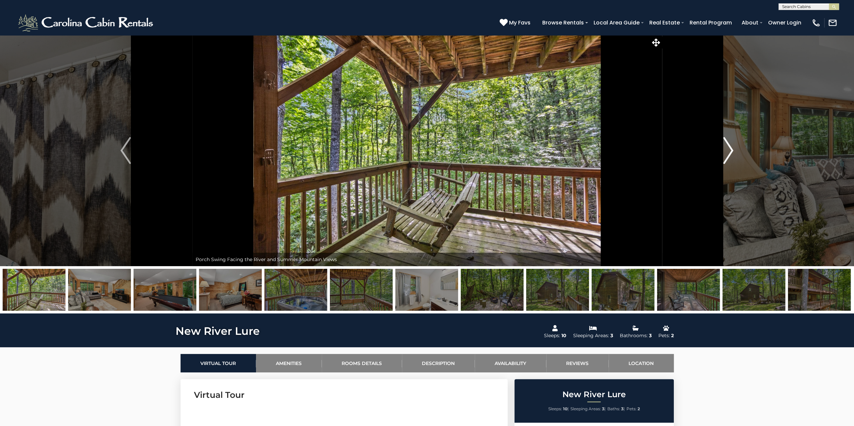
click at [726, 153] on img "Next" at bounding box center [728, 150] width 10 height 27
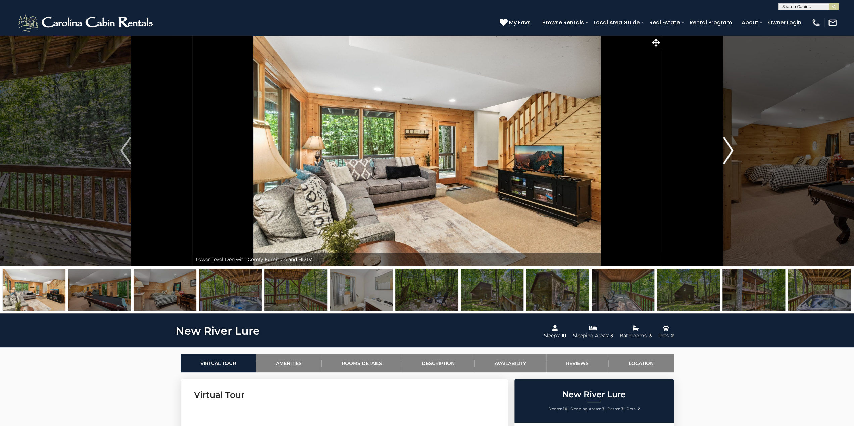
click at [726, 153] on img "Next" at bounding box center [728, 150] width 10 height 27
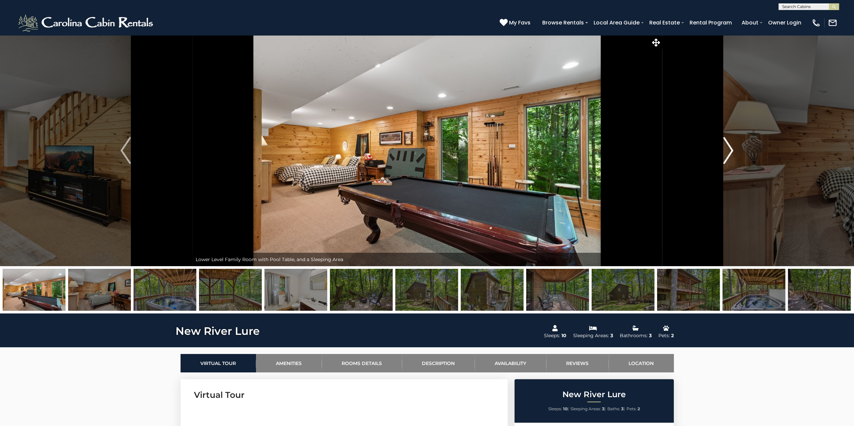
click at [726, 153] on img "Next" at bounding box center [728, 150] width 10 height 27
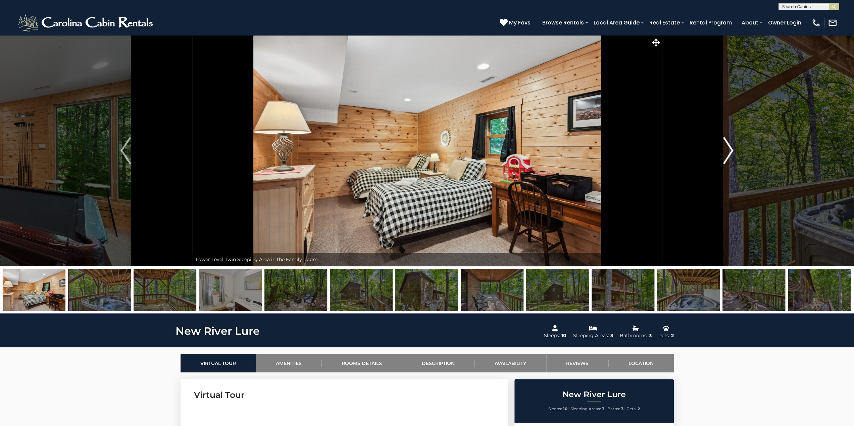
click at [726, 153] on img "Next" at bounding box center [728, 150] width 10 height 27
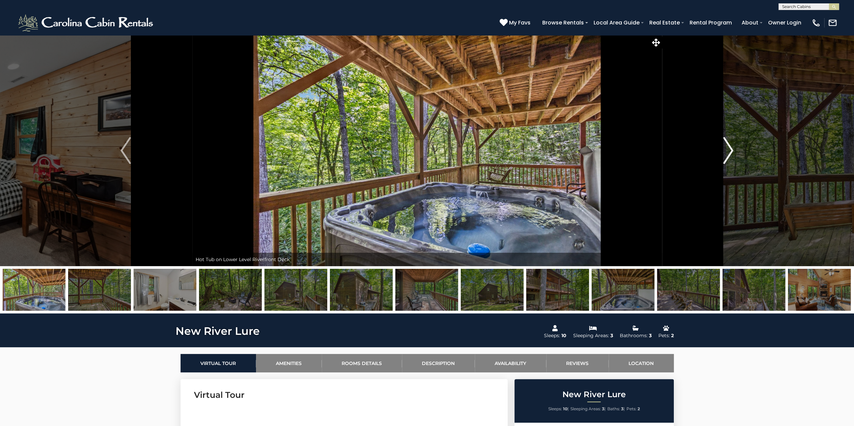
click at [726, 153] on img "Next" at bounding box center [728, 150] width 10 height 27
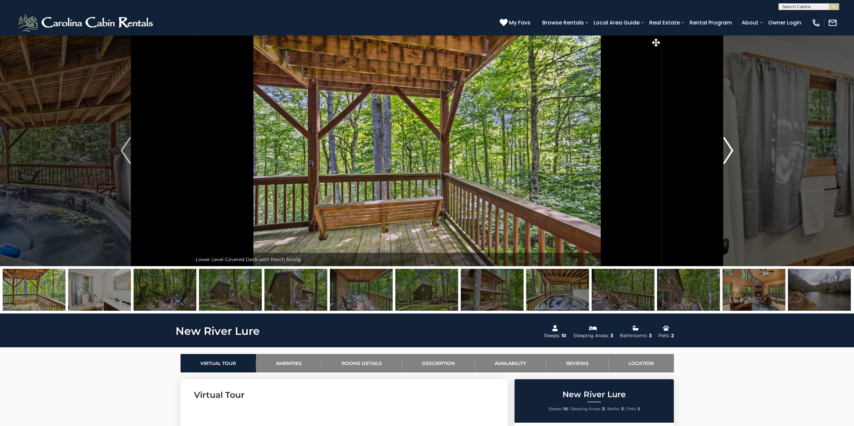
click at [726, 153] on img "Next" at bounding box center [728, 150] width 10 height 27
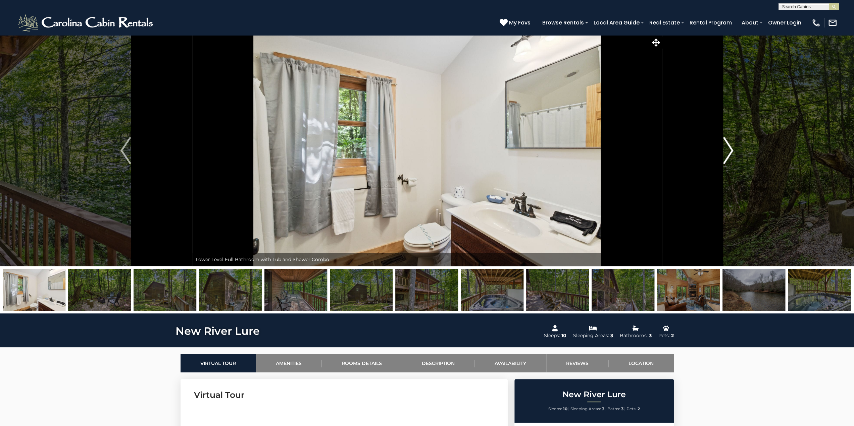
click at [726, 153] on img "Next" at bounding box center [728, 150] width 10 height 27
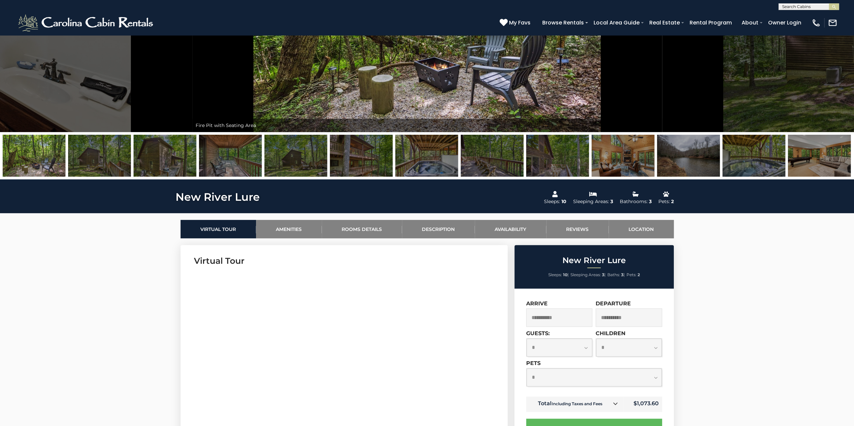
scroll to position [168, 0]
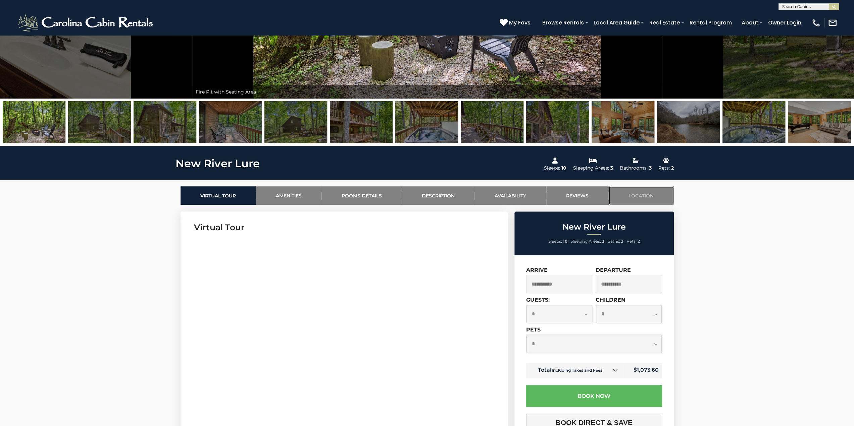
click at [642, 195] on link "Location" at bounding box center [640, 195] width 65 height 18
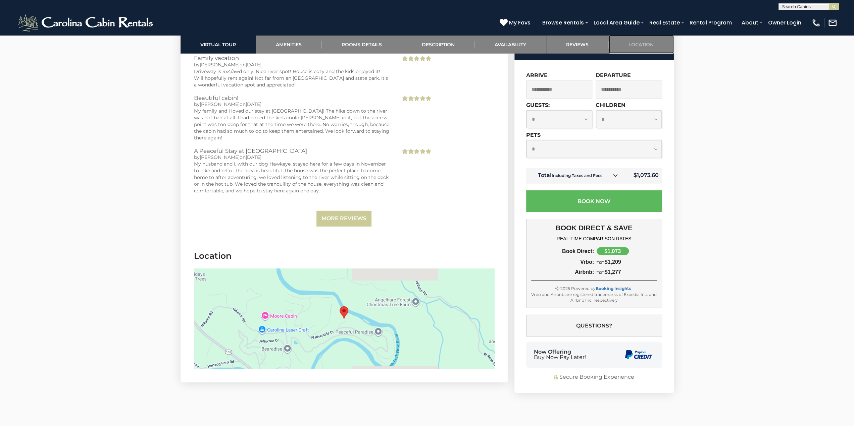
scroll to position [1978, 0]
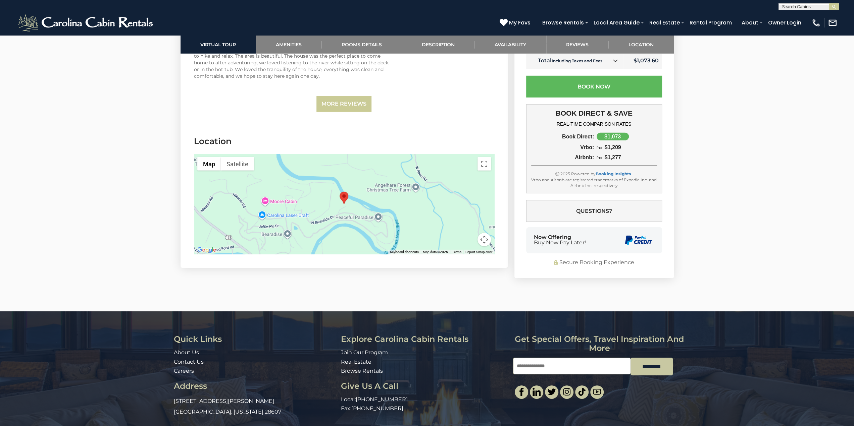
click at [401, 168] on div at bounding box center [344, 204] width 300 height 101
click at [484, 157] on button "Toggle fullscreen view" at bounding box center [483, 163] width 13 height 13
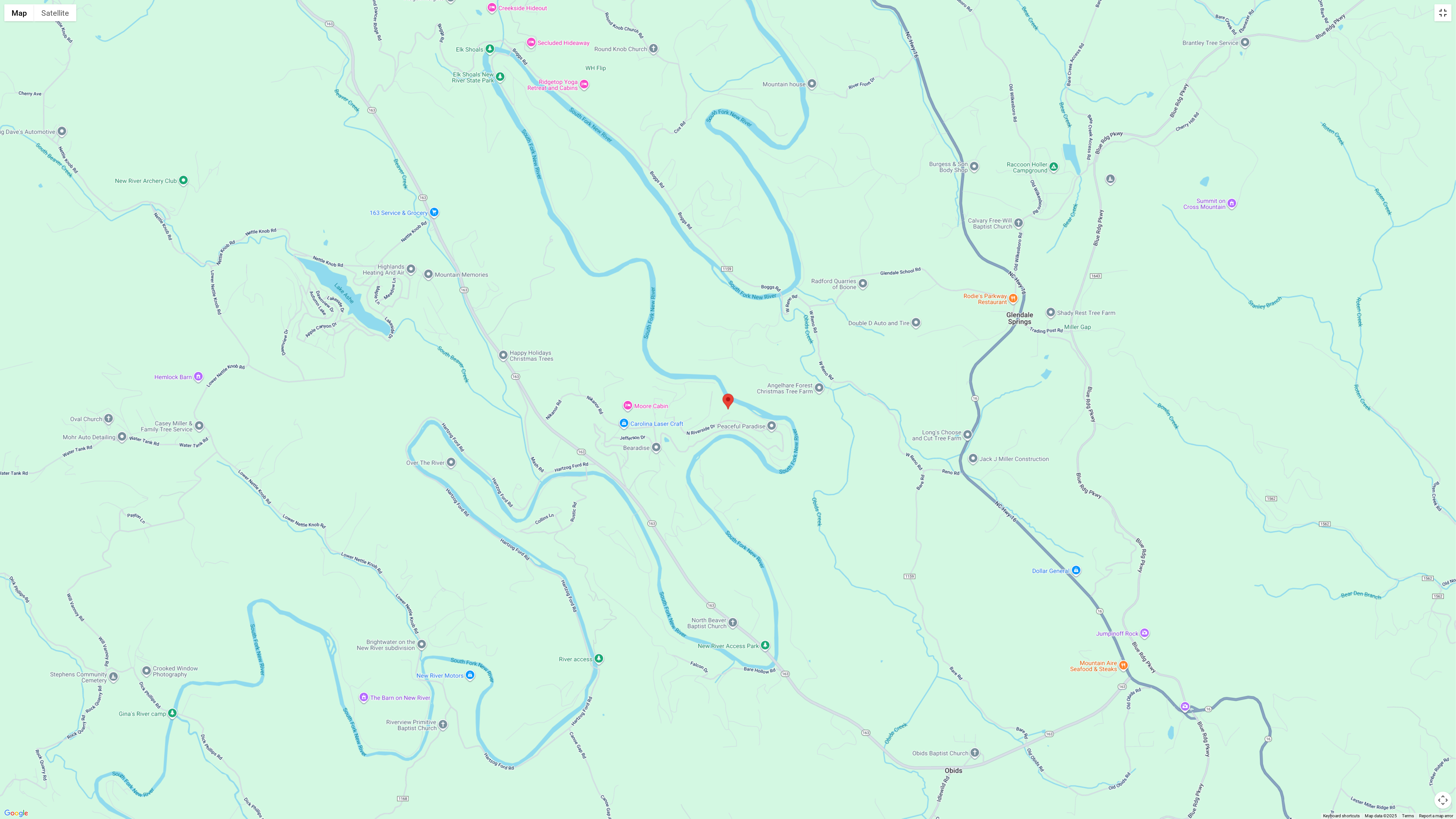
scroll to position [542, 0]
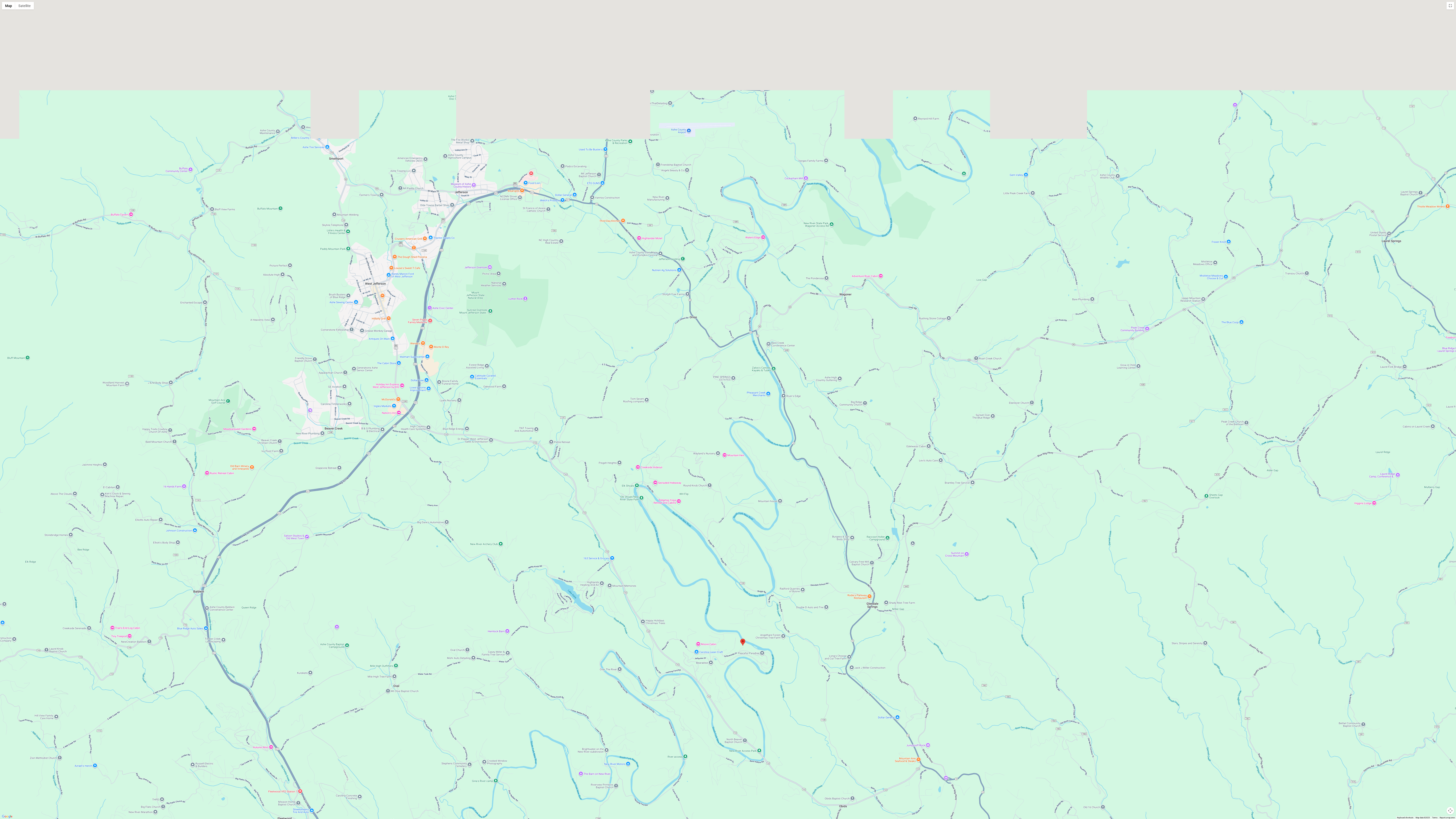
drag, startPoint x: 739, startPoint y: 190, endPoint x: 752, endPoint y: 426, distance: 236.4
click at [482, 241] on div at bounding box center [728, 409] width 1456 height 819
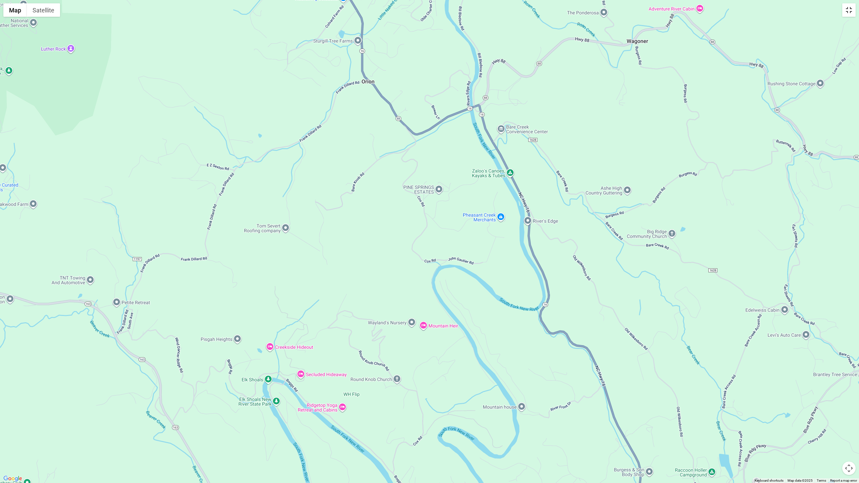
click at [849, 7] on button "Toggle fullscreen view" at bounding box center [848, 9] width 13 height 13
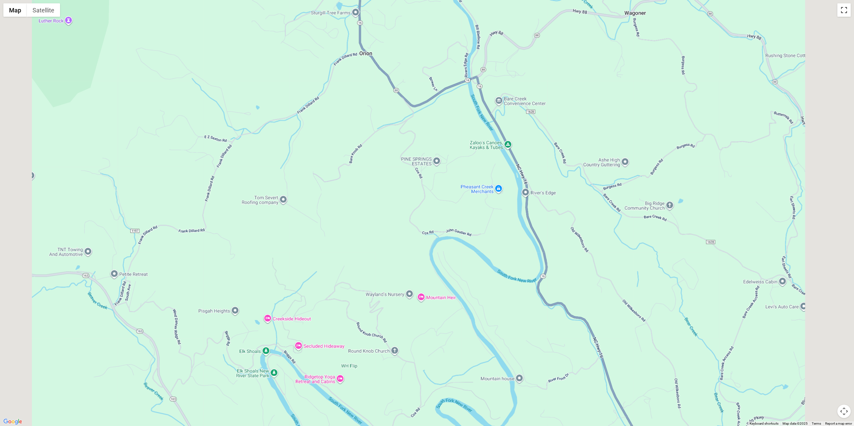
scroll to position [824, 0]
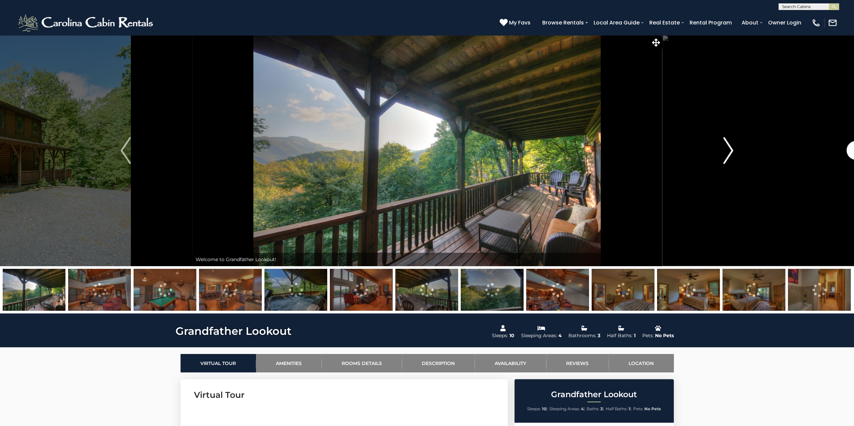
click at [727, 146] on img "Next" at bounding box center [728, 150] width 10 height 27
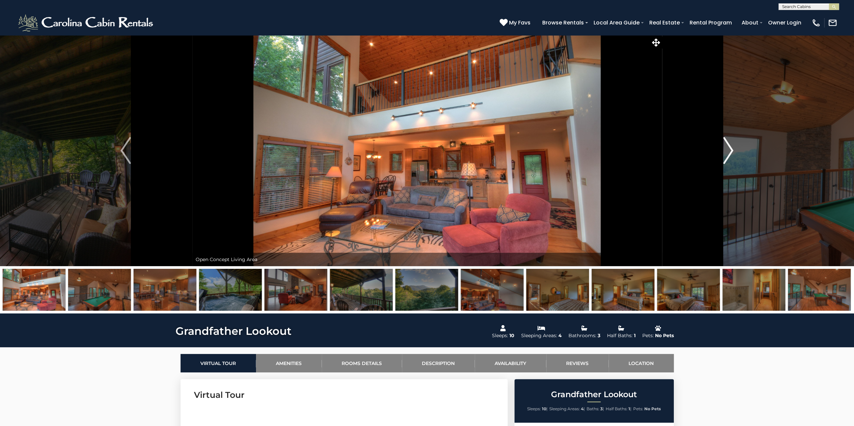
click at [727, 146] on img "Next" at bounding box center [728, 150] width 10 height 27
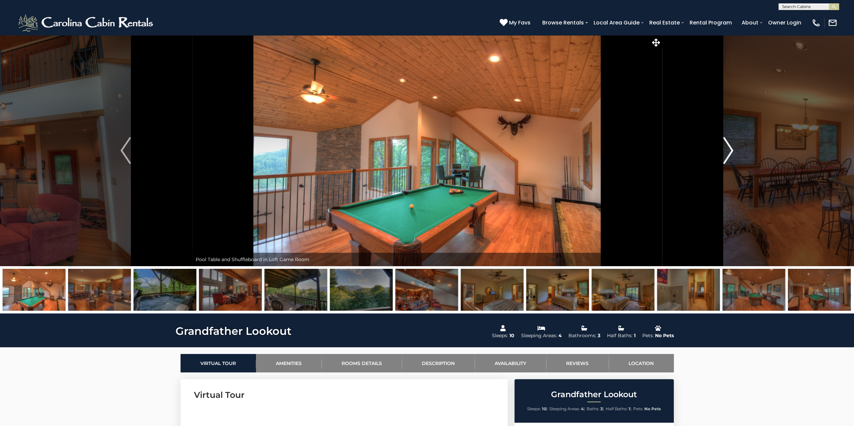
click at [726, 146] on img "Next" at bounding box center [728, 150] width 10 height 27
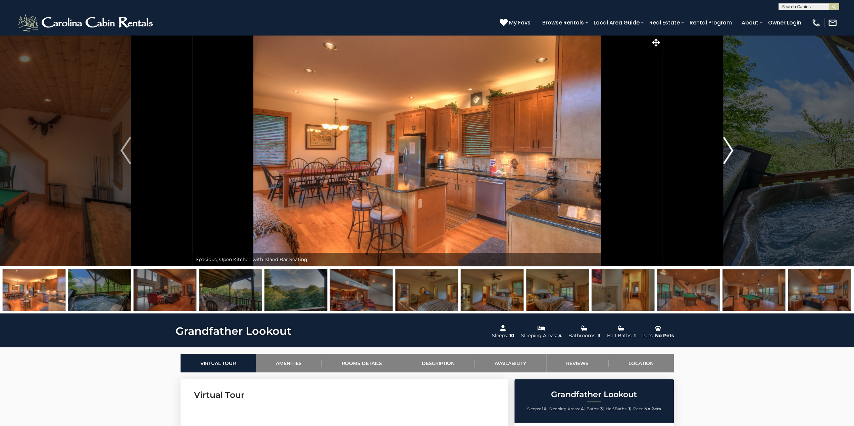
click at [725, 146] on img "Next" at bounding box center [728, 150] width 10 height 27
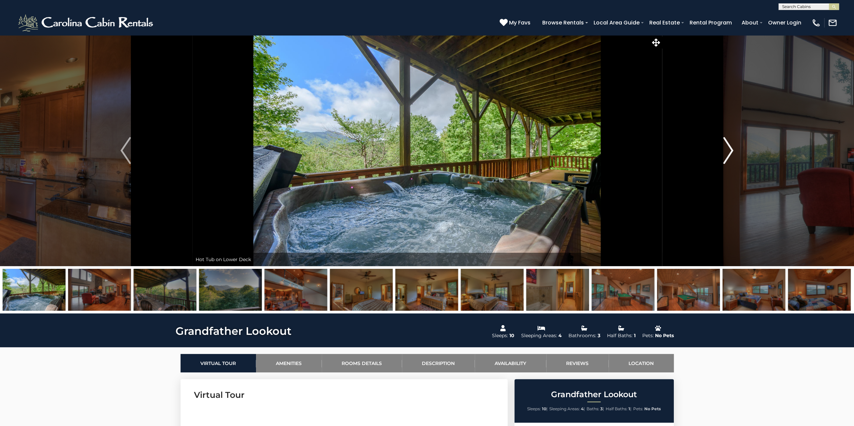
click at [725, 146] on img "Next" at bounding box center [728, 150] width 10 height 27
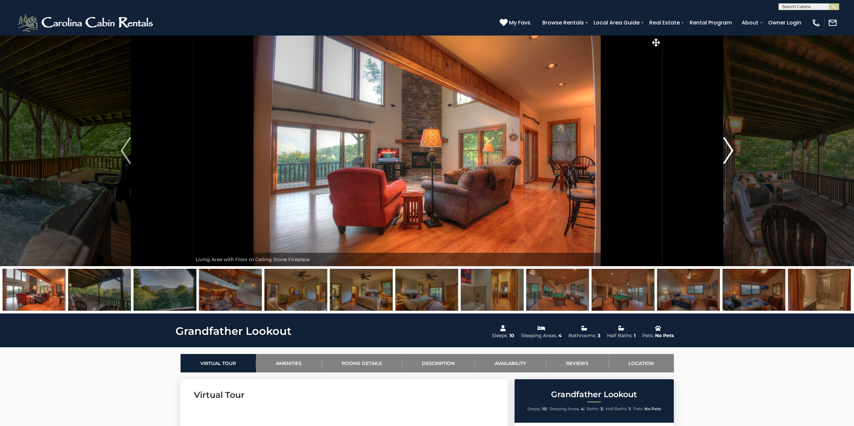
click at [725, 146] on img "Next" at bounding box center [728, 150] width 10 height 27
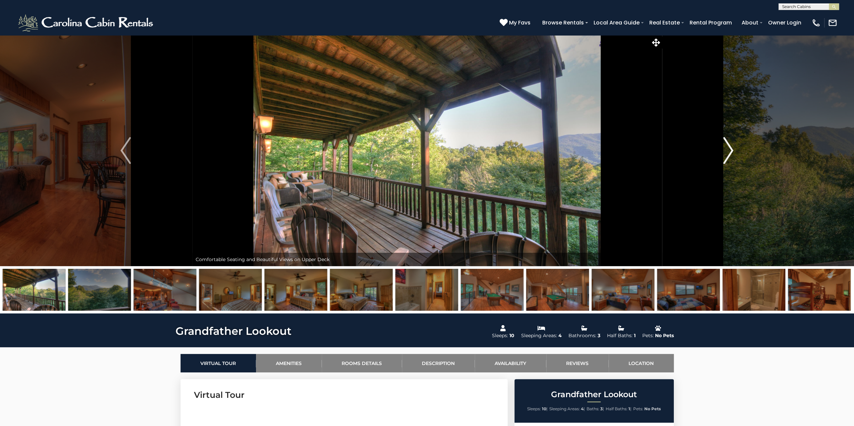
click at [725, 146] on img "Next" at bounding box center [728, 150] width 10 height 27
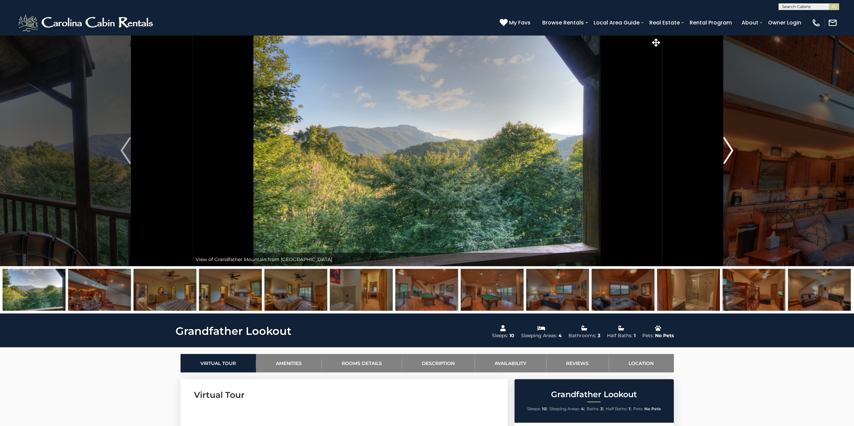
click at [725, 146] on img "Next" at bounding box center [728, 150] width 10 height 27
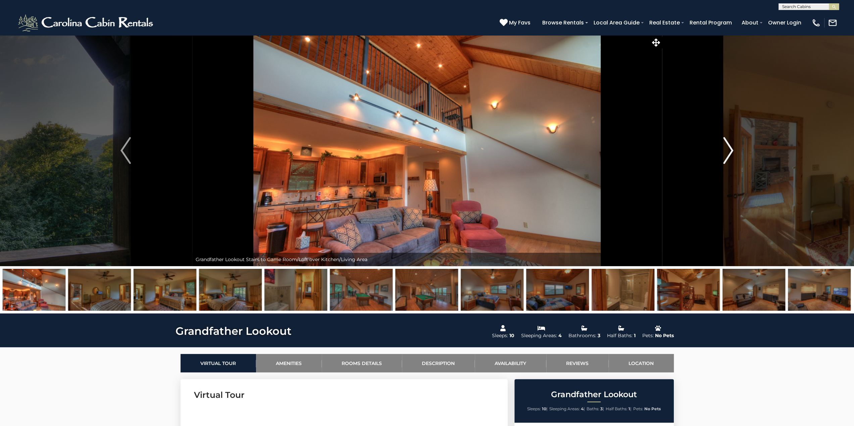
click at [725, 146] on img "Next" at bounding box center [728, 150] width 10 height 27
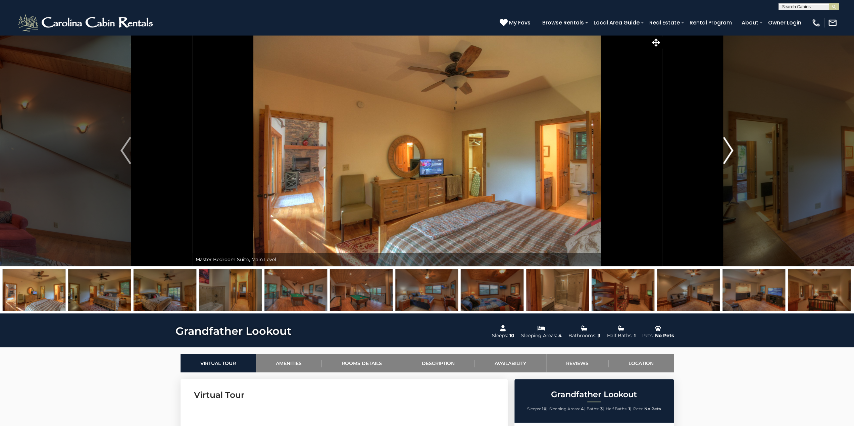
click at [725, 146] on img "Next" at bounding box center [728, 150] width 10 height 27
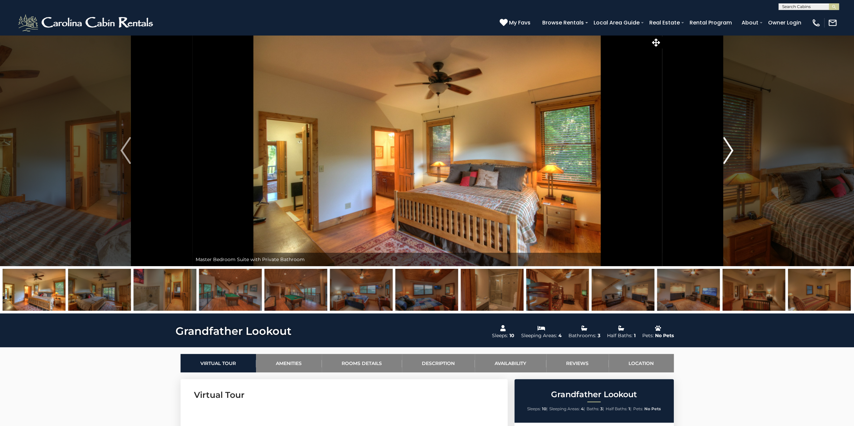
click at [725, 146] on img "Next" at bounding box center [728, 150] width 10 height 27
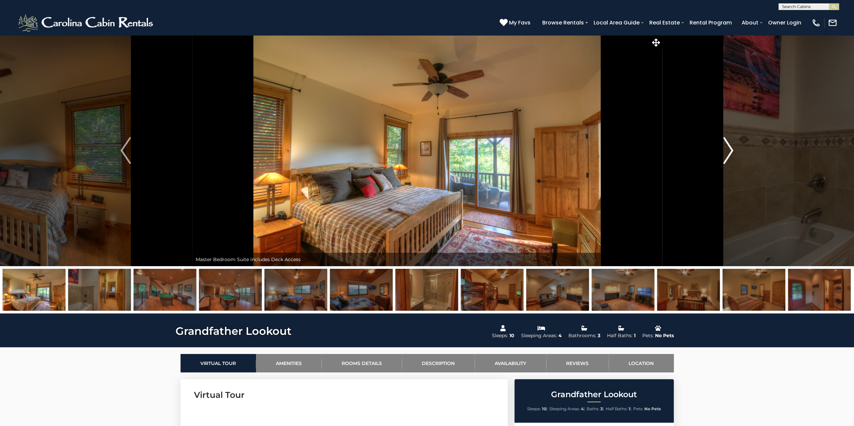
click at [725, 146] on img "Next" at bounding box center [728, 150] width 10 height 27
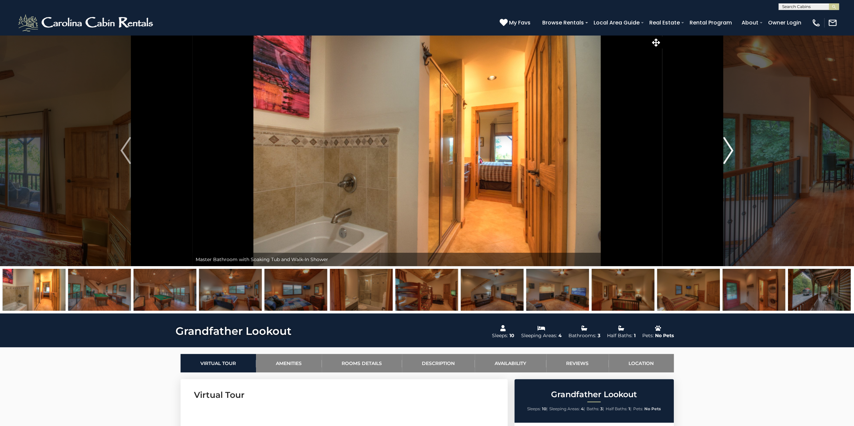
click at [725, 146] on img "Next" at bounding box center [728, 150] width 10 height 27
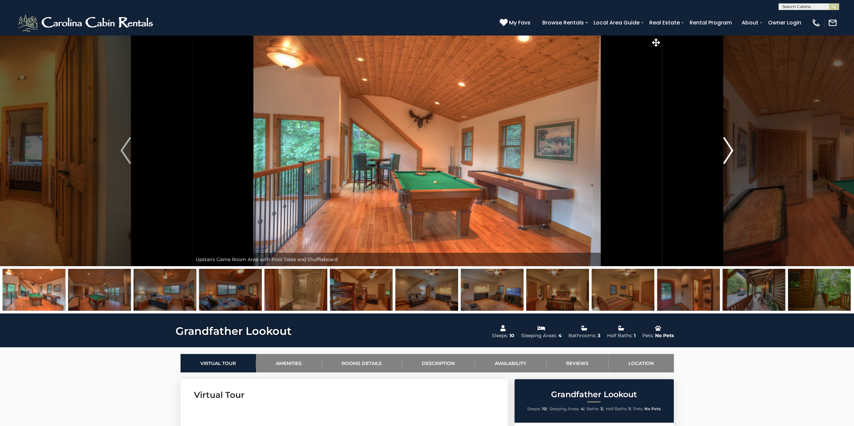
click at [725, 146] on img "Next" at bounding box center [728, 150] width 10 height 27
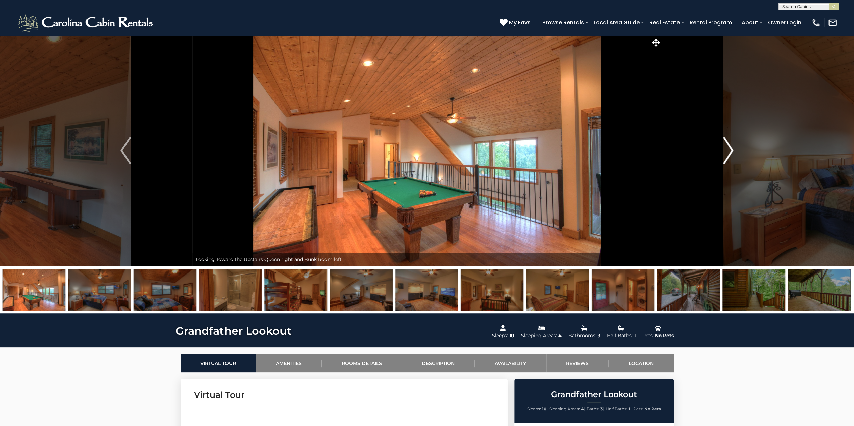
click at [725, 146] on img "Next" at bounding box center [728, 150] width 10 height 27
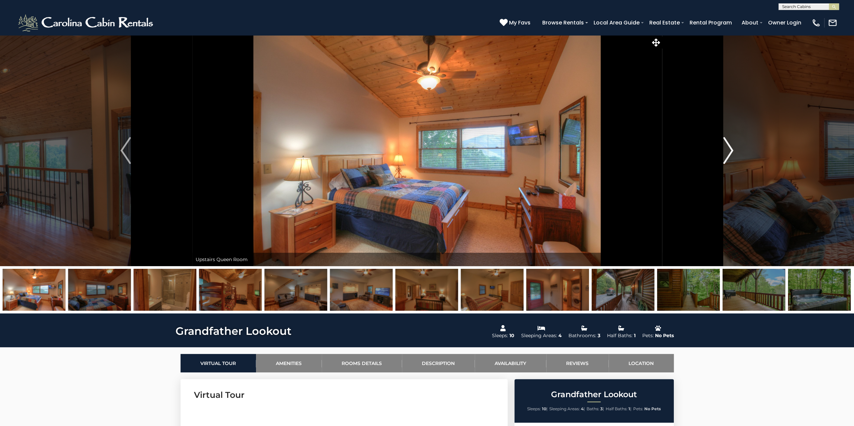
click at [725, 146] on img "Next" at bounding box center [728, 150] width 10 height 27
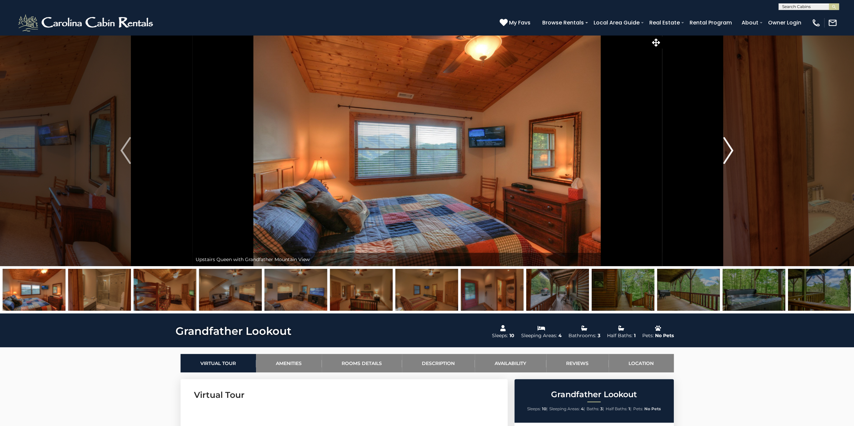
click at [725, 146] on img "Next" at bounding box center [728, 150] width 10 height 27
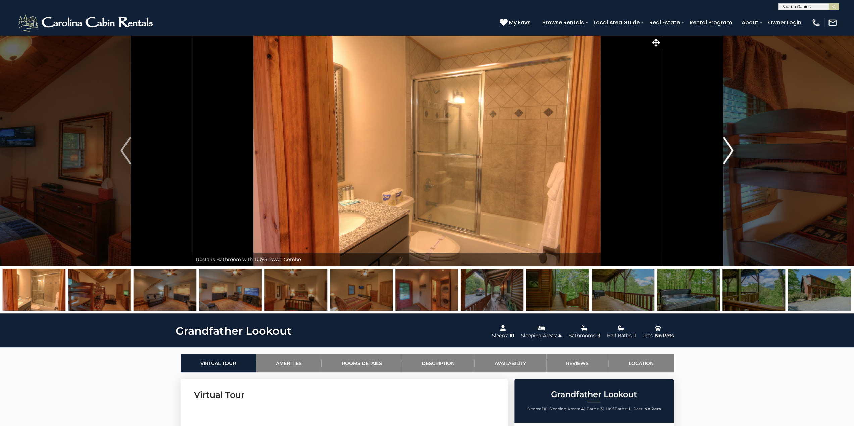
click at [725, 146] on img "Next" at bounding box center [728, 150] width 10 height 27
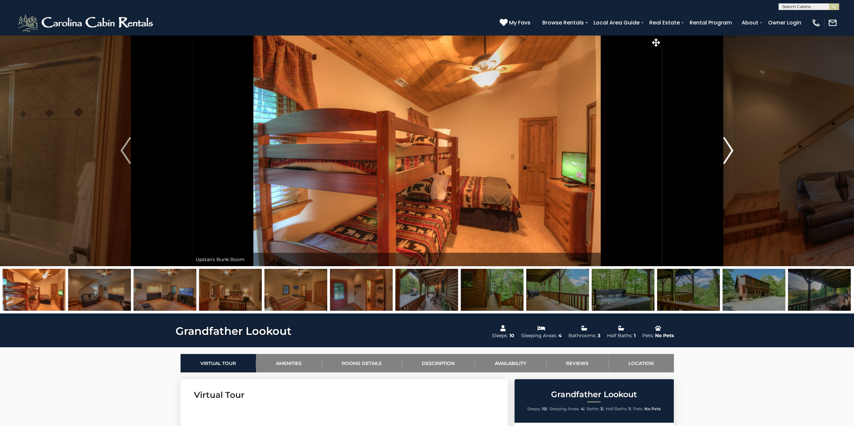
click at [725, 146] on img "Next" at bounding box center [728, 150] width 10 height 27
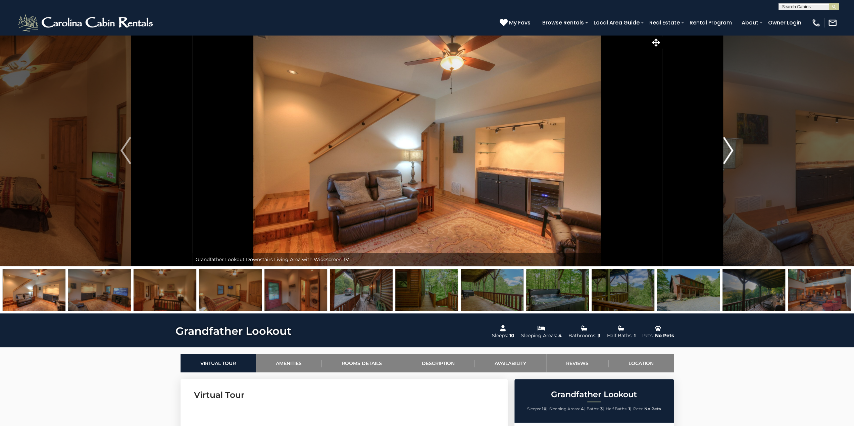
click at [725, 146] on img "Next" at bounding box center [728, 150] width 10 height 27
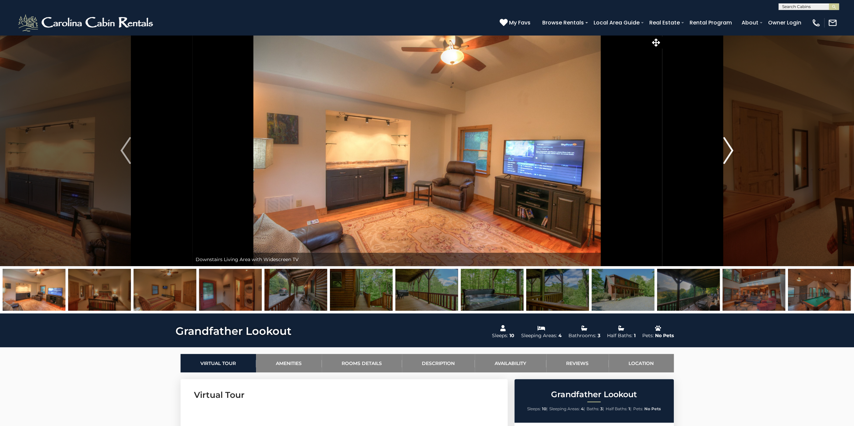
click at [725, 146] on img "Next" at bounding box center [728, 150] width 10 height 27
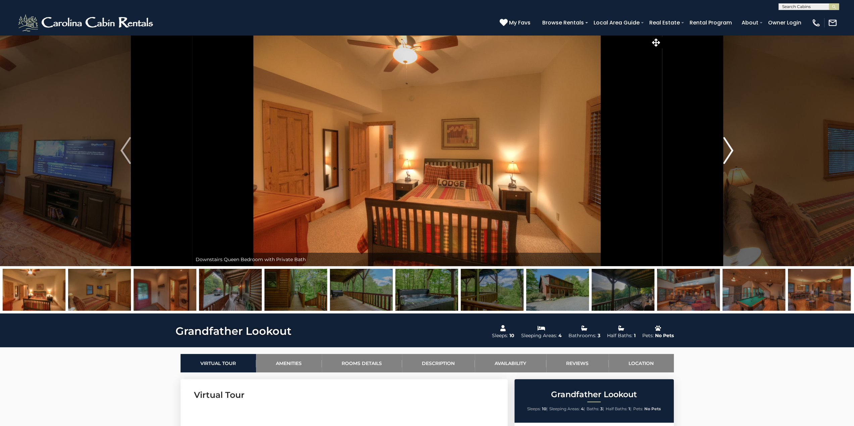
click at [725, 146] on img "Next" at bounding box center [728, 150] width 10 height 27
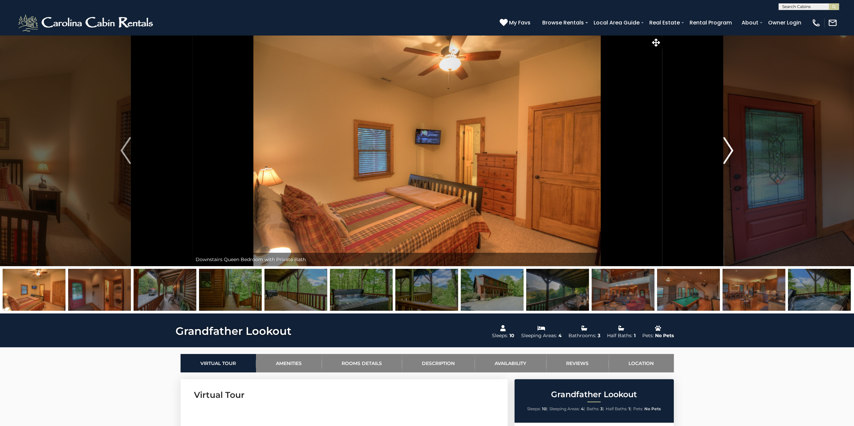
click at [725, 147] on img "Next" at bounding box center [728, 150] width 10 height 27
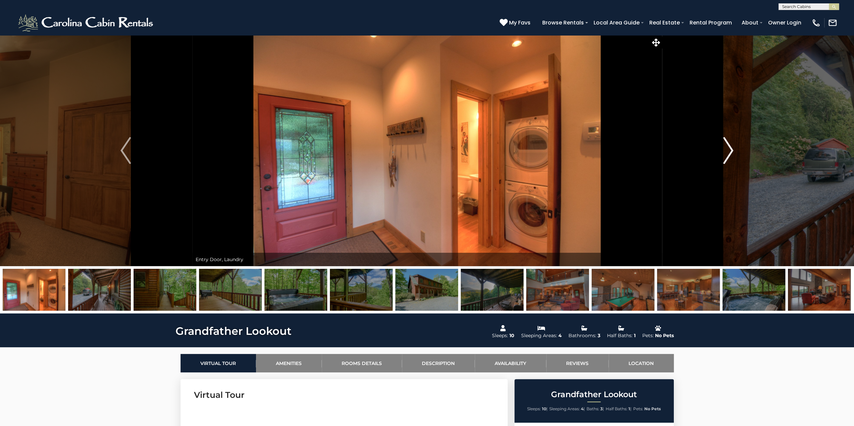
click at [725, 147] on img "Next" at bounding box center [728, 150] width 10 height 27
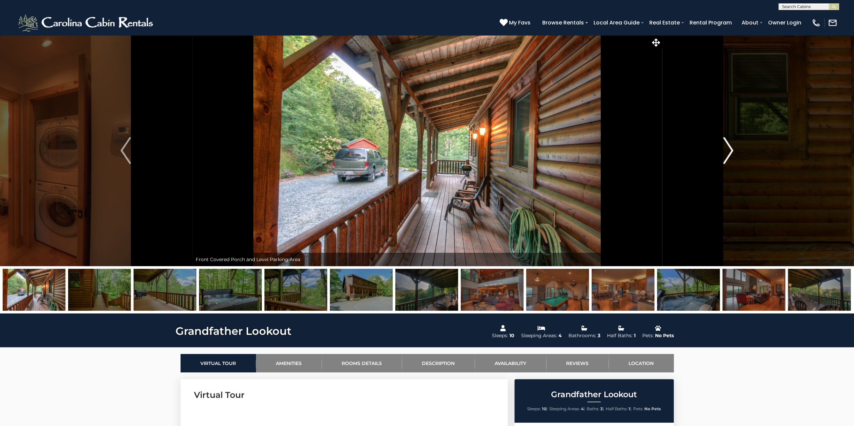
click at [725, 147] on img "Next" at bounding box center [728, 150] width 10 height 27
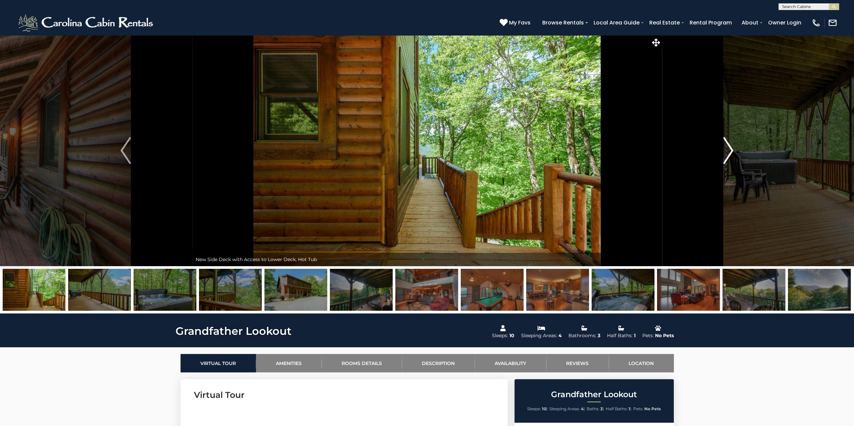
click at [725, 147] on img "Next" at bounding box center [728, 150] width 10 height 27
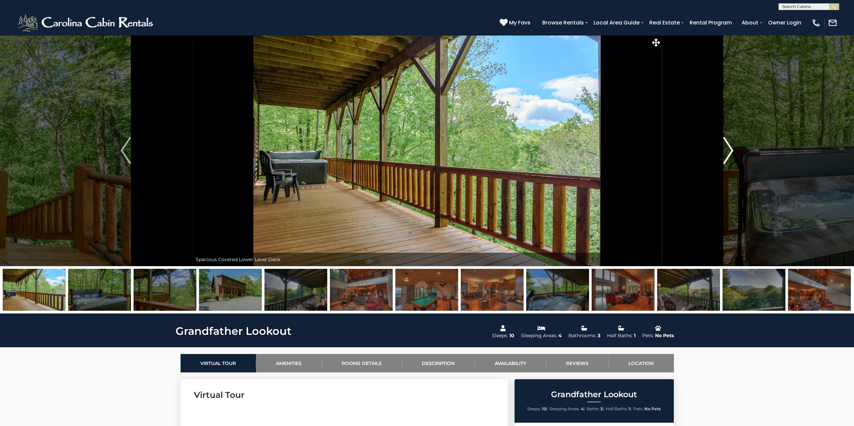
click at [725, 147] on img "Next" at bounding box center [728, 150] width 10 height 27
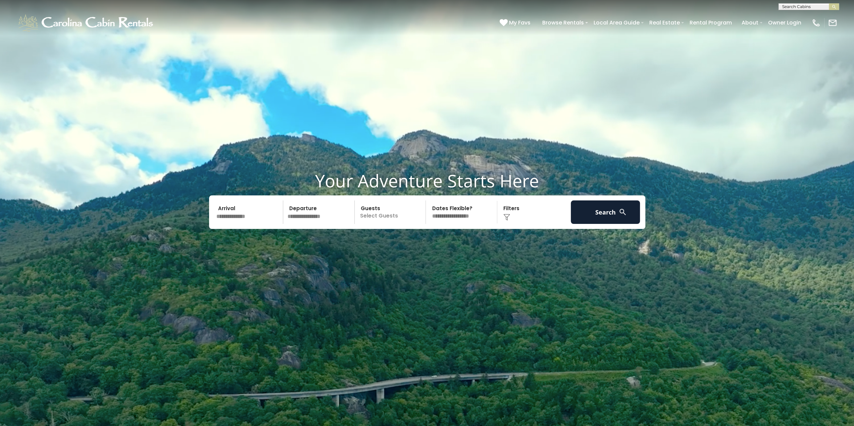
click at [807, 7] on input "text" at bounding box center [808, 8] width 59 height 7
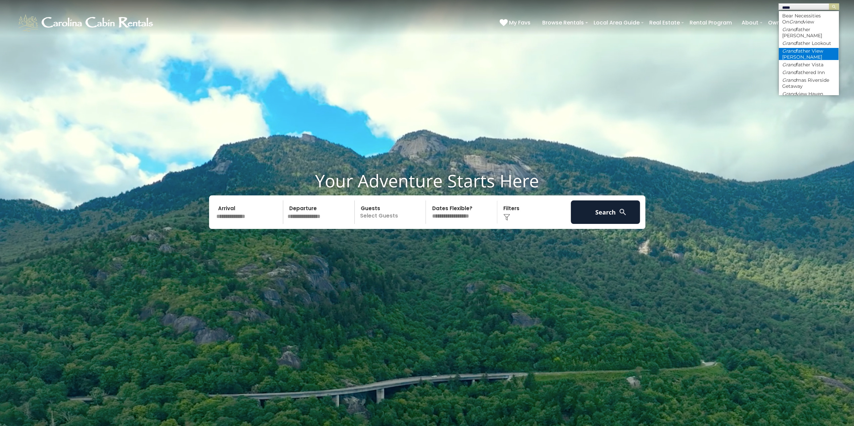
type input "*****"
click at [804, 53] on li "Grand father View Cabin" at bounding box center [809, 54] width 60 height 12
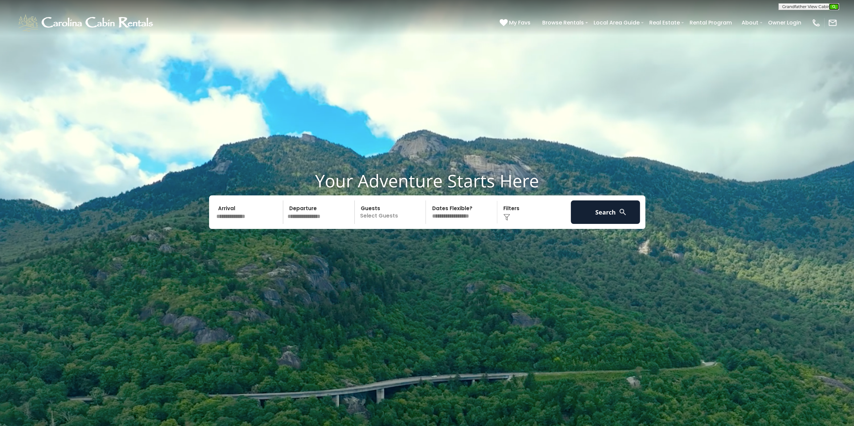
click at [836, 6] on img "submit" at bounding box center [833, 6] width 5 height 5
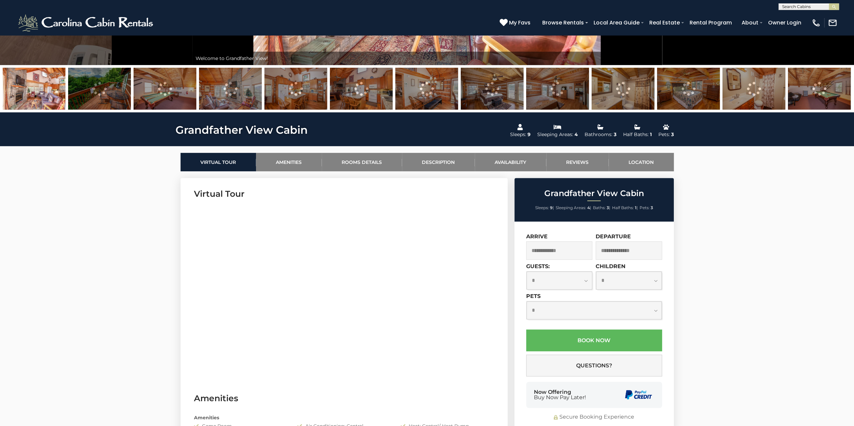
scroll to position [235, 0]
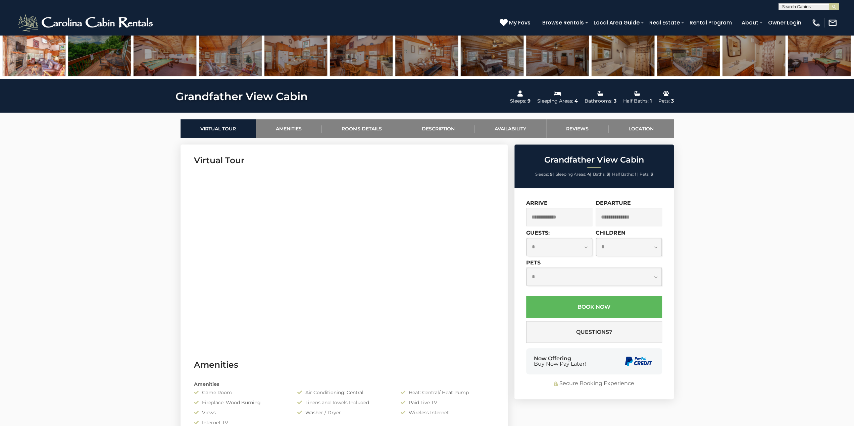
click at [549, 220] on input "text" at bounding box center [559, 217] width 66 height 18
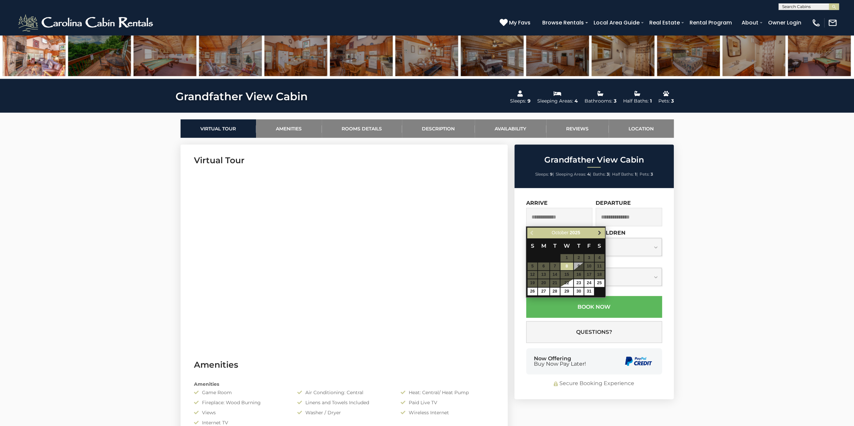
click at [598, 232] on span "Next" at bounding box center [599, 232] width 5 height 5
click at [580, 264] on link "11" at bounding box center [579, 267] width 10 height 8
type input "**********"
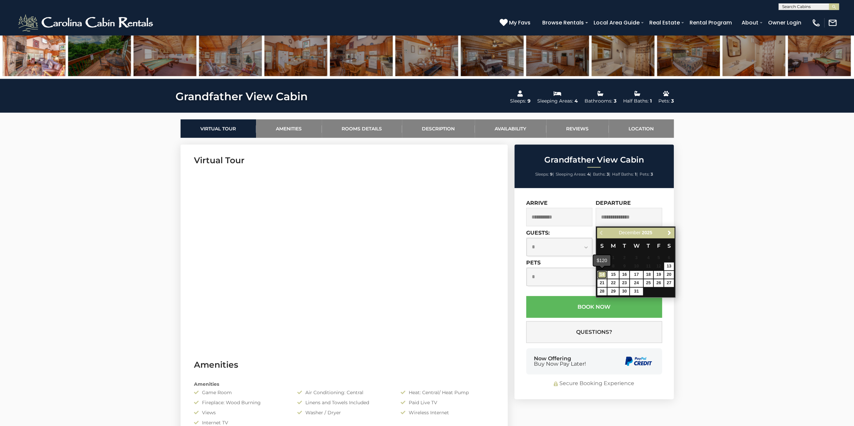
click at [601, 272] on link "14" at bounding box center [602, 275] width 10 height 8
type input "**********"
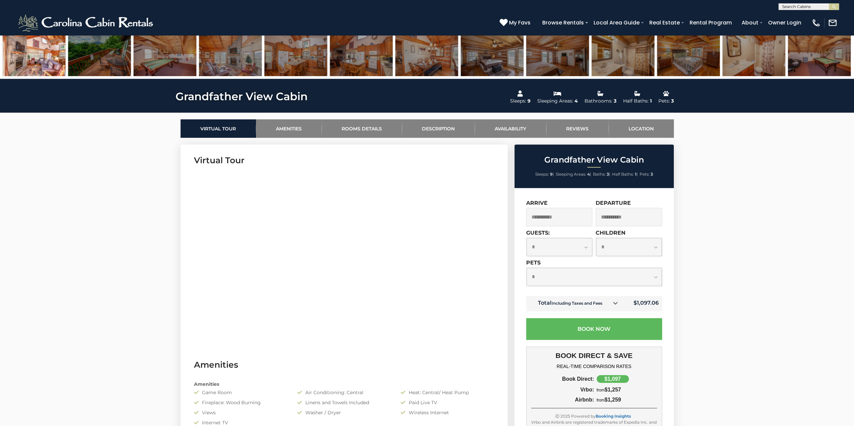
click at [586, 247] on select "**********" at bounding box center [559, 247] width 66 height 18
select select "*"
click at [526, 238] on select "**********" at bounding box center [559, 247] width 66 height 18
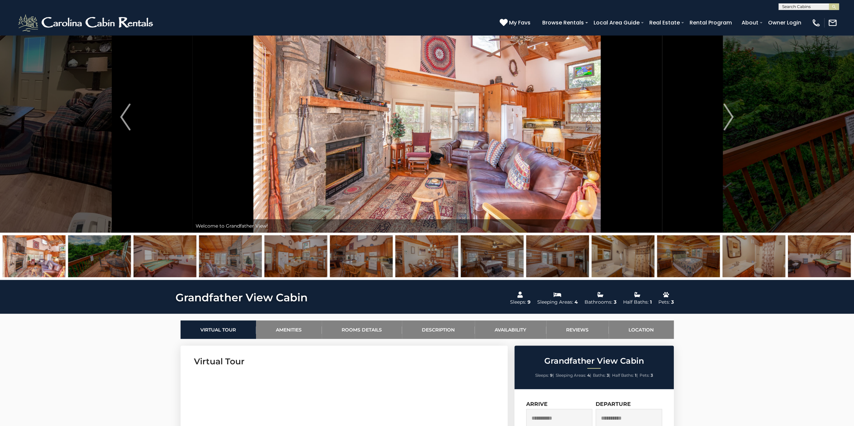
scroll to position [0, 0]
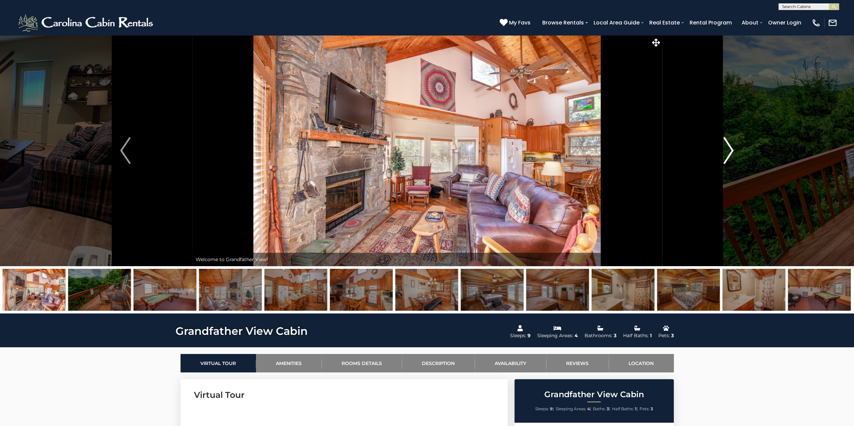
click at [727, 147] on img "Next" at bounding box center [728, 150] width 10 height 27
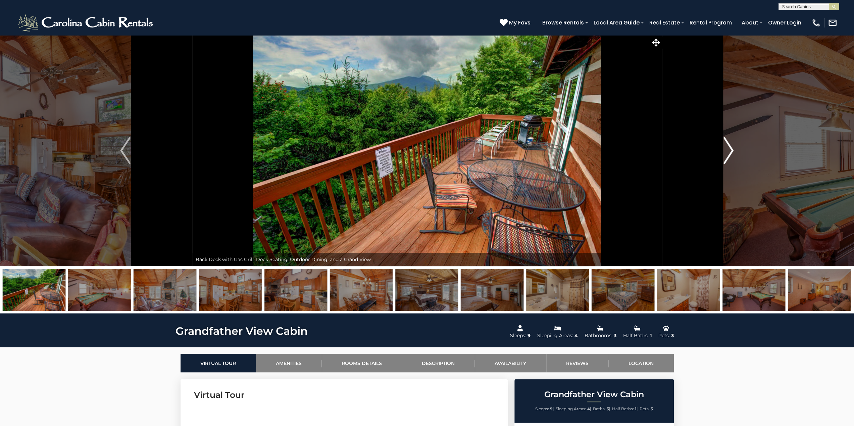
click at [727, 147] on img "Next" at bounding box center [728, 150] width 10 height 27
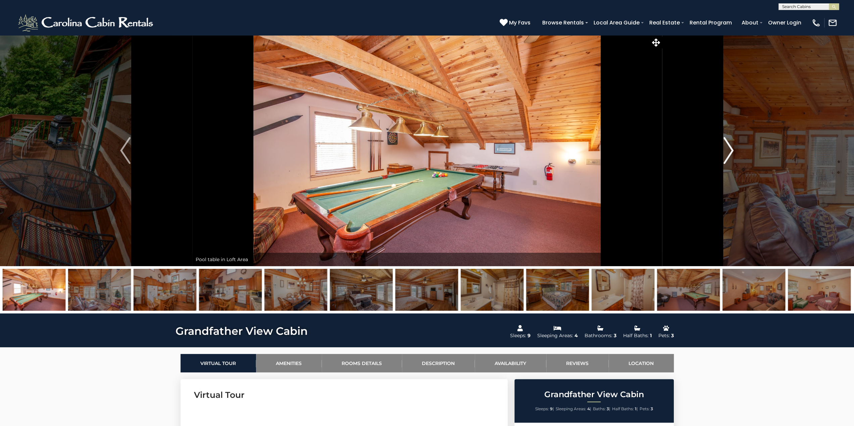
click at [729, 147] on img "Next" at bounding box center [728, 150] width 10 height 27
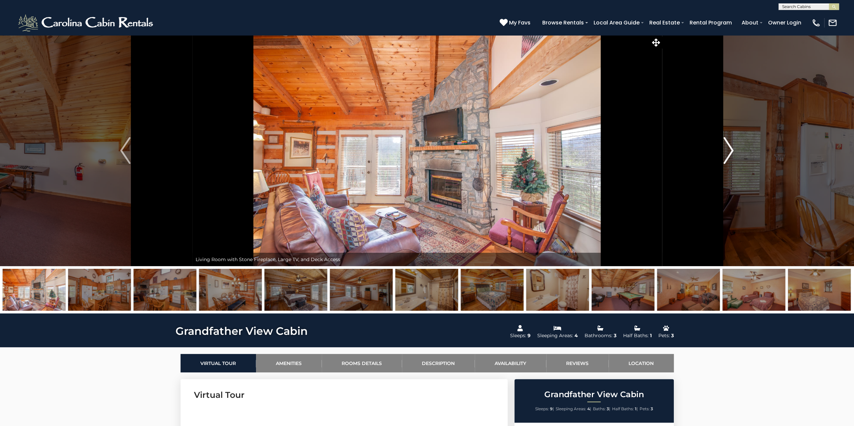
click at [730, 147] on img "Next" at bounding box center [728, 150] width 10 height 27
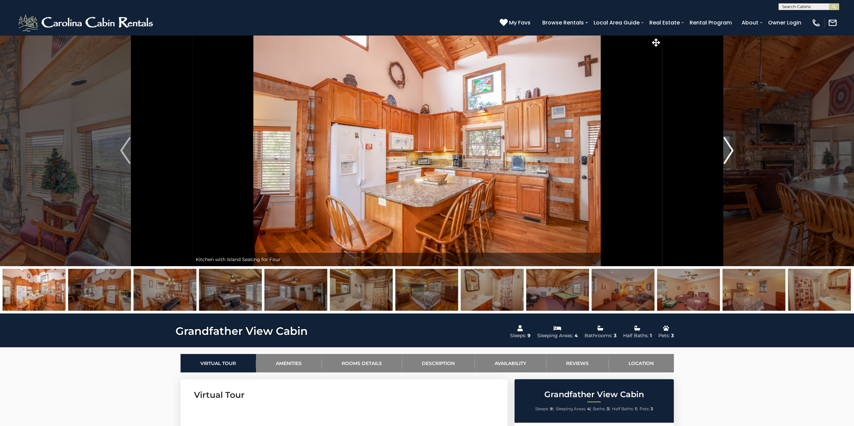
click at [733, 148] on img "Next" at bounding box center [728, 150] width 10 height 27
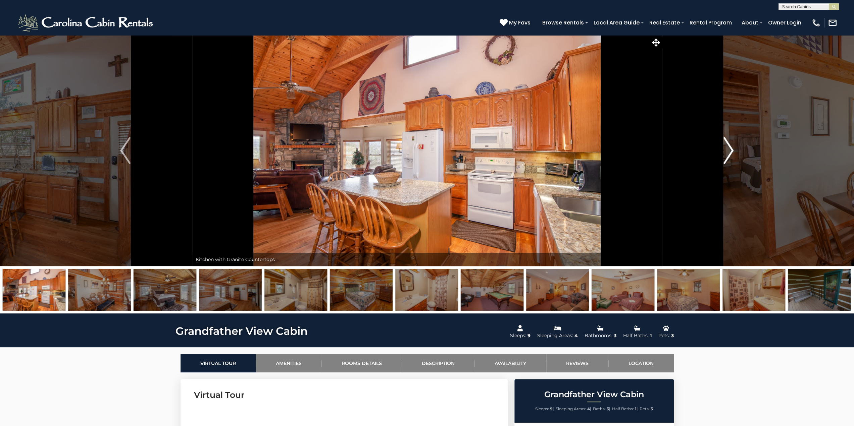
click at [733, 148] on img "Next" at bounding box center [728, 150] width 10 height 27
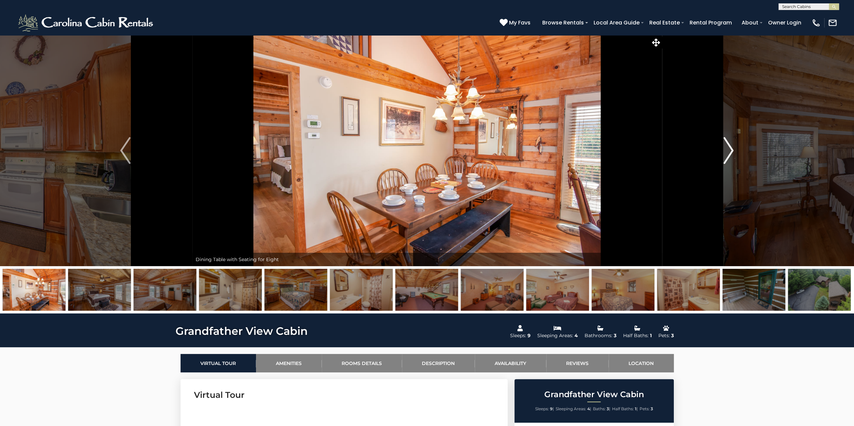
click at [733, 148] on img "Next" at bounding box center [728, 150] width 10 height 27
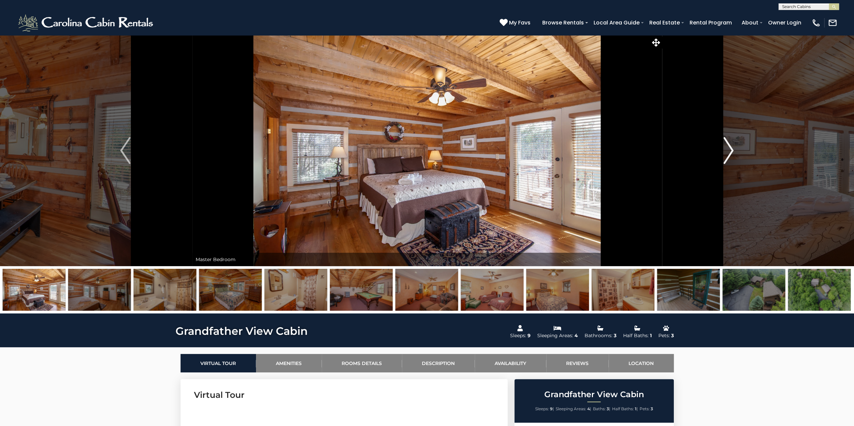
click at [733, 148] on img "Next" at bounding box center [728, 150] width 10 height 27
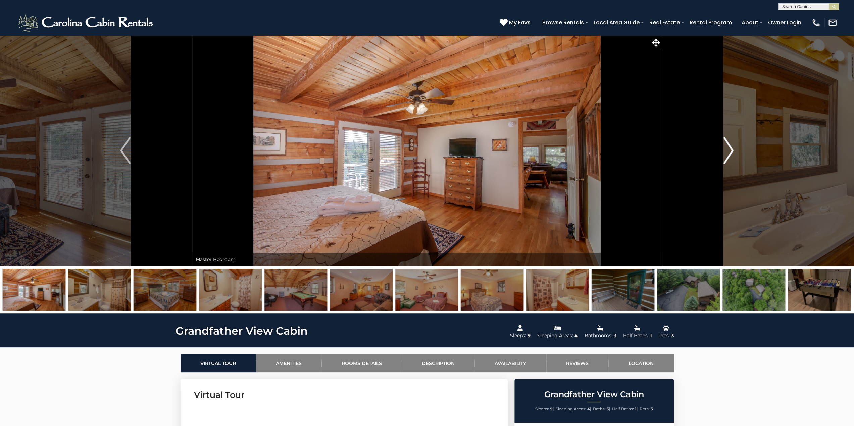
click at [733, 148] on img "Next" at bounding box center [728, 150] width 10 height 27
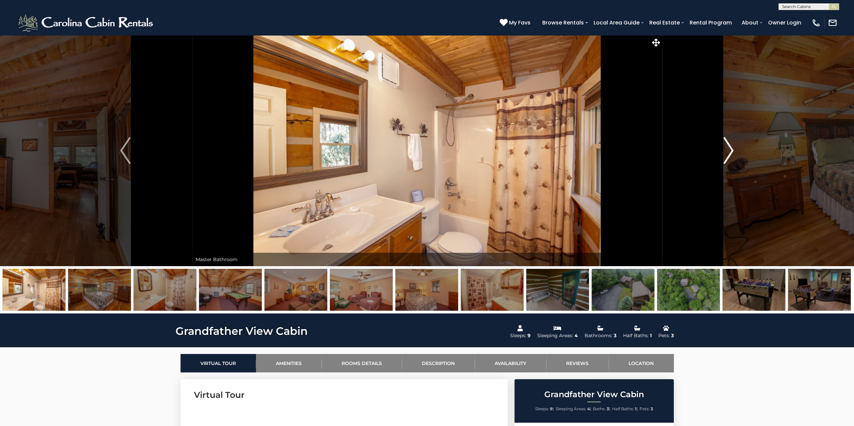
click at [733, 148] on img "Next" at bounding box center [728, 150] width 10 height 27
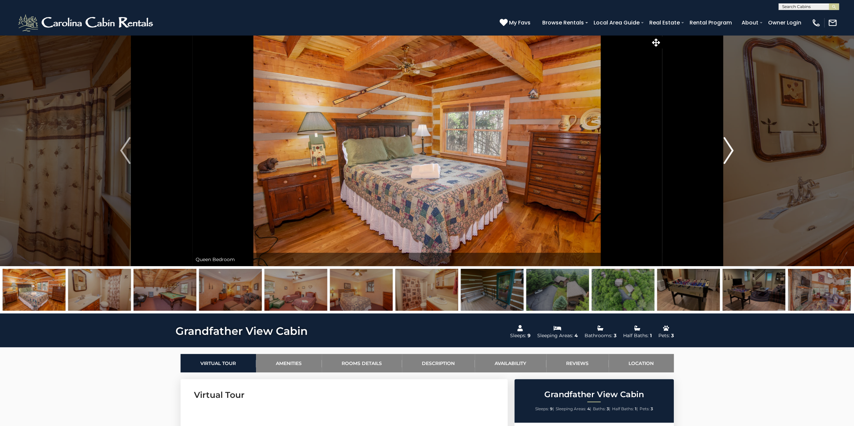
click at [733, 148] on img "Next" at bounding box center [728, 150] width 10 height 27
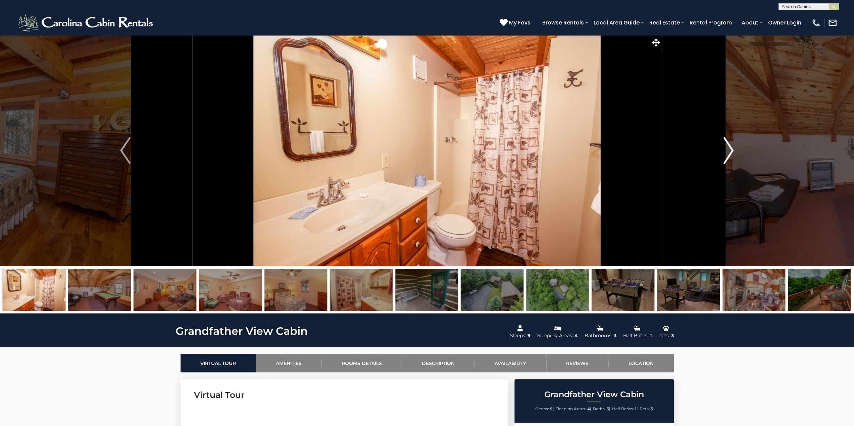
click at [733, 148] on img "Next" at bounding box center [728, 150] width 10 height 27
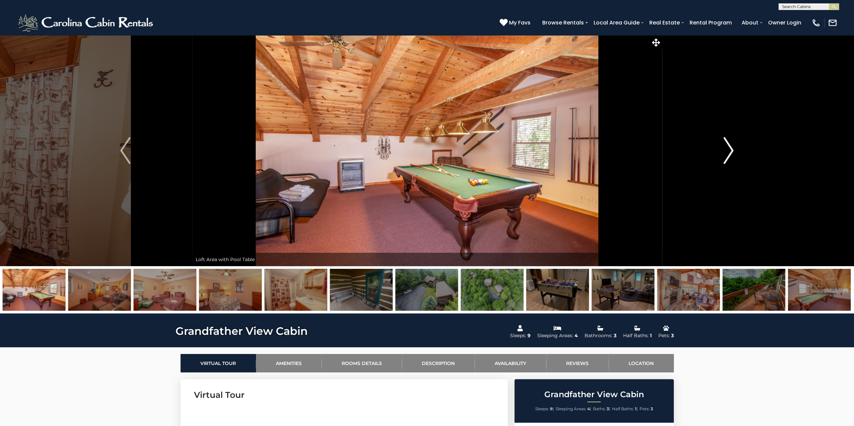
click at [733, 148] on img "Next" at bounding box center [728, 150] width 10 height 27
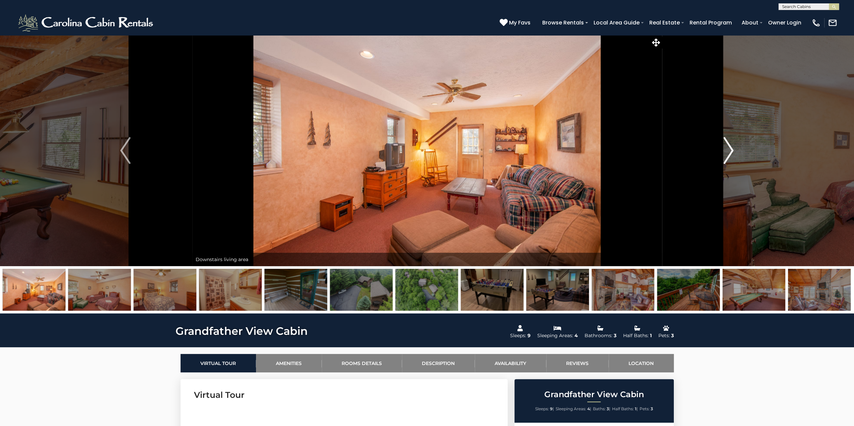
click at [733, 148] on img "Next" at bounding box center [728, 150] width 10 height 27
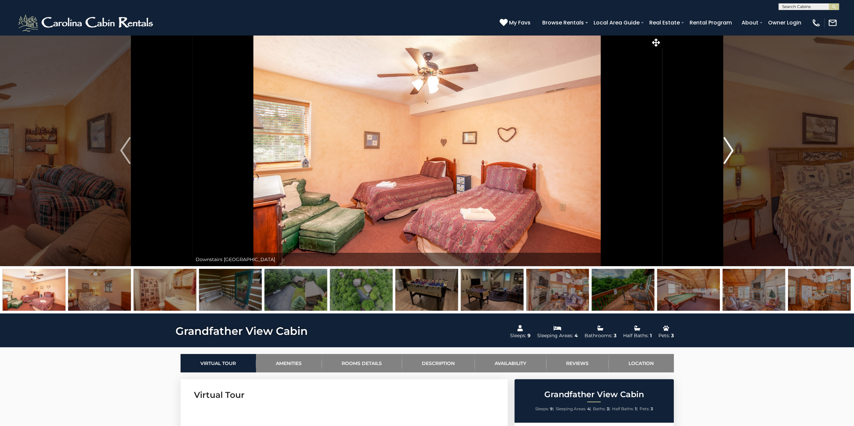
click at [733, 148] on img "Next" at bounding box center [728, 150] width 10 height 27
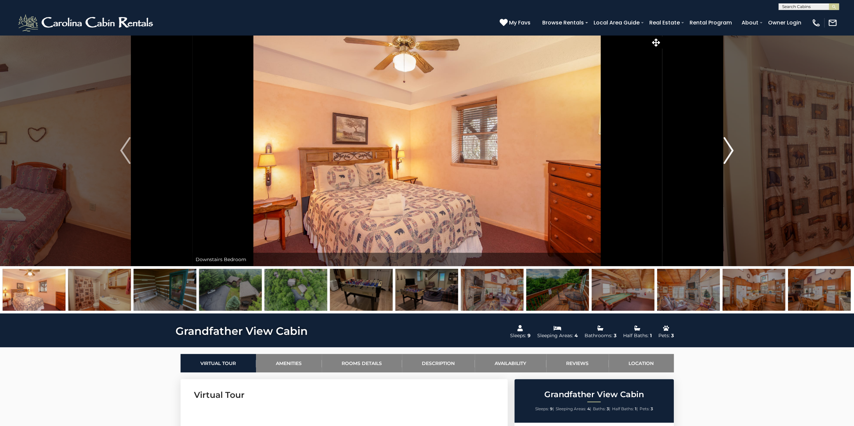
click at [733, 148] on img "Next" at bounding box center [728, 150] width 10 height 27
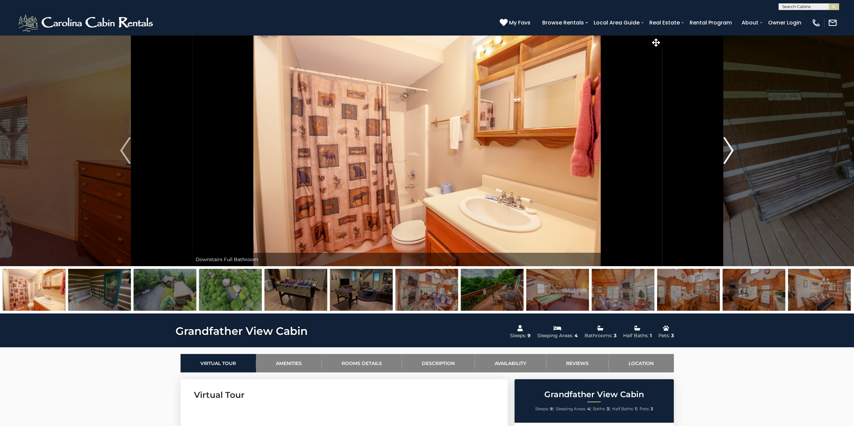
click at [733, 148] on img "Next" at bounding box center [728, 150] width 10 height 27
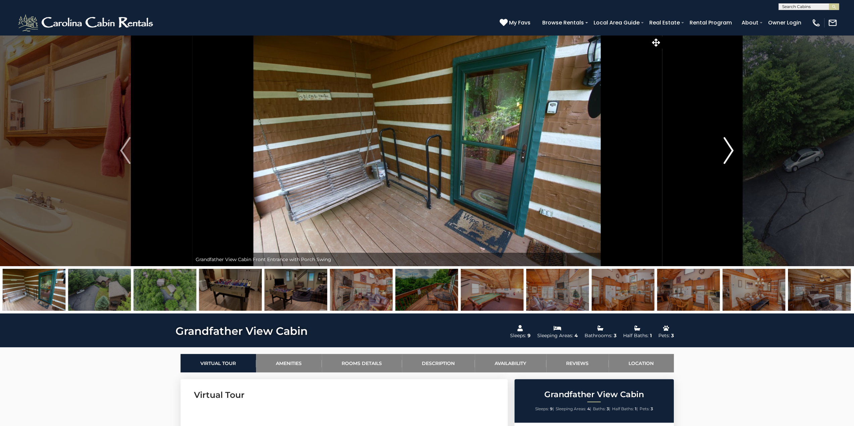
click at [733, 148] on img "Next" at bounding box center [728, 150] width 10 height 27
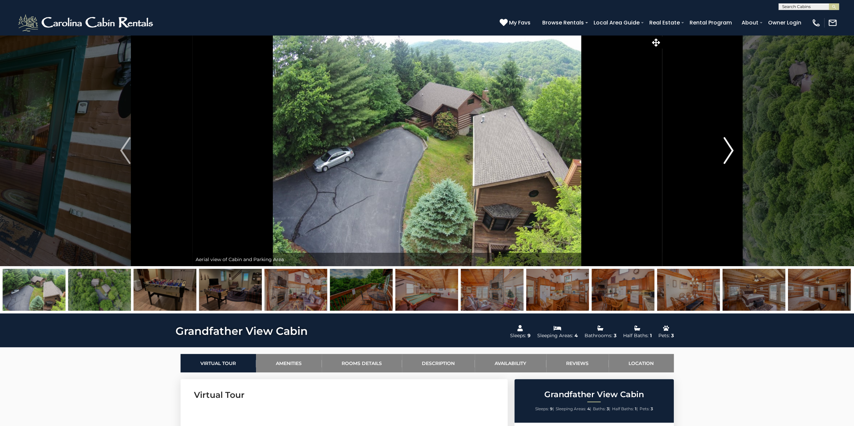
click at [733, 148] on img "Next" at bounding box center [728, 150] width 10 height 27
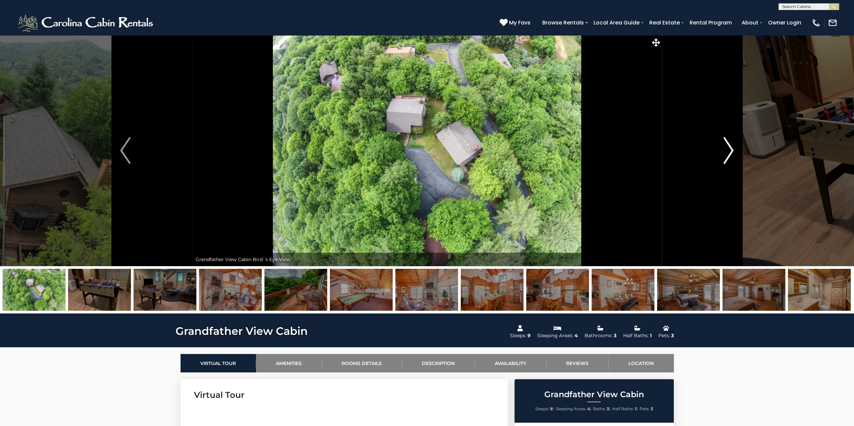
click at [733, 148] on img "Next" at bounding box center [728, 150] width 10 height 27
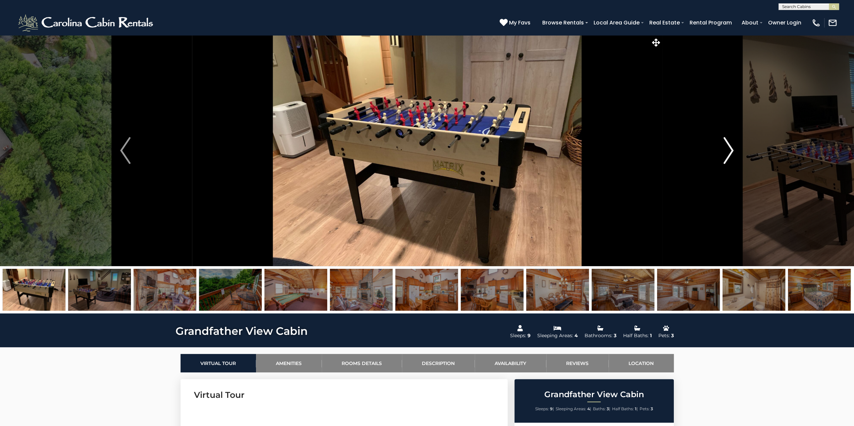
click at [733, 148] on img "Next" at bounding box center [728, 150] width 10 height 27
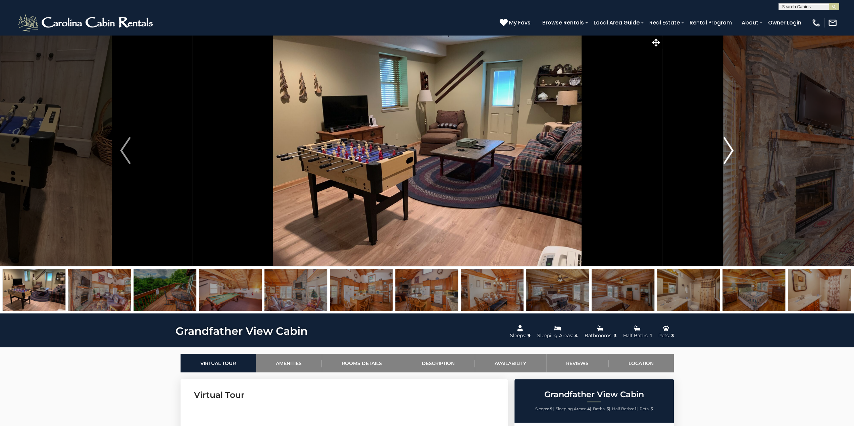
click at [733, 148] on img "Next" at bounding box center [728, 150] width 10 height 27
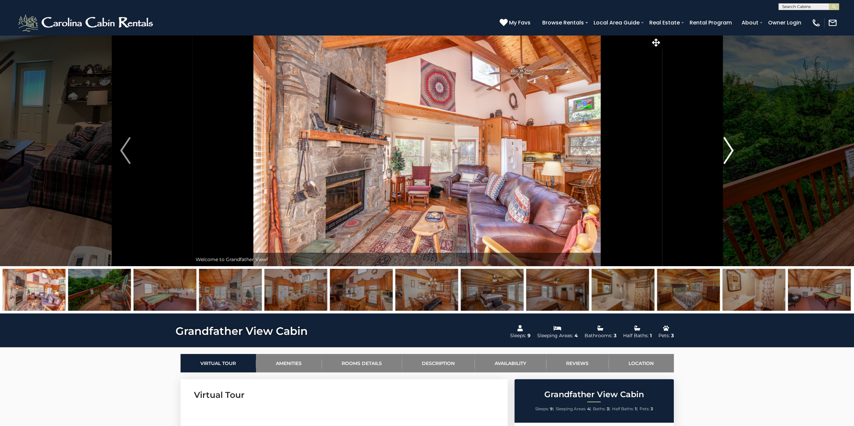
click at [733, 148] on img "Next" at bounding box center [728, 150] width 10 height 27
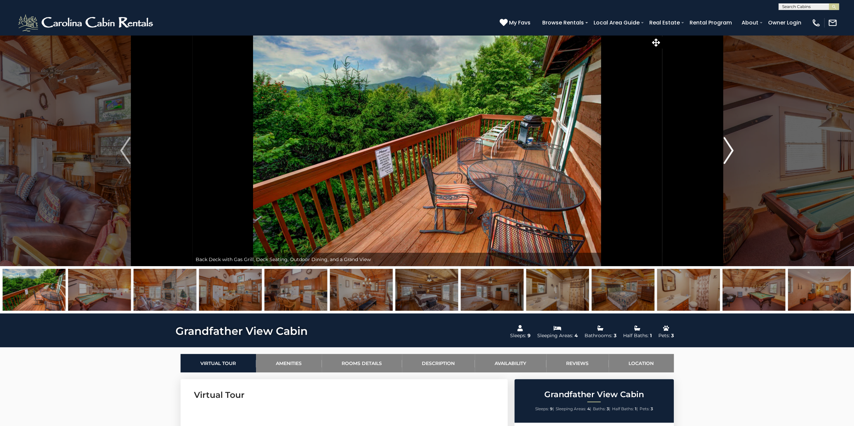
click at [729, 151] on img "Next" at bounding box center [728, 150] width 10 height 27
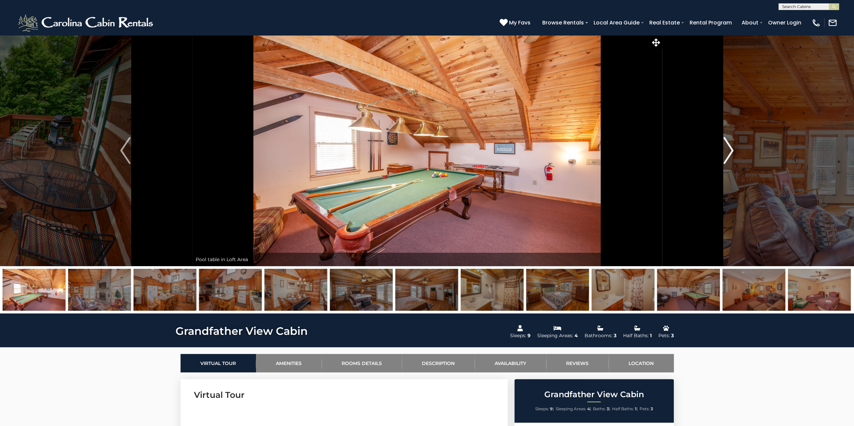
click at [728, 151] on img "Next" at bounding box center [728, 150] width 10 height 27
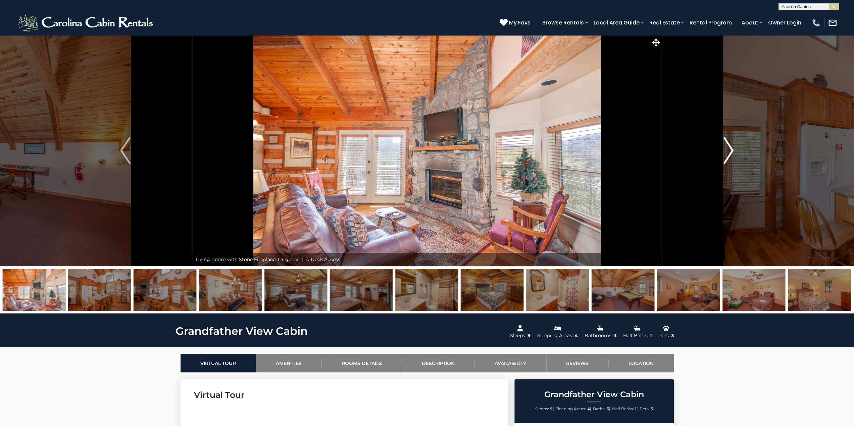
click at [728, 151] on img "Next" at bounding box center [728, 150] width 10 height 27
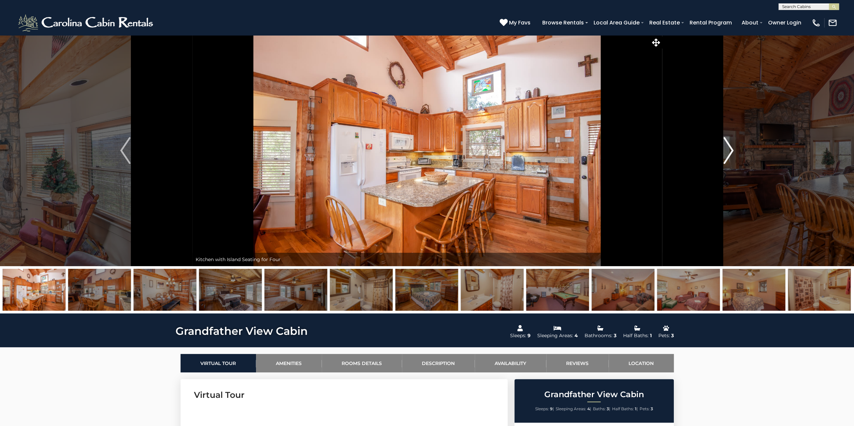
click at [728, 151] on img "Next" at bounding box center [728, 150] width 10 height 27
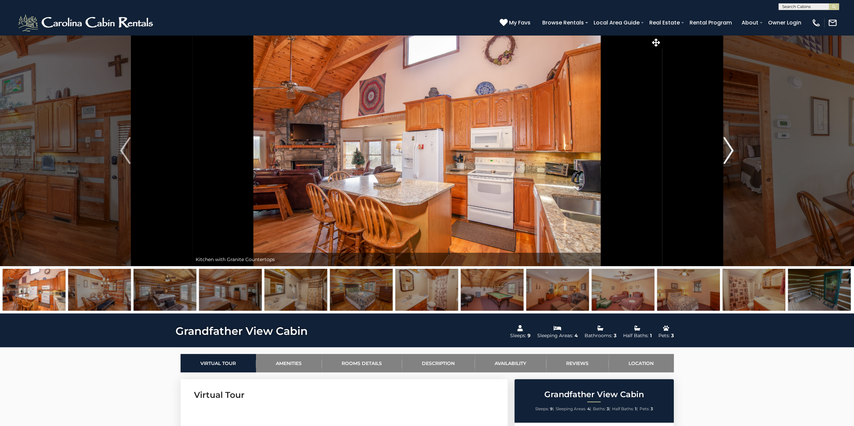
click at [728, 151] on img "Next" at bounding box center [728, 150] width 10 height 27
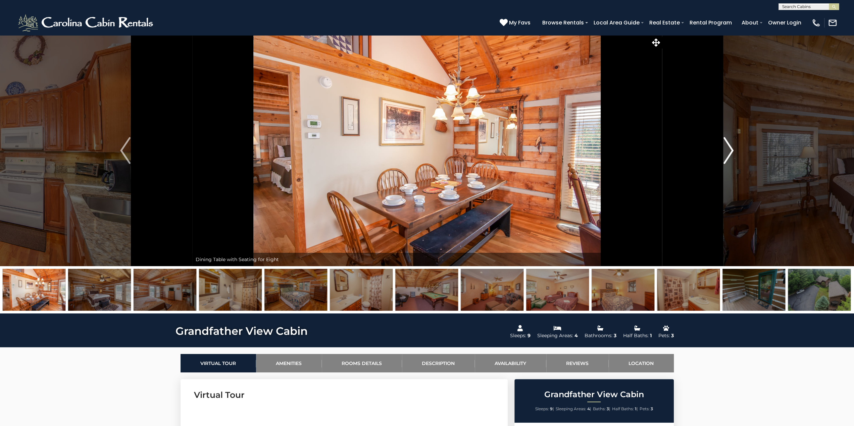
click at [728, 151] on img "Next" at bounding box center [728, 150] width 10 height 27
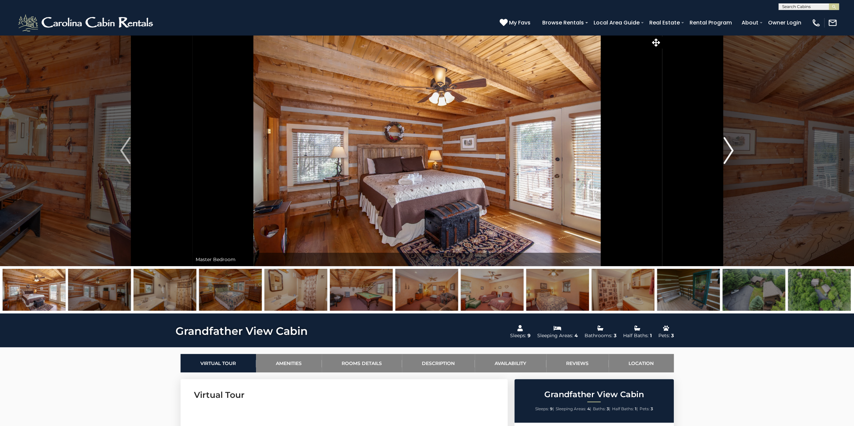
click at [728, 151] on img "Next" at bounding box center [728, 150] width 10 height 27
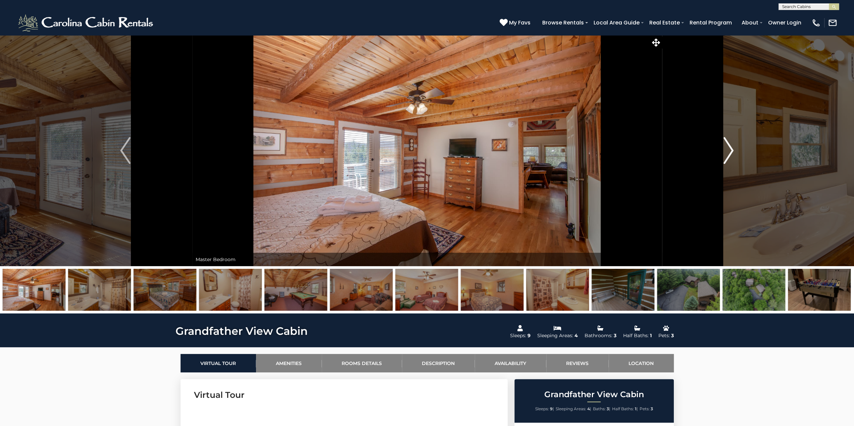
click at [728, 151] on img "Next" at bounding box center [728, 150] width 10 height 27
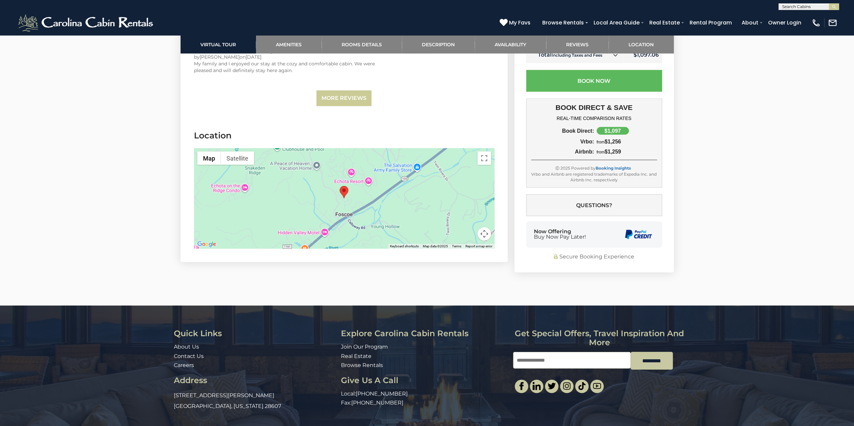
scroll to position [1509, 0]
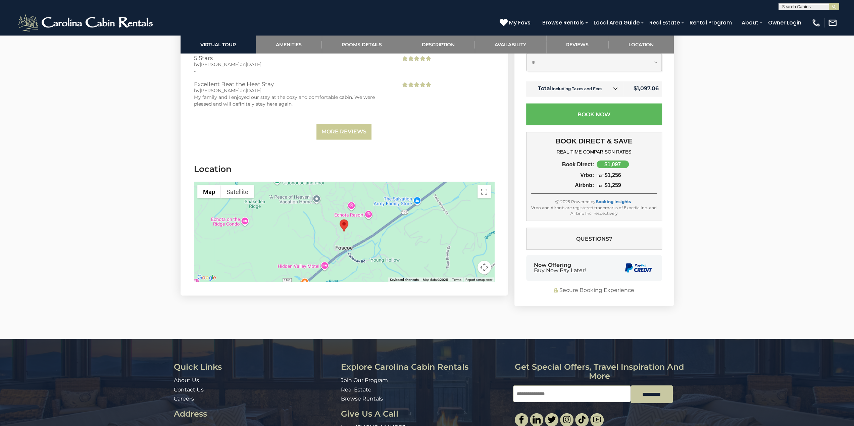
click at [390, 217] on div at bounding box center [344, 232] width 300 height 101
drag, startPoint x: 482, startPoint y: 192, endPoint x: 482, endPoint y: 232, distance: 40.6
click at [482, 192] on button "Toggle fullscreen view" at bounding box center [483, 191] width 13 height 13
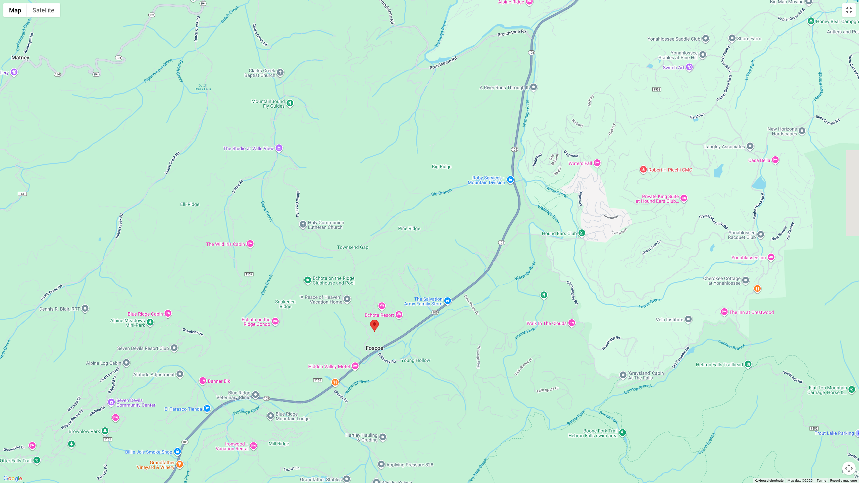
drag, startPoint x: 514, startPoint y: 217, endPoint x: 451, endPoint y: 342, distance: 140.4
click at [450, 347] on div at bounding box center [429, 241] width 859 height 483
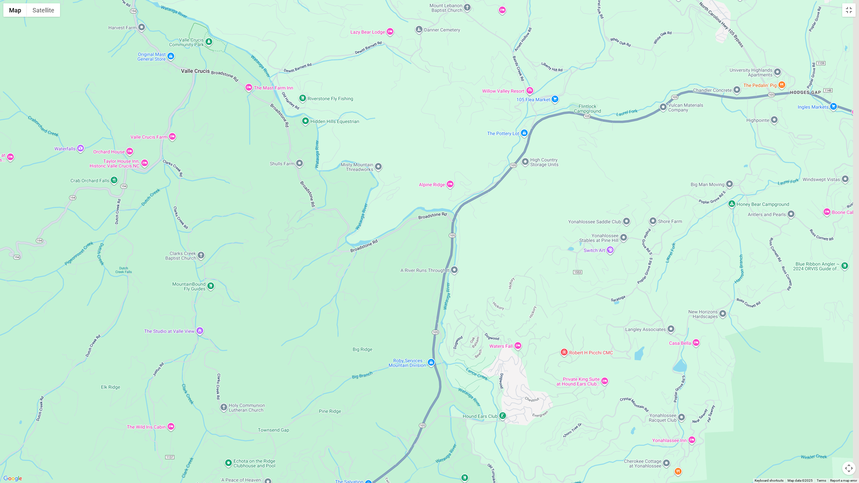
drag, startPoint x: 517, startPoint y: 197, endPoint x: 458, endPoint y: 315, distance: 132.2
click at [447, 334] on div at bounding box center [429, 241] width 859 height 483
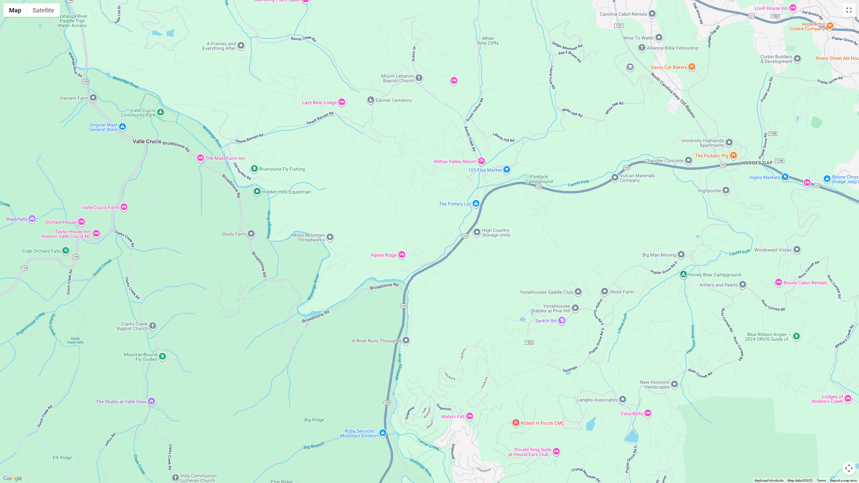
drag, startPoint x: 532, startPoint y: 229, endPoint x: 486, endPoint y: 299, distance: 83.7
click at [486, 299] on div at bounding box center [429, 241] width 859 height 483
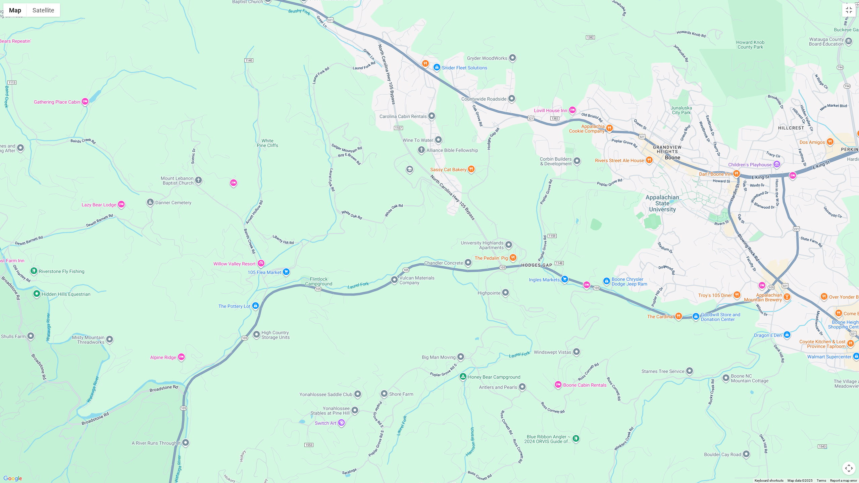
drag, startPoint x: 752, startPoint y: 200, endPoint x: 537, endPoint y: 291, distance: 233.4
click at [535, 296] on div at bounding box center [429, 241] width 859 height 483
click at [765, 282] on div at bounding box center [429, 241] width 859 height 483
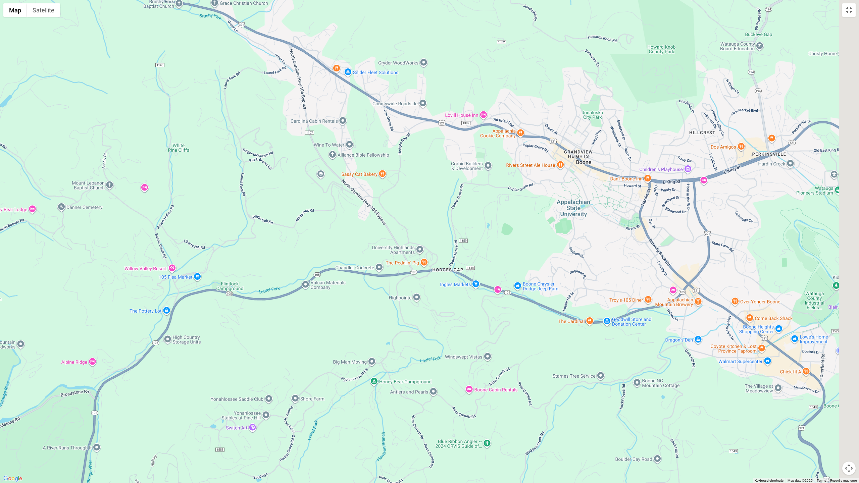
drag, startPoint x: 765, startPoint y: 282, endPoint x: 647, endPoint y: 291, distance: 117.8
click at [648, 291] on div at bounding box center [429, 241] width 859 height 483
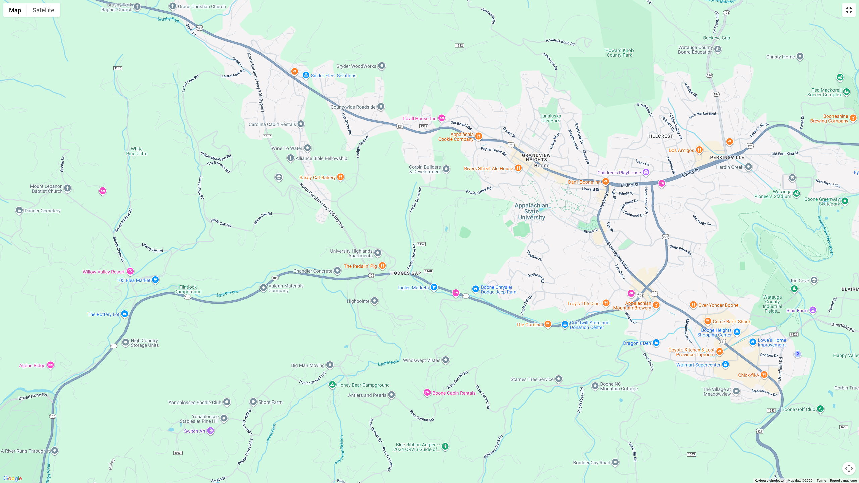
click at [845, 8] on button "Toggle fullscreen view" at bounding box center [848, 9] width 13 height 13
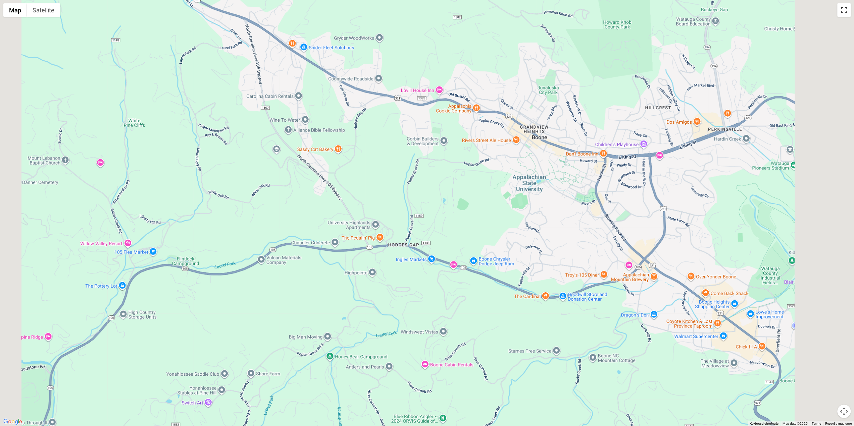
scroll to position [0, 0]
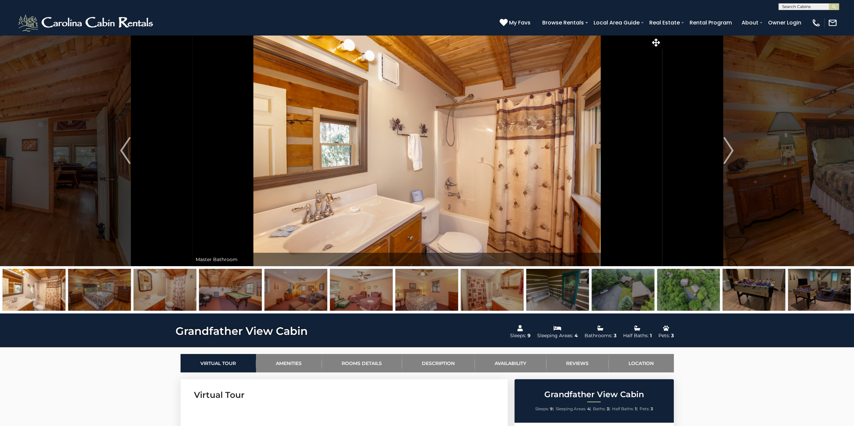
click at [796, 7] on input "text" at bounding box center [808, 8] width 59 height 7
type input "*****"
click at [803, 38] on li "Seren ity Summit" at bounding box center [809, 39] width 60 height 6
click at [833, 6] on img "submit" at bounding box center [833, 6] width 5 height 5
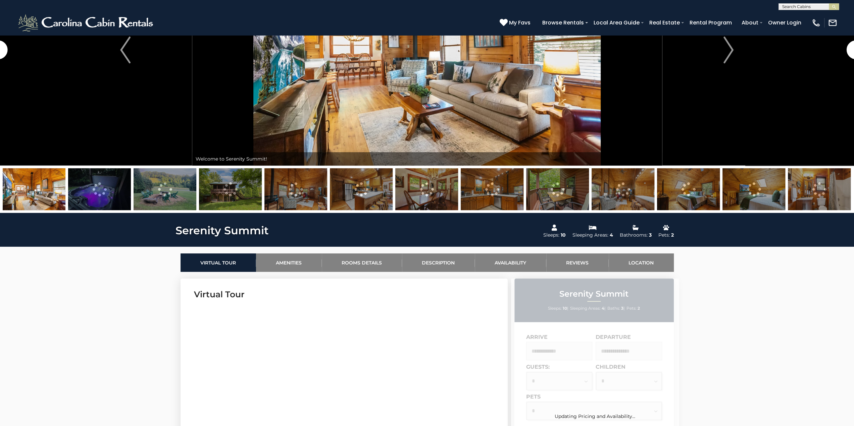
scroll to position [168, 0]
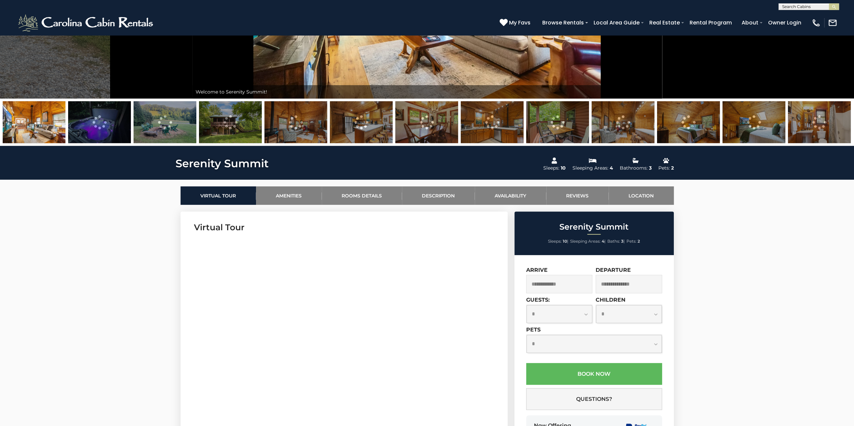
click at [555, 283] on input "text" at bounding box center [559, 284] width 66 height 18
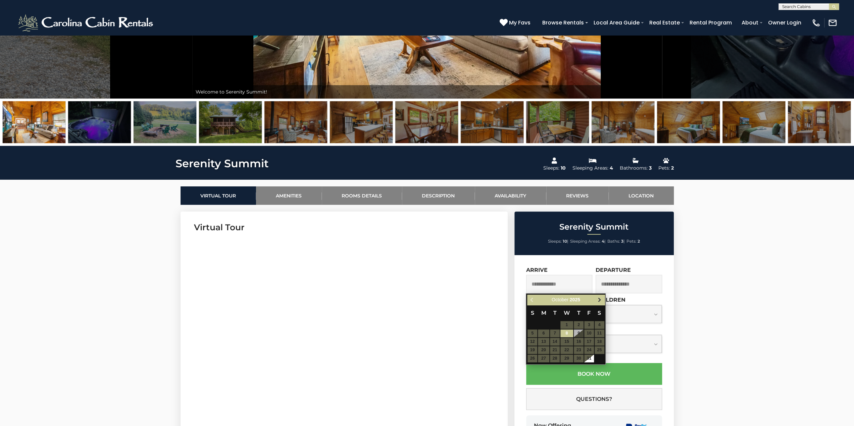
click at [600, 299] on span "Next" at bounding box center [599, 299] width 5 height 5
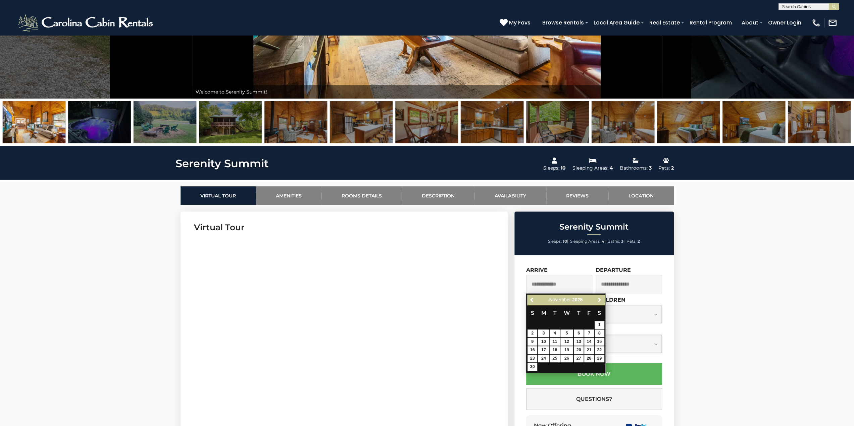
click at [600, 299] on span "Next" at bounding box center [599, 299] width 5 height 5
click at [580, 331] on link "11" at bounding box center [579, 334] width 10 height 8
type input "**********"
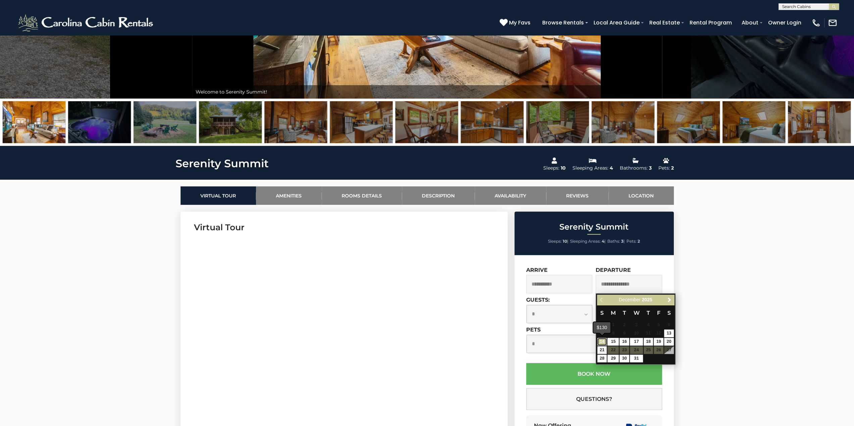
click at [601, 342] on link "14" at bounding box center [602, 342] width 10 height 8
type input "**********"
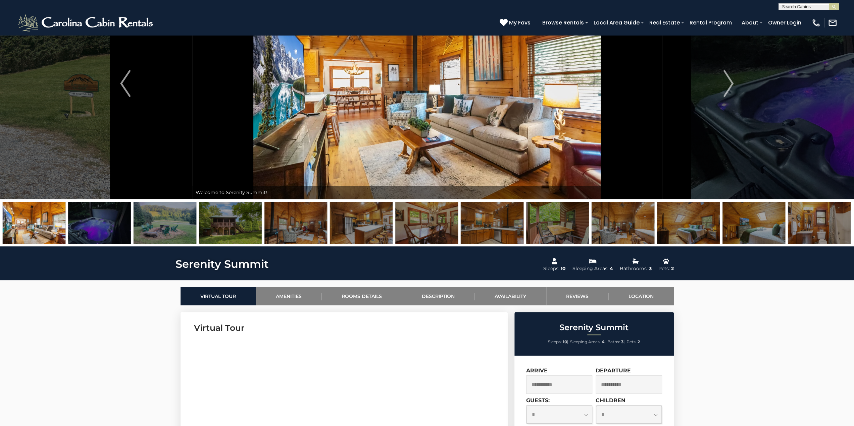
scroll to position [0, 0]
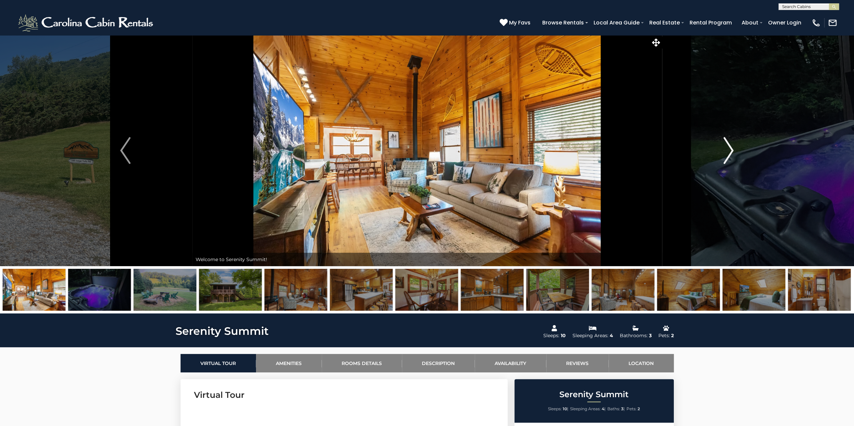
click at [724, 147] on img "Next" at bounding box center [728, 150] width 10 height 27
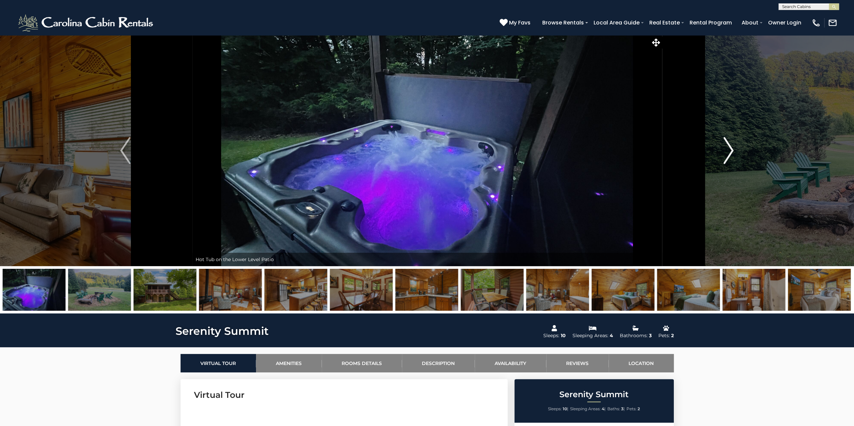
click at [724, 146] on img "Next" at bounding box center [728, 150] width 10 height 27
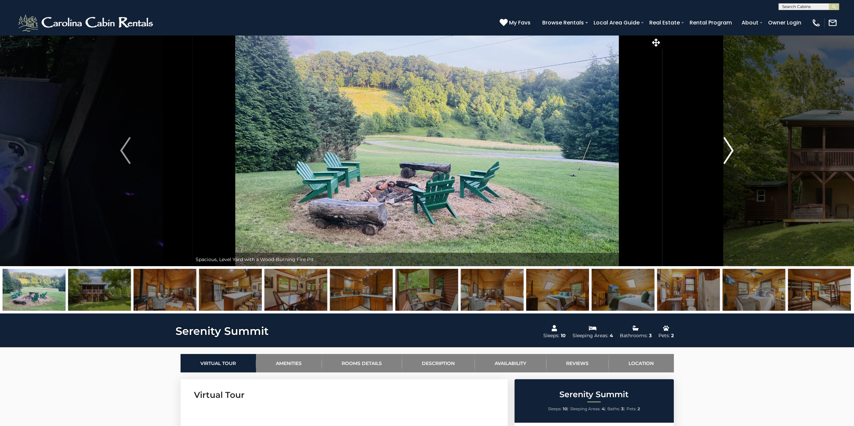
click at [723, 147] on img "Next" at bounding box center [728, 150] width 10 height 27
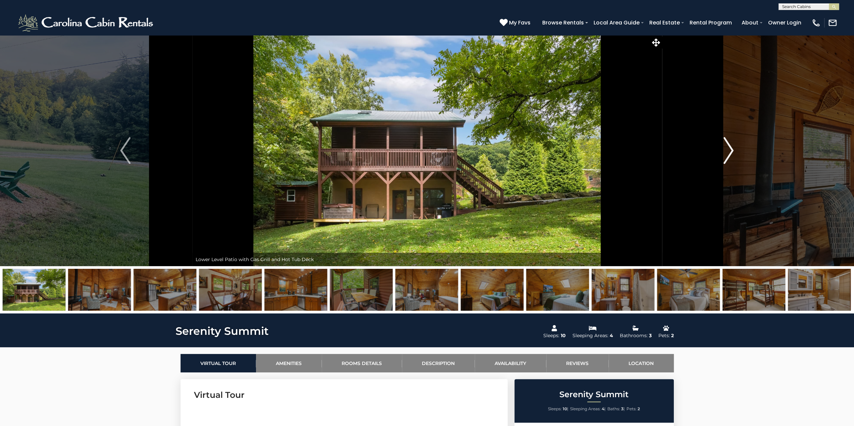
click at [723, 147] on img "Next" at bounding box center [728, 150] width 10 height 27
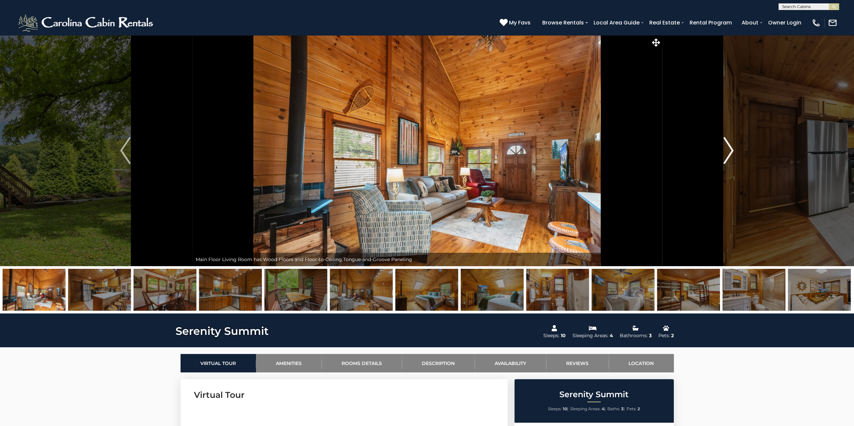
click at [722, 147] on button "Next" at bounding box center [727, 150] width 133 height 231
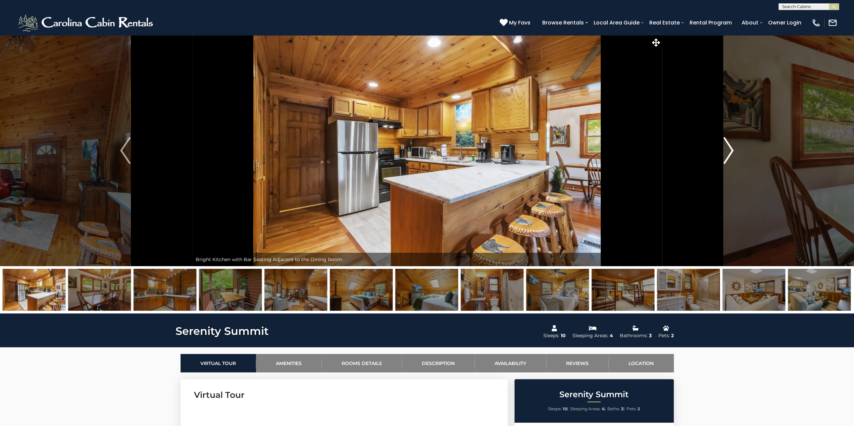
click at [721, 148] on button "Next" at bounding box center [727, 150] width 133 height 231
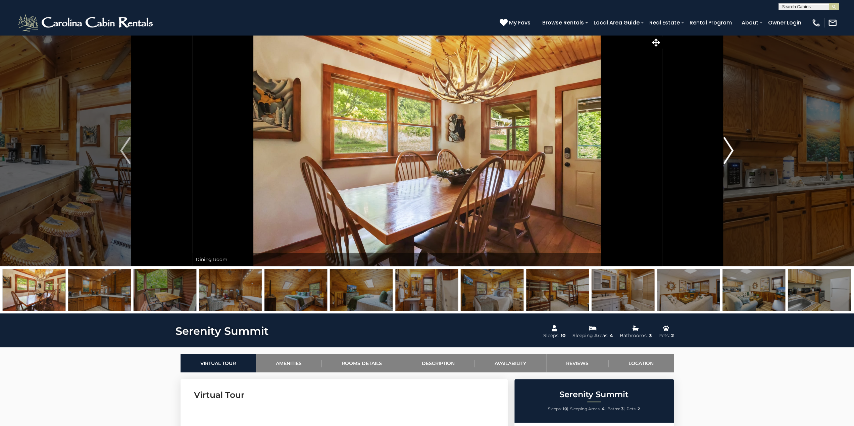
click at [721, 148] on button "Next" at bounding box center [727, 150] width 133 height 231
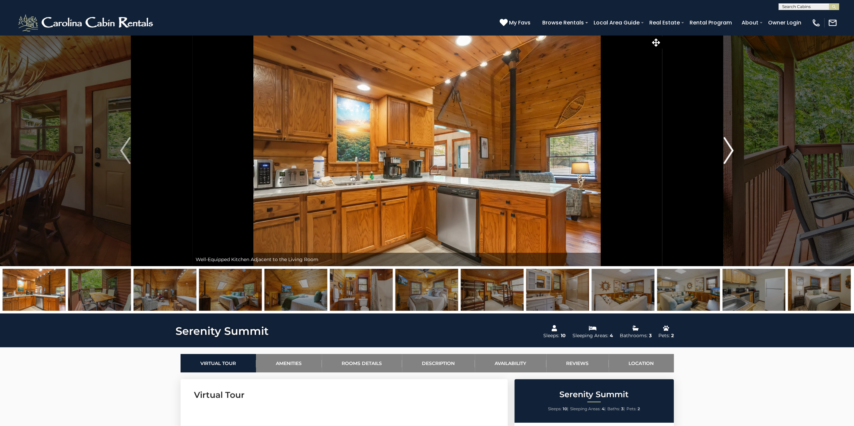
click at [720, 147] on button "Next" at bounding box center [727, 150] width 133 height 231
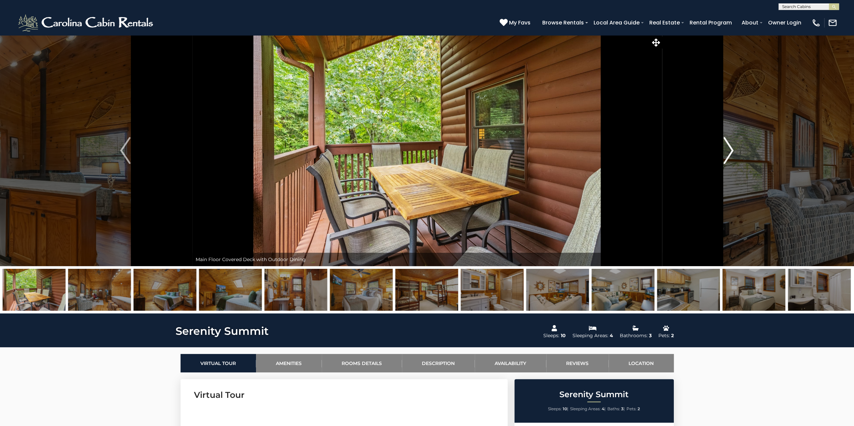
click at [720, 147] on button "Next" at bounding box center [727, 150] width 133 height 231
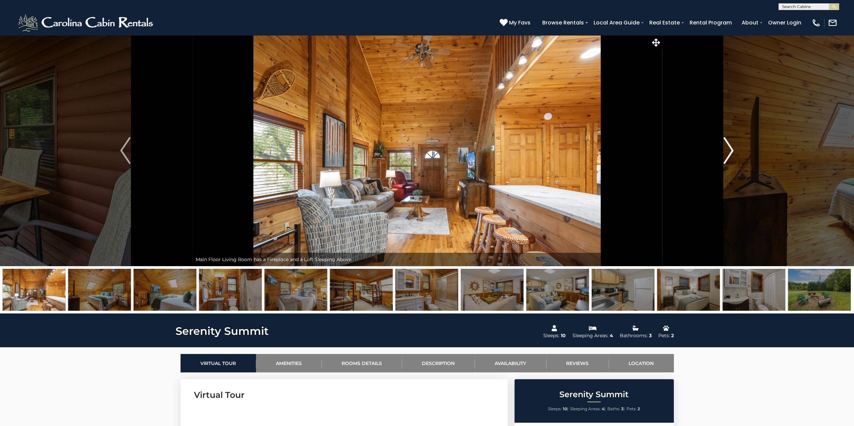
click at [720, 147] on button "Next" at bounding box center [727, 150] width 133 height 231
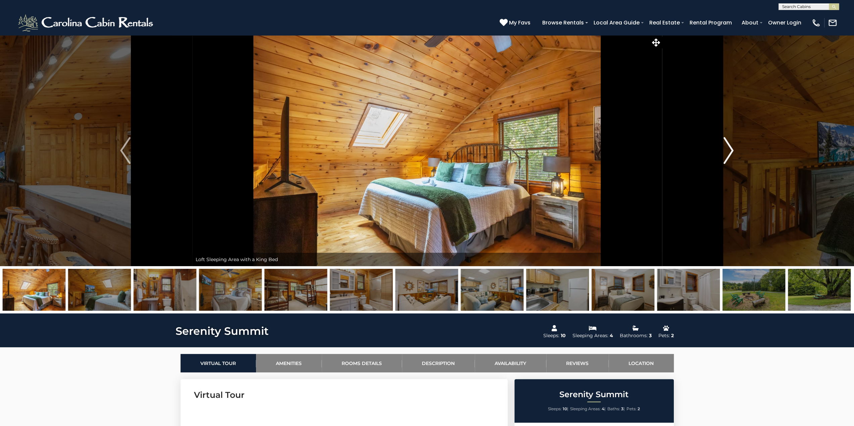
click at [718, 145] on button "Next" at bounding box center [727, 150] width 133 height 231
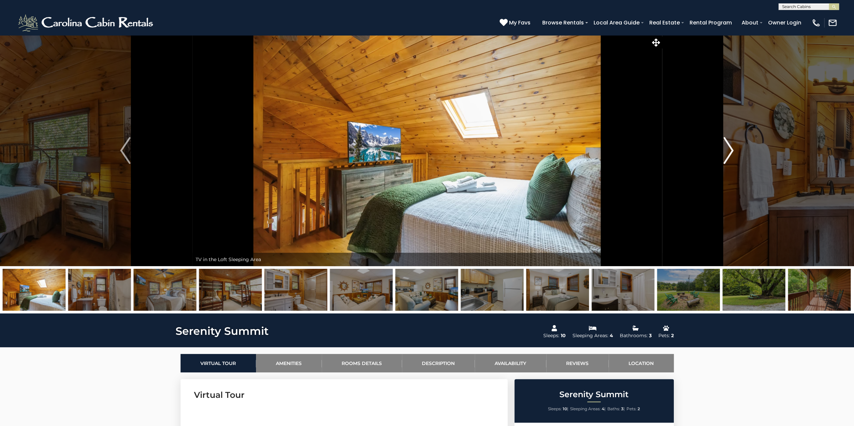
click at [718, 145] on button "Next" at bounding box center [727, 150] width 133 height 231
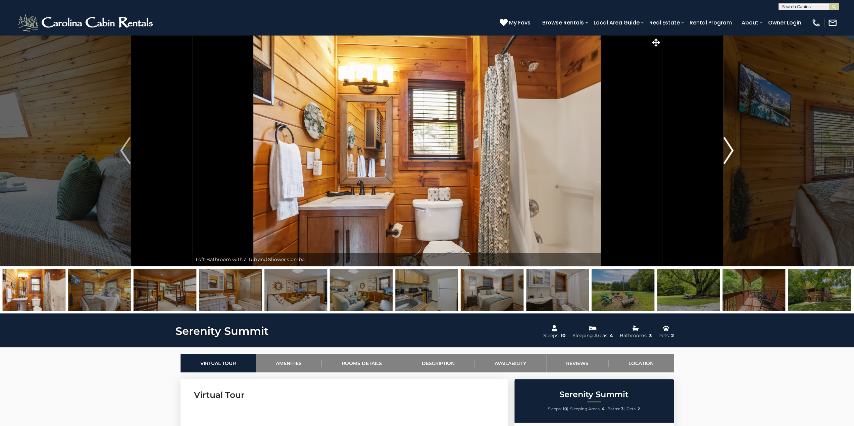
click at [718, 145] on button "Next" at bounding box center [727, 150] width 133 height 231
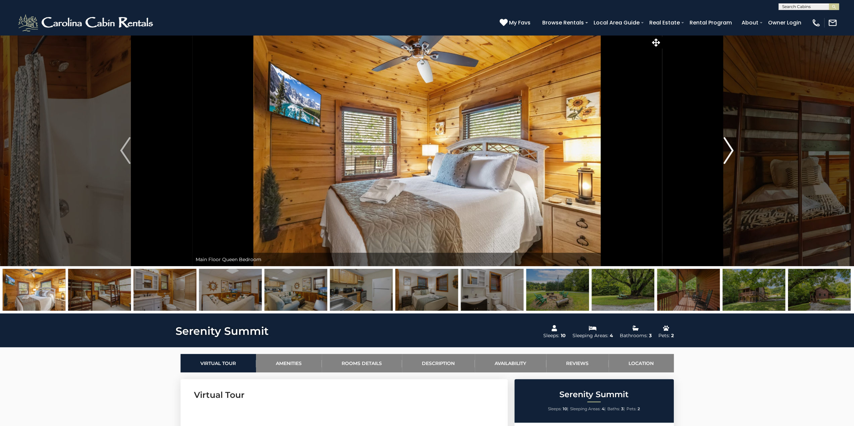
click at [718, 145] on button "Next" at bounding box center [727, 150] width 133 height 231
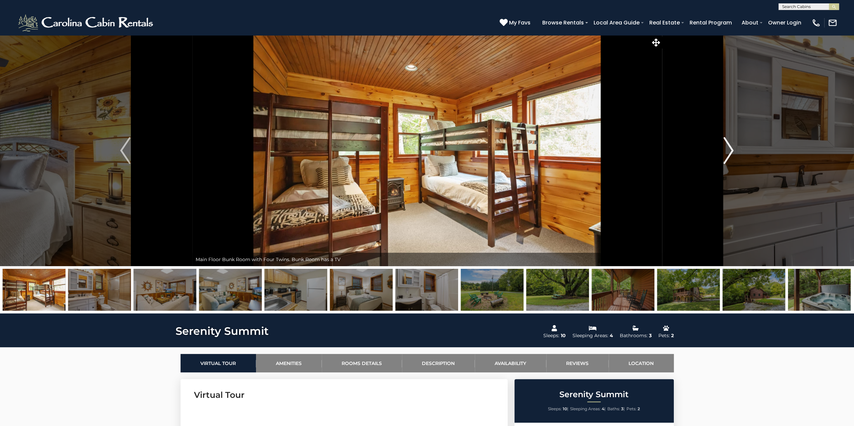
click at [718, 145] on button "Next" at bounding box center [727, 150] width 133 height 231
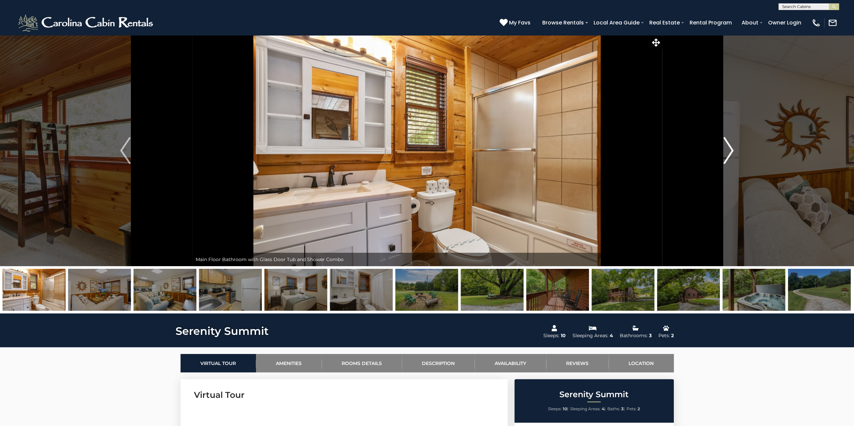
click at [718, 145] on button "Next" at bounding box center [727, 150] width 133 height 231
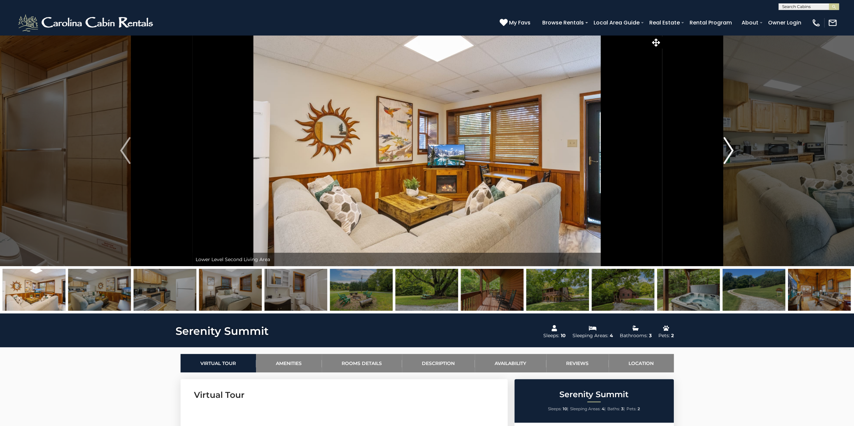
click at [718, 145] on button "Next" at bounding box center [727, 150] width 133 height 231
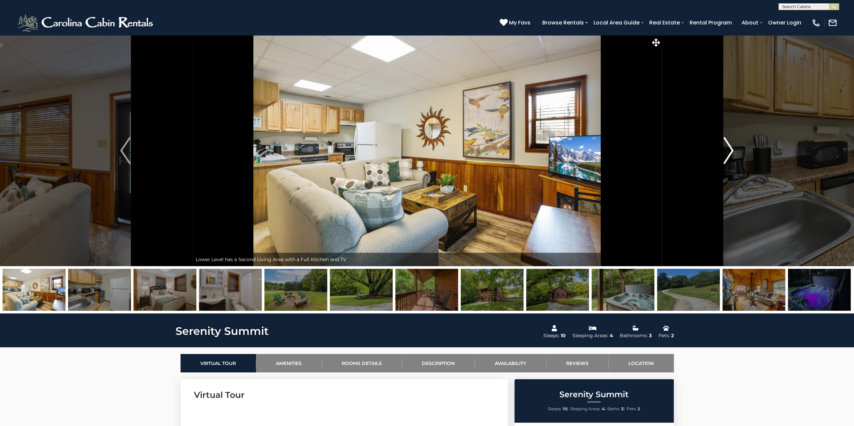
click at [718, 144] on button "Next" at bounding box center [727, 150] width 133 height 231
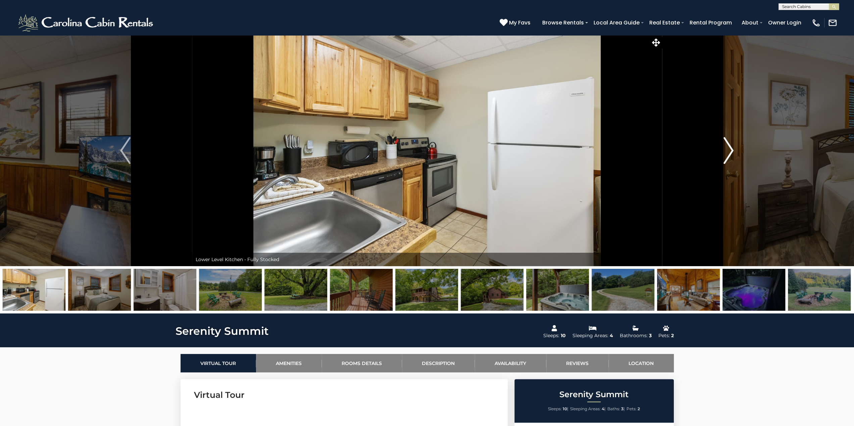
click at [718, 144] on button "Next" at bounding box center [727, 150] width 133 height 231
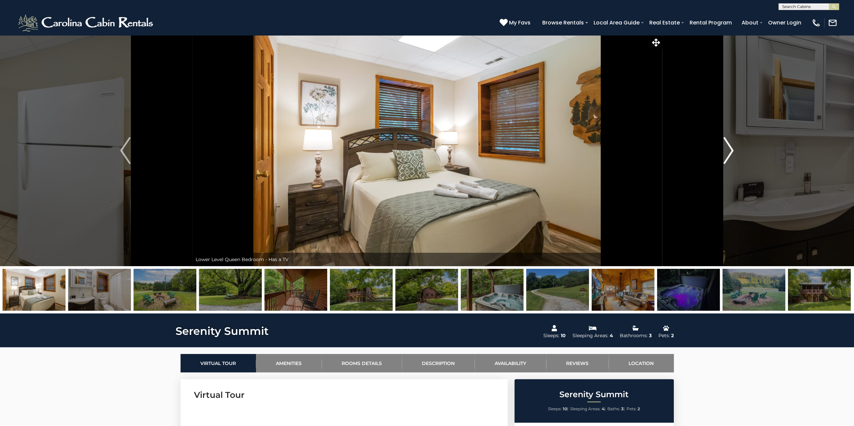
click at [718, 144] on button "Next" at bounding box center [727, 150] width 133 height 231
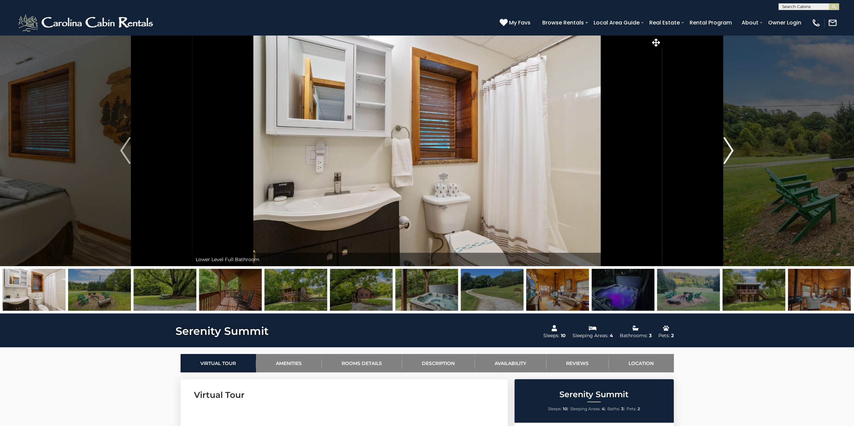
click at [718, 144] on button "Next" at bounding box center [727, 150] width 133 height 231
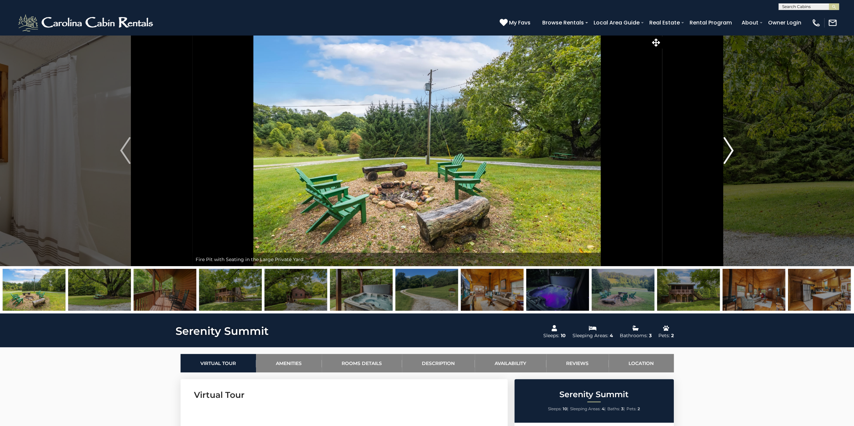
click at [718, 144] on button "Next" at bounding box center [727, 150] width 133 height 231
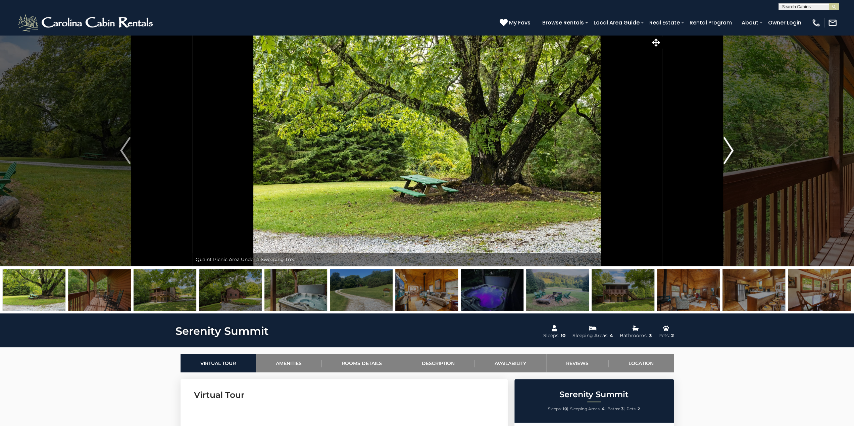
click at [718, 144] on button "Next" at bounding box center [727, 150] width 133 height 231
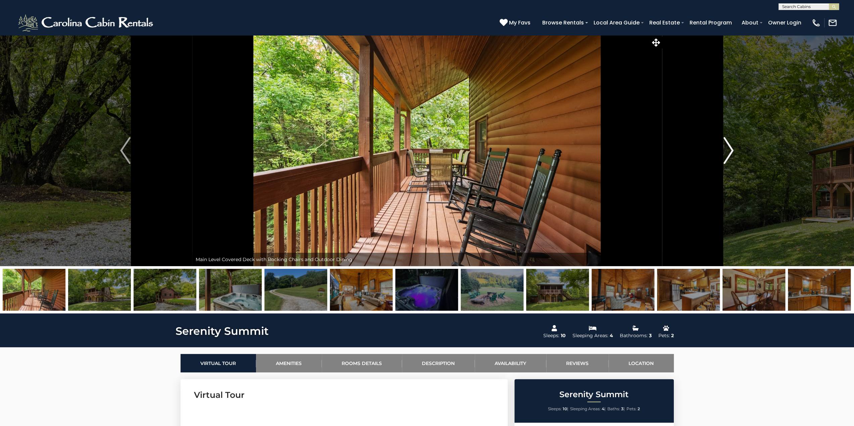
click at [718, 144] on button "Next" at bounding box center [727, 150] width 133 height 231
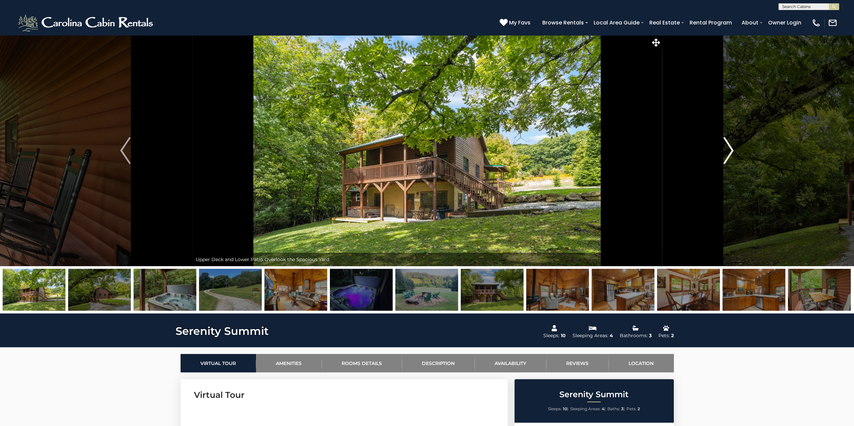
click at [718, 144] on button "Next" at bounding box center [727, 150] width 133 height 231
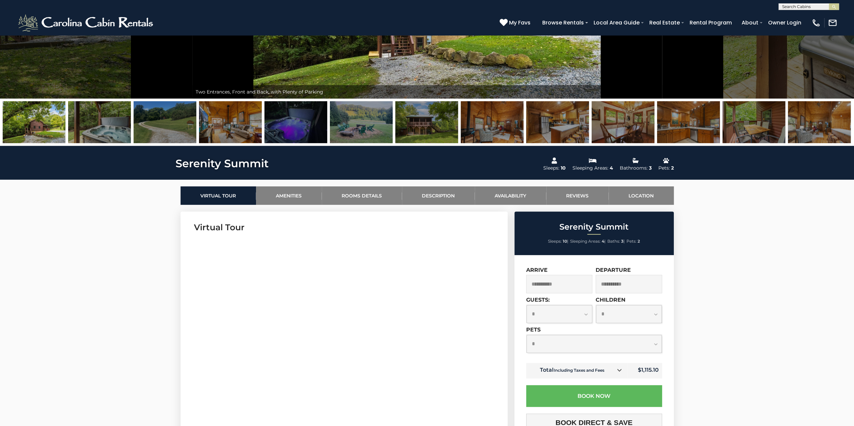
scroll to position [134, 0]
